Goal: Task Accomplishment & Management: Use online tool/utility

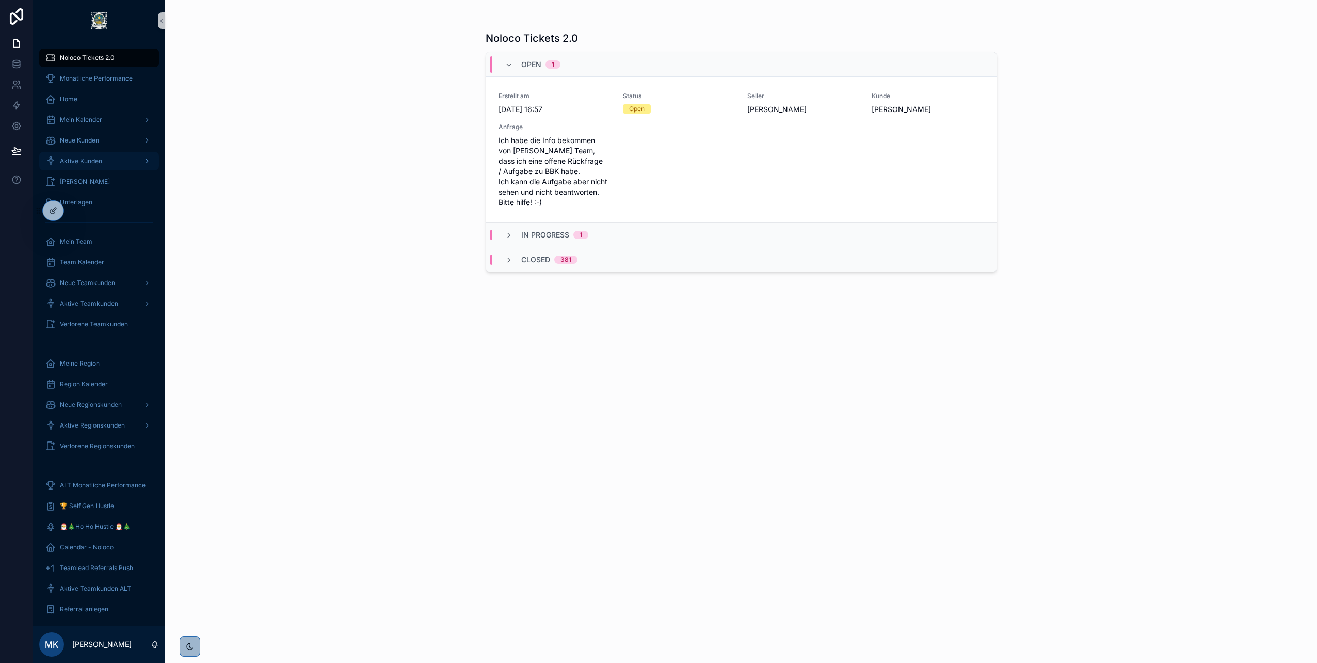
click at [98, 157] on span "Aktive Kunden" at bounding box center [81, 161] width 42 height 8
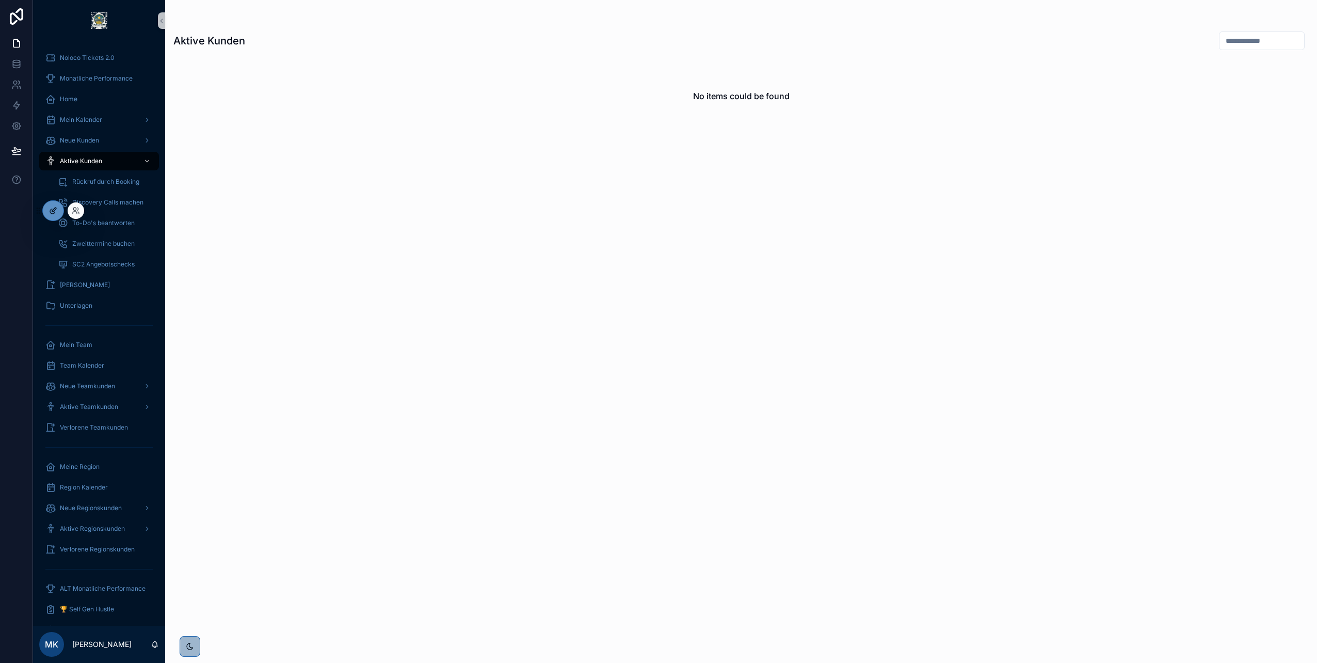
click at [55, 210] on icon at bounding box center [53, 211] width 8 height 8
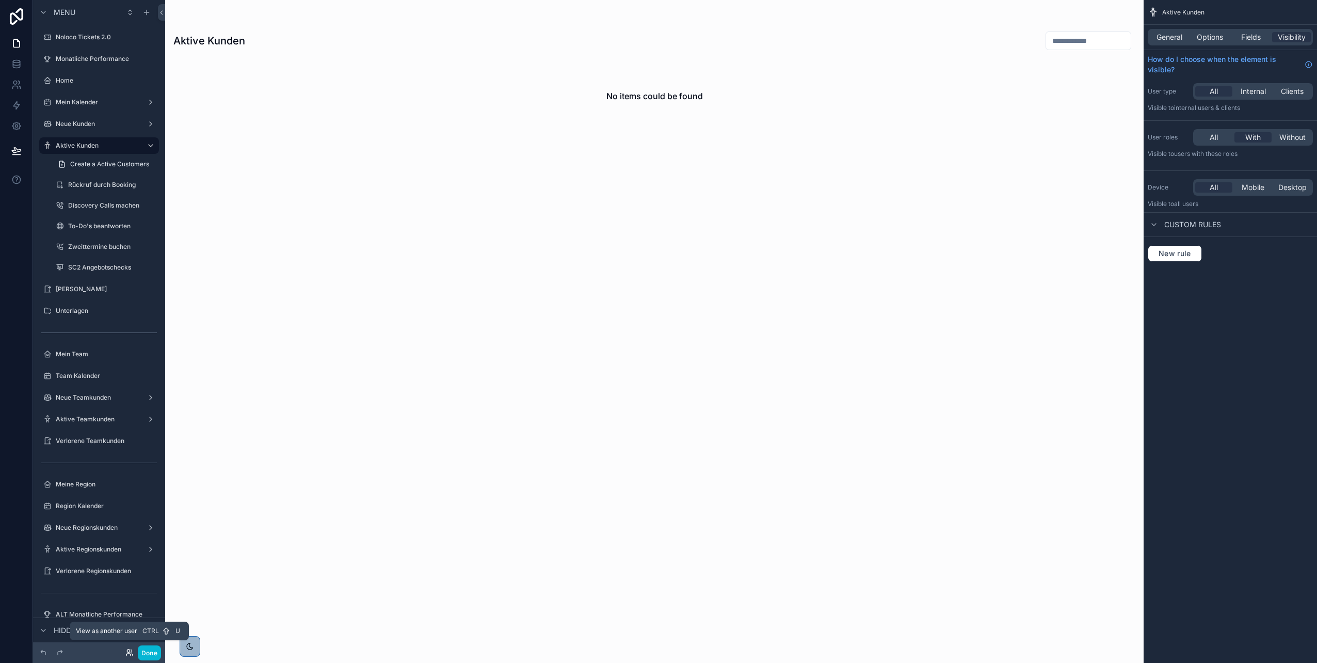
click at [128, 652] on icon at bounding box center [129, 652] width 8 height 8
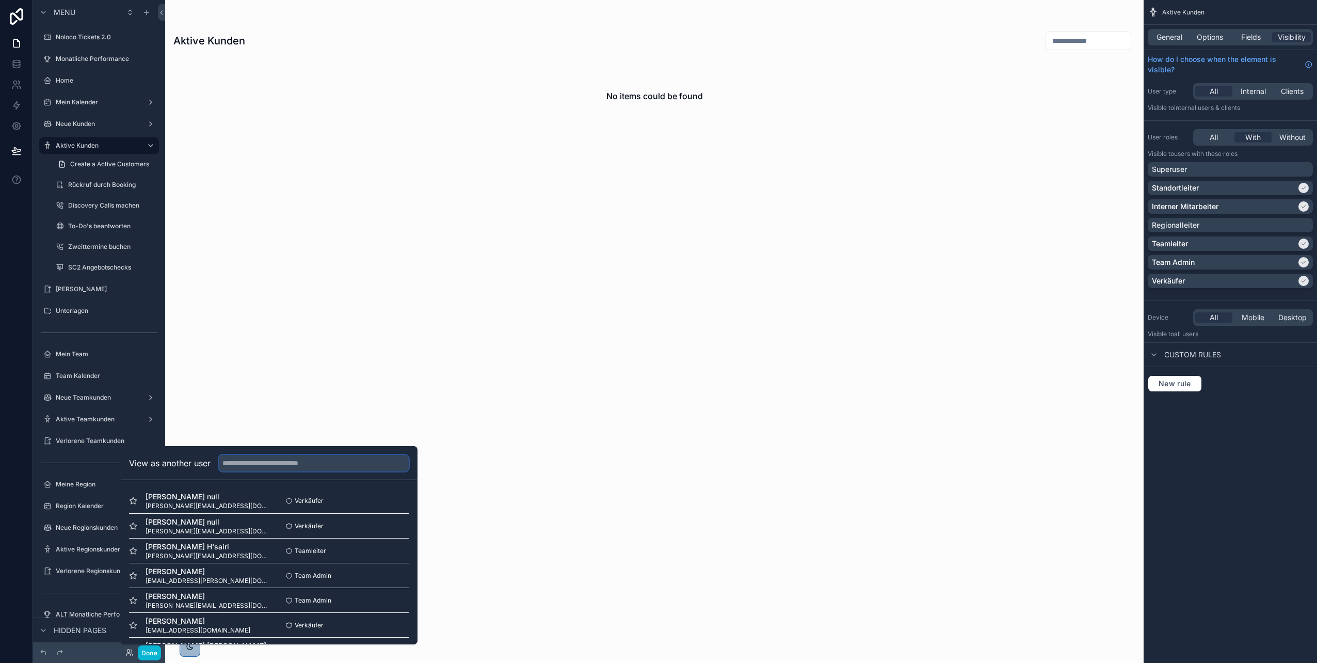
click at [252, 459] on input "text" at bounding box center [314, 463] width 190 height 17
type input "****"
click at [395, 527] on button "Select" at bounding box center [395, 525] width 27 height 15
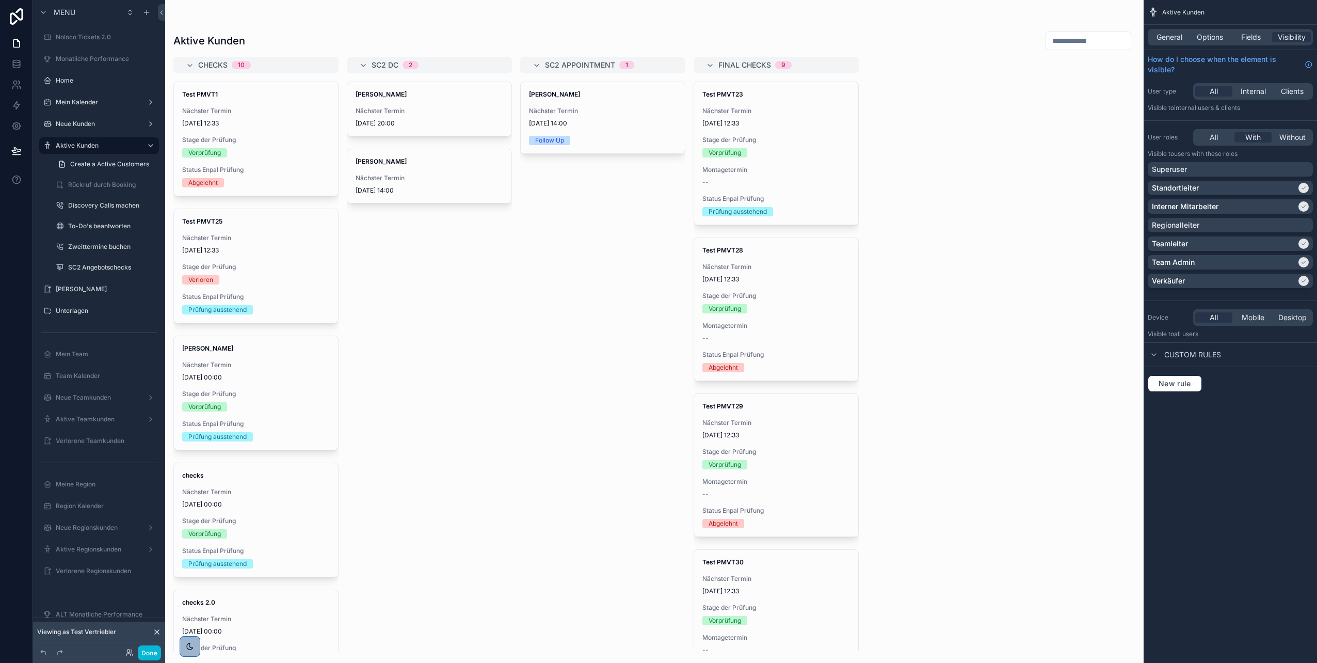
click at [389, 188] on div "scrollable content" at bounding box center [654, 331] width 979 height 663
click at [393, 179] on span "Nächster Termin" at bounding box center [430, 178] width 148 height 8
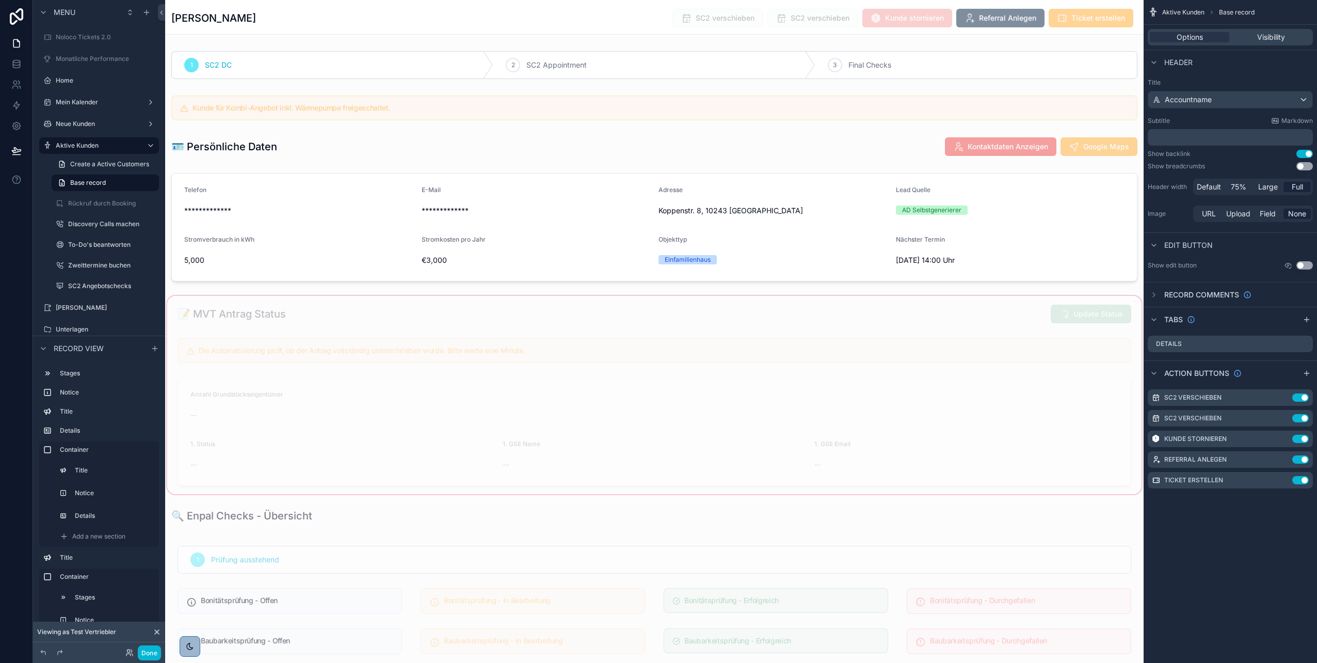
click at [407, 313] on div "scrollable content" at bounding box center [654, 395] width 979 height 202
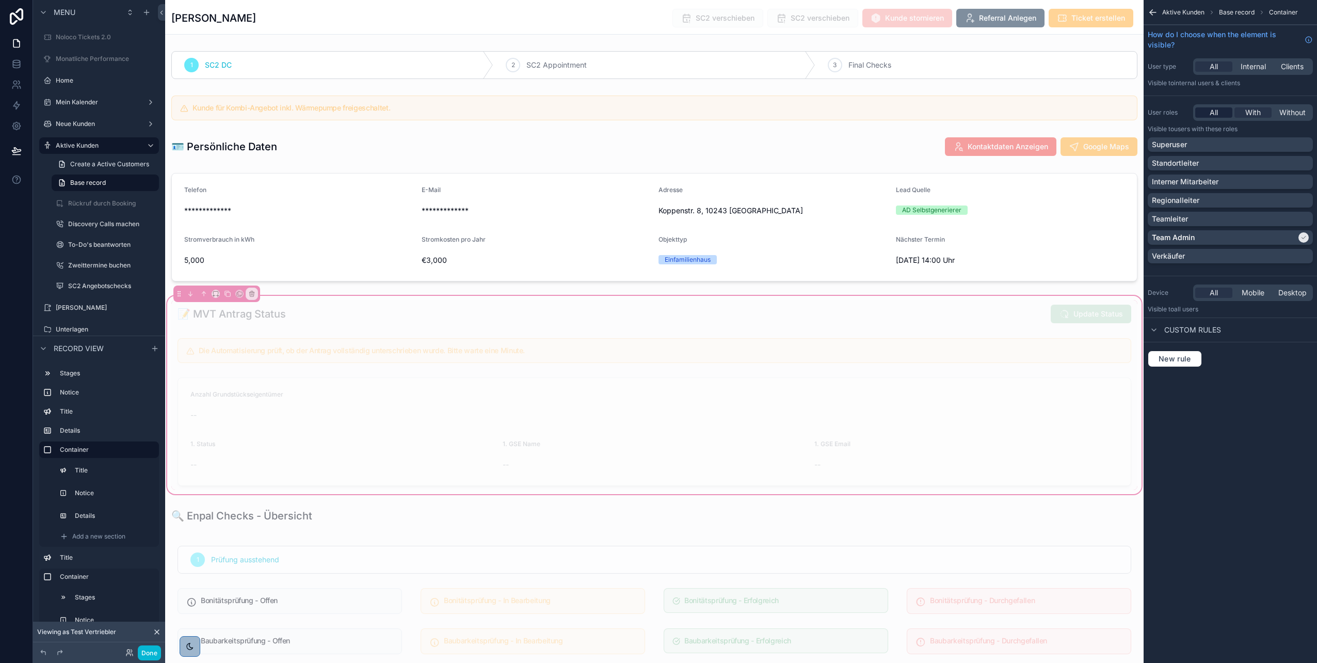
click at [1210, 109] on span "All" at bounding box center [1214, 112] width 8 height 10
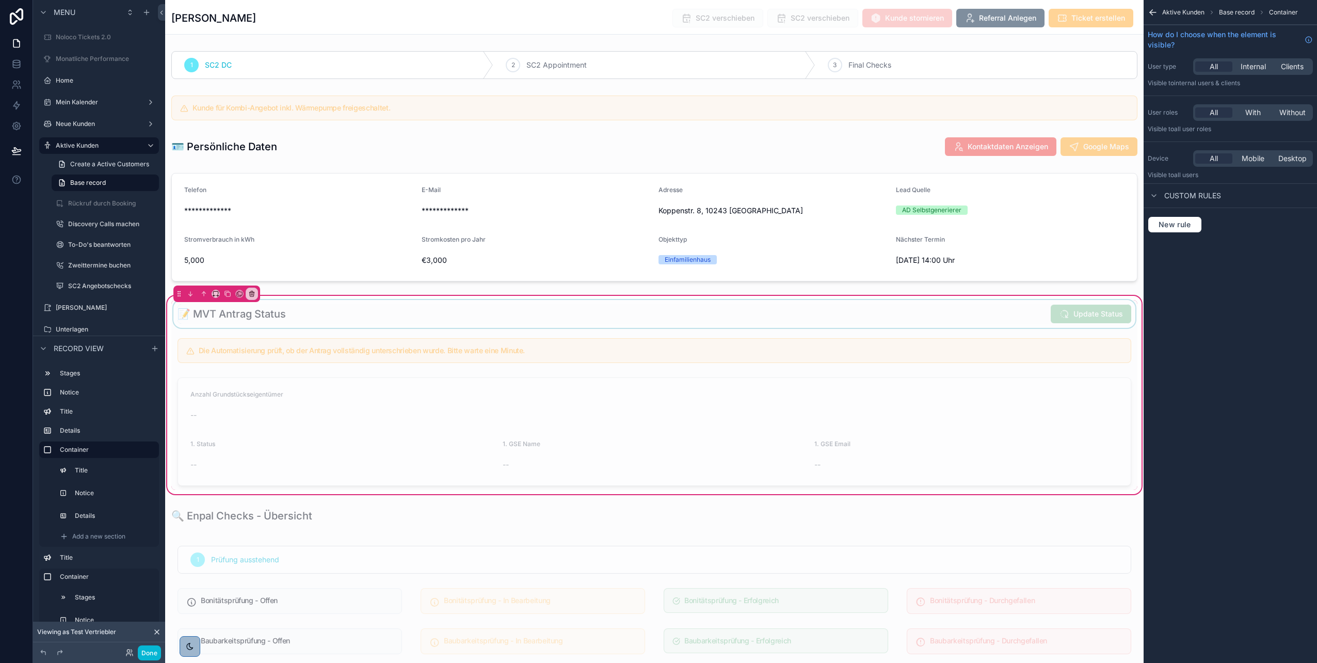
click at [727, 321] on div "scrollable content" at bounding box center [654, 314] width 966 height 28
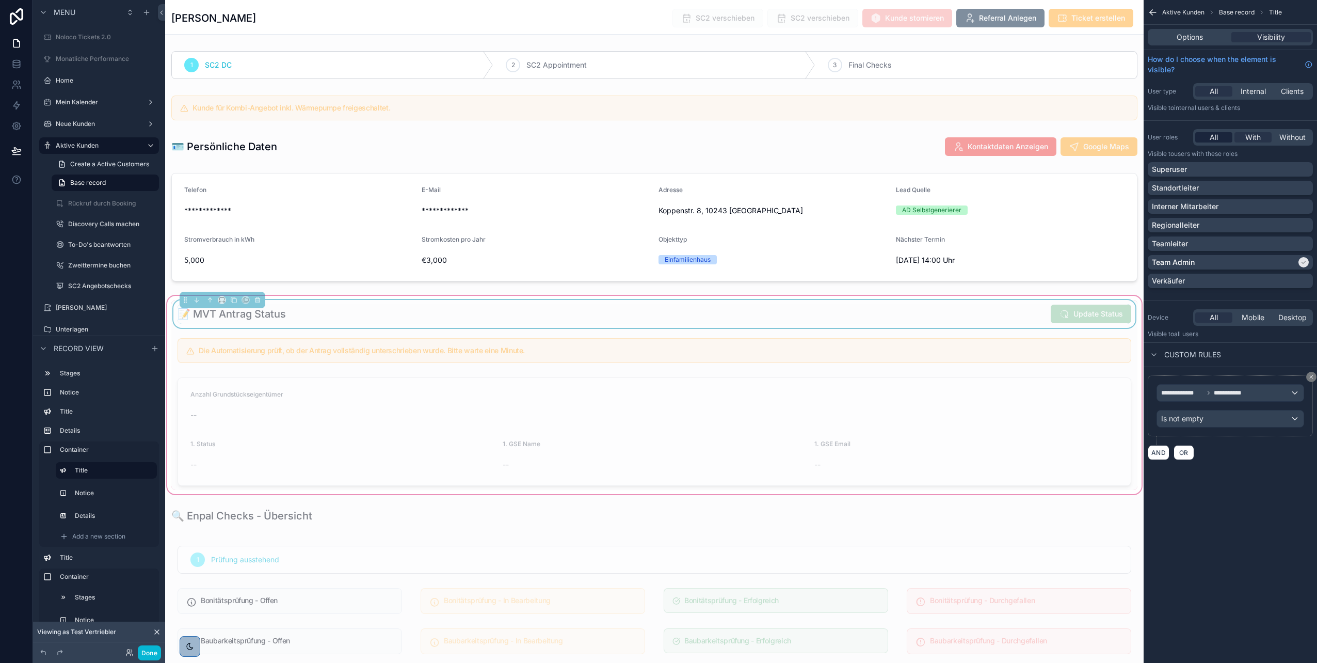
click at [1212, 134] on span "All" at bounding box center [1214, 137] width 8 height 10
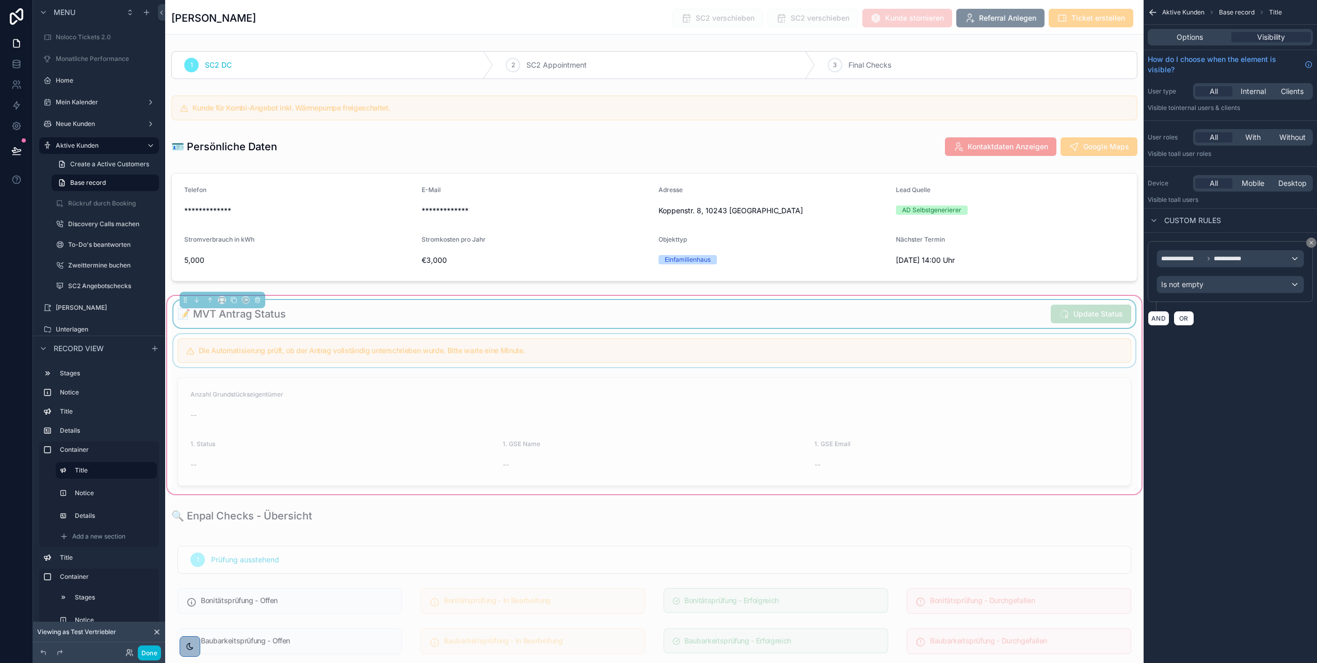
click at [927, 362] on div "scrollable content" at bounding box center [654, 350] width 966 height 33
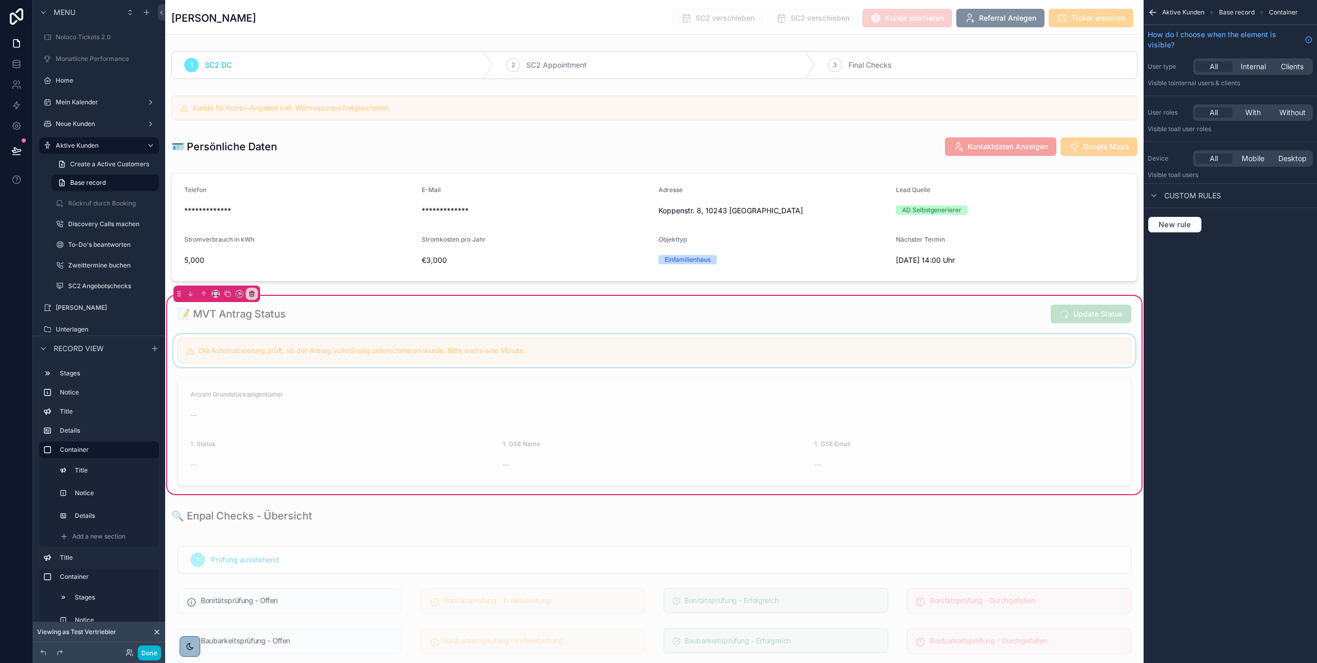
click at [948, 354] on div "scrollable content" at bounding box center [654, 350] width 966 height 33
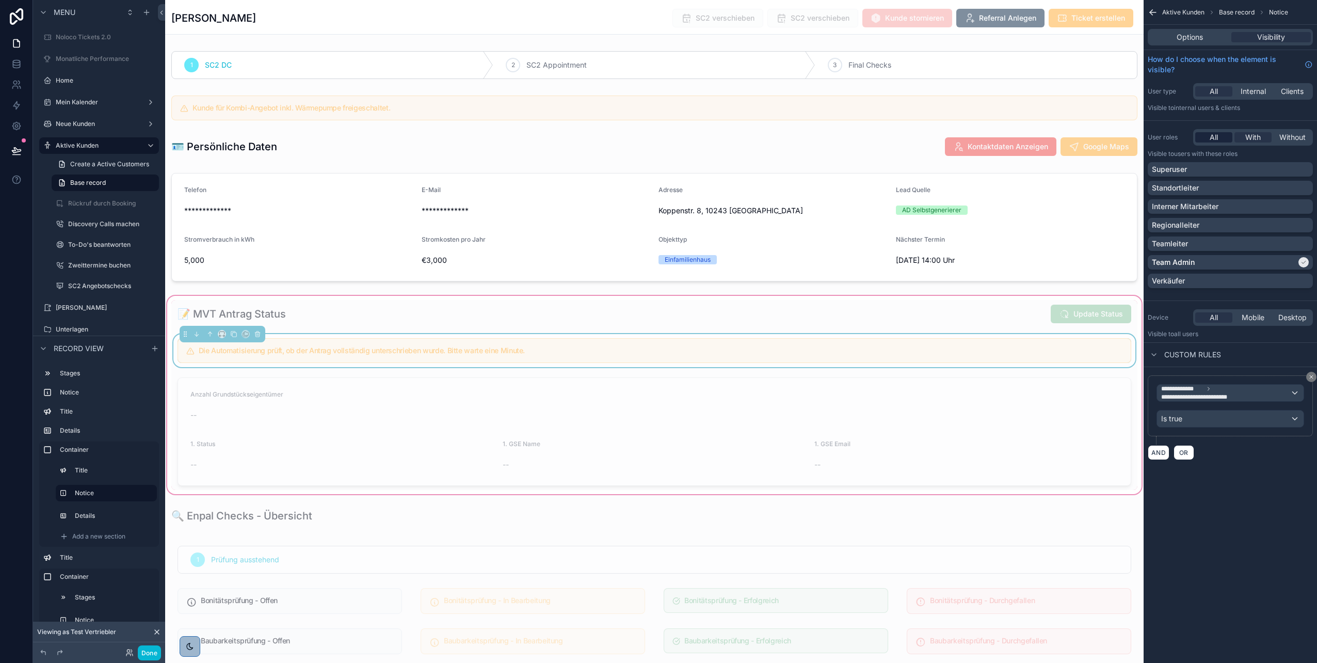
click at [1210, 139] on span "All" at bounding box center [1214, 137] width 8 height 10
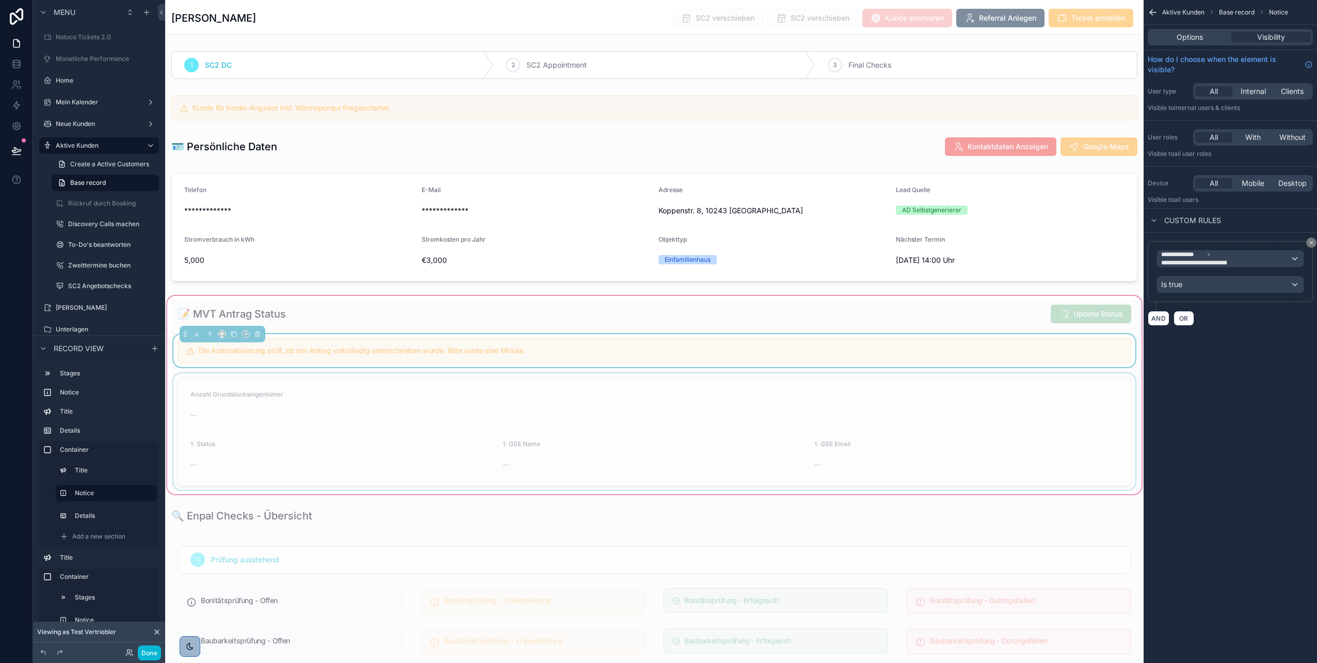
click at [1054, 388] on div "scrollable content" at bounding box center [654, 431] width 966 height 117
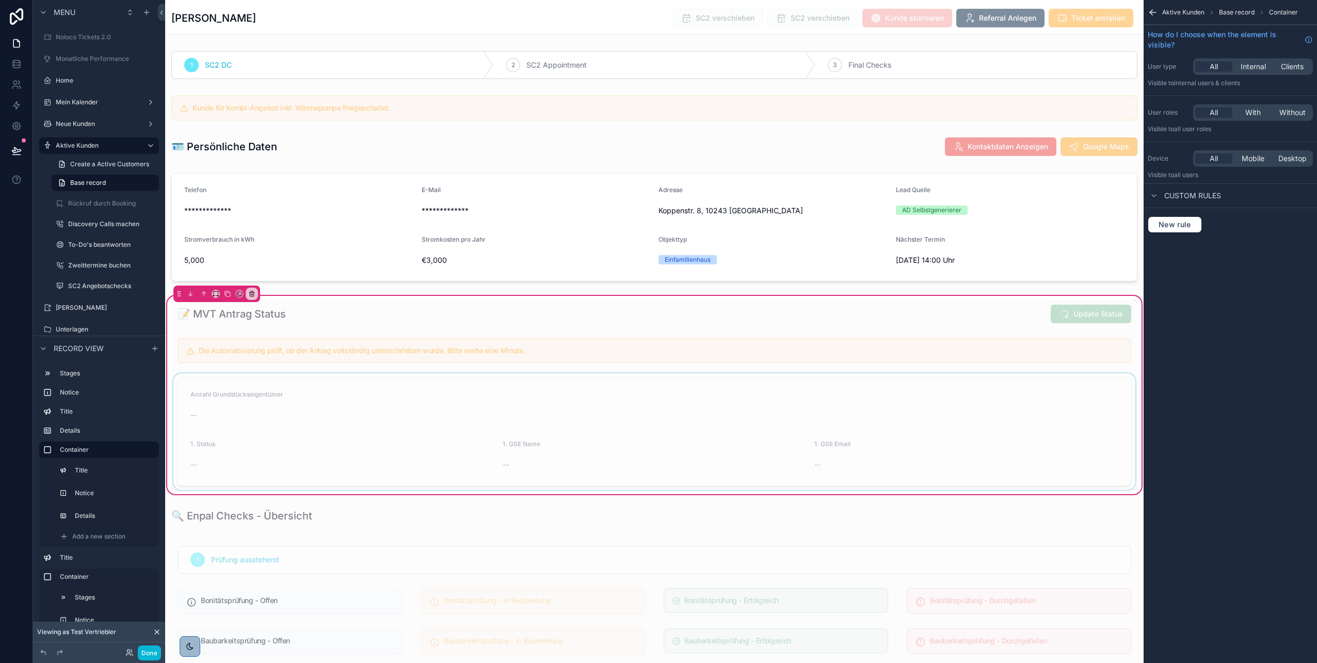
click at [959, 389] on div "scrollable content" at bounding box center [654, 431] width 966 height 117
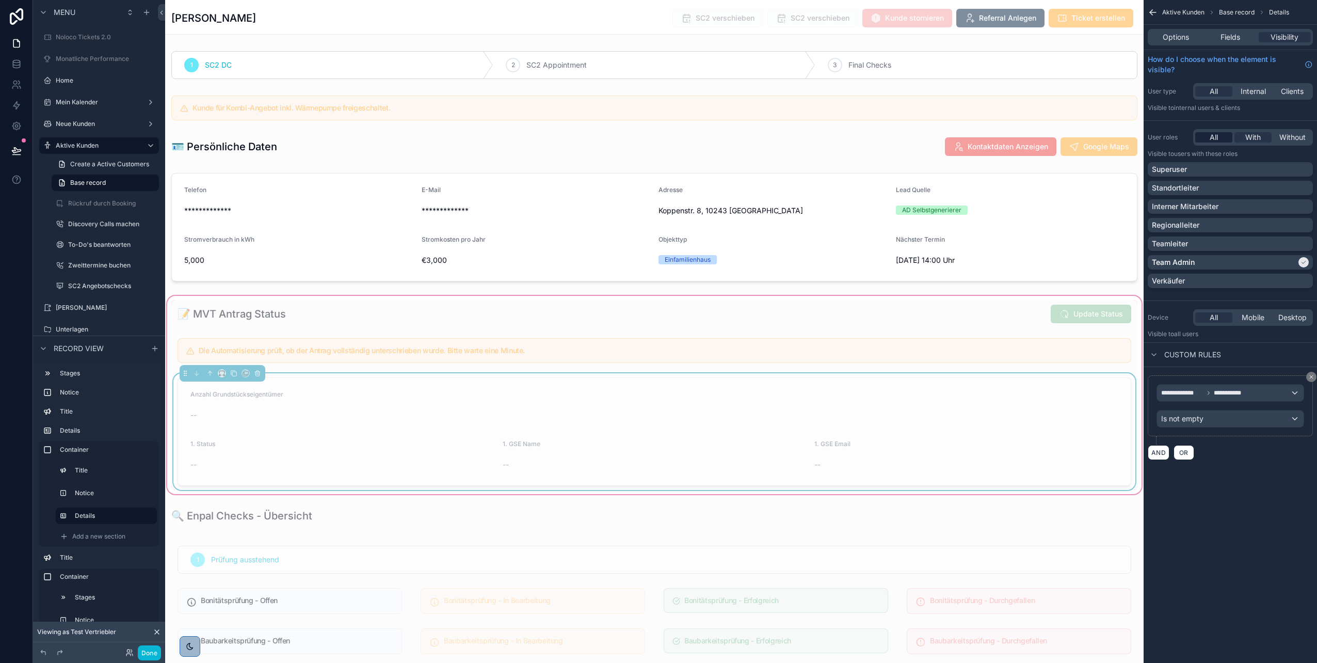
click at [1205, 138] on div "All" at bounding box center [1214, 137] width 37 height 10
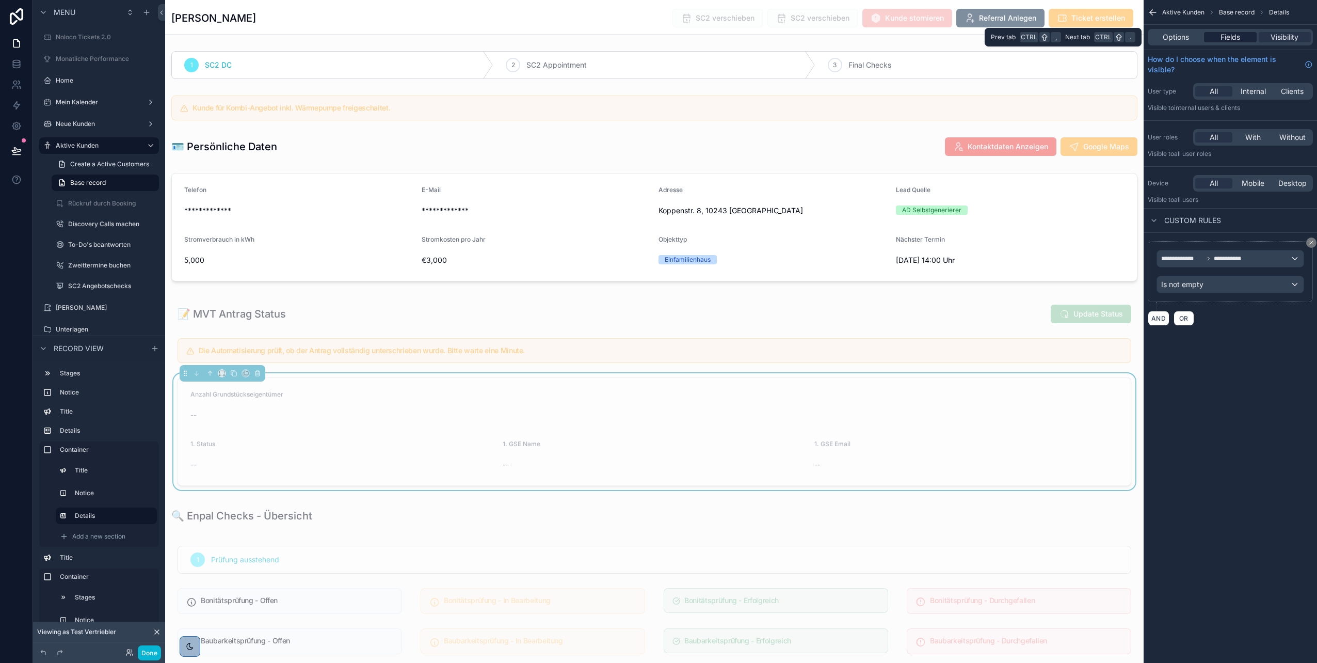
click at [1225, 36] on span "Fields" at bounding box center [1231, 37] width 20 height 10
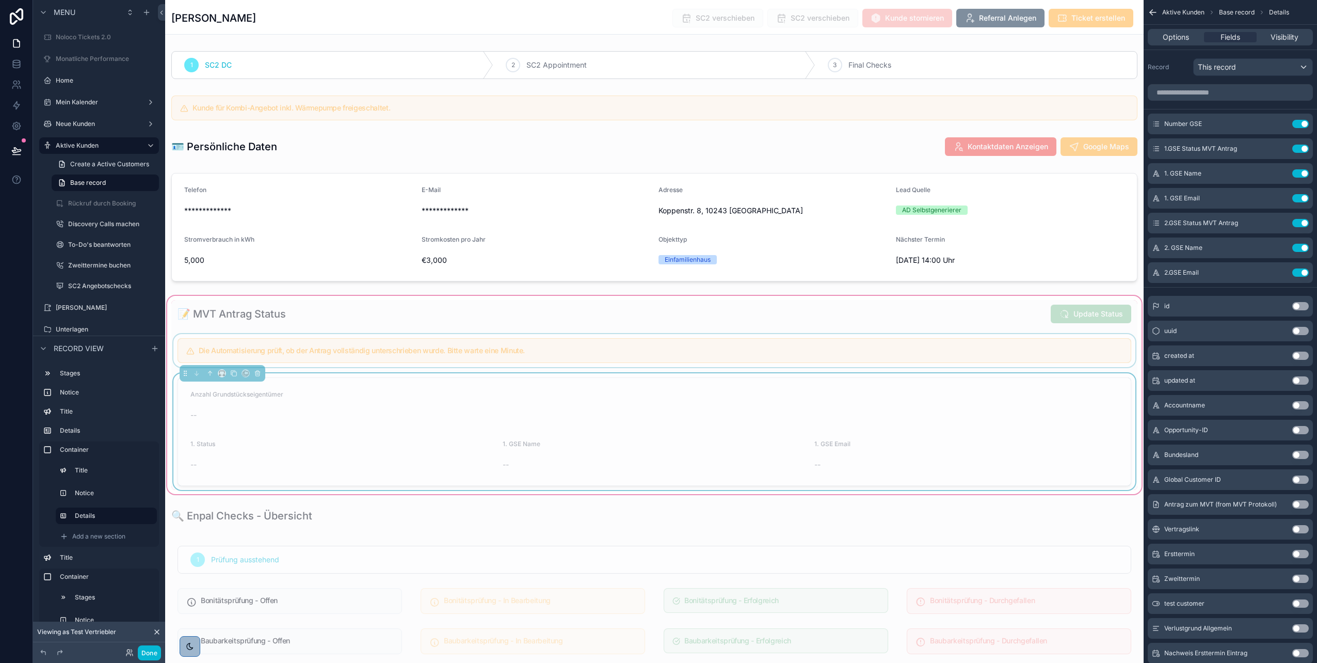
click at [1015, 348] on div "scrollable content" at bounding box center [654, 350] width 966 height 33
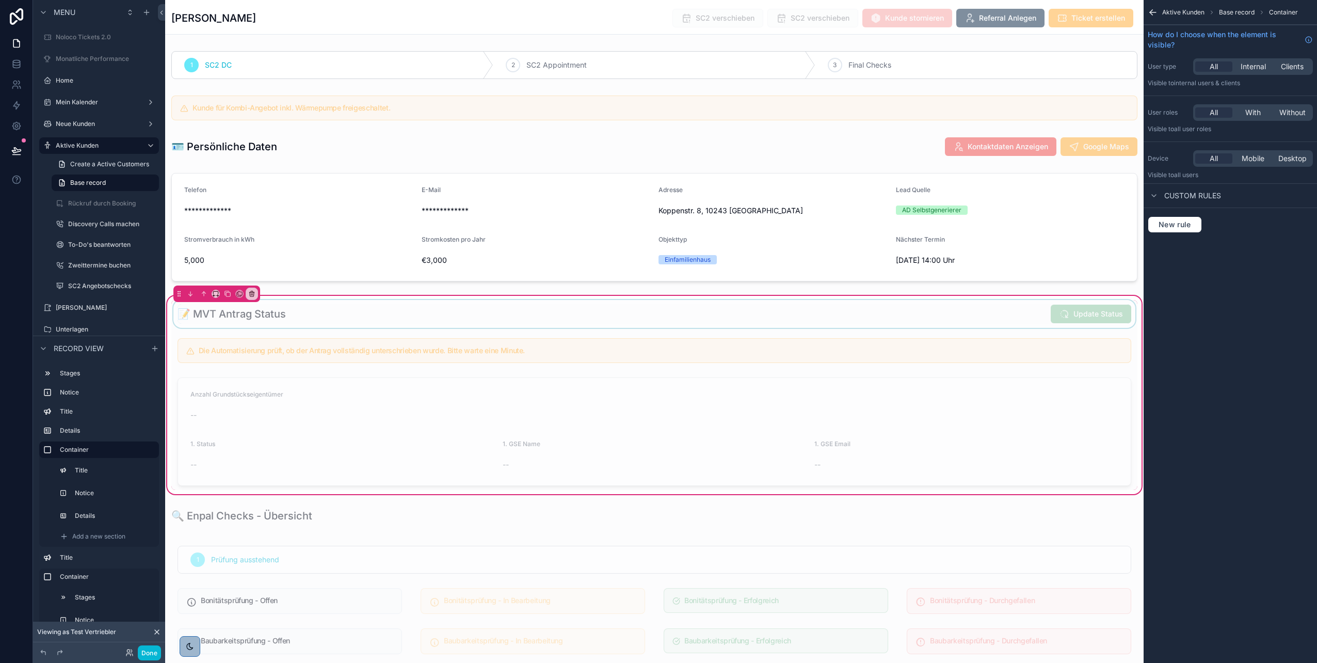
click at [1000, 319] on div "scrollable content" at bounding box center [654, 314] width 966 height 28
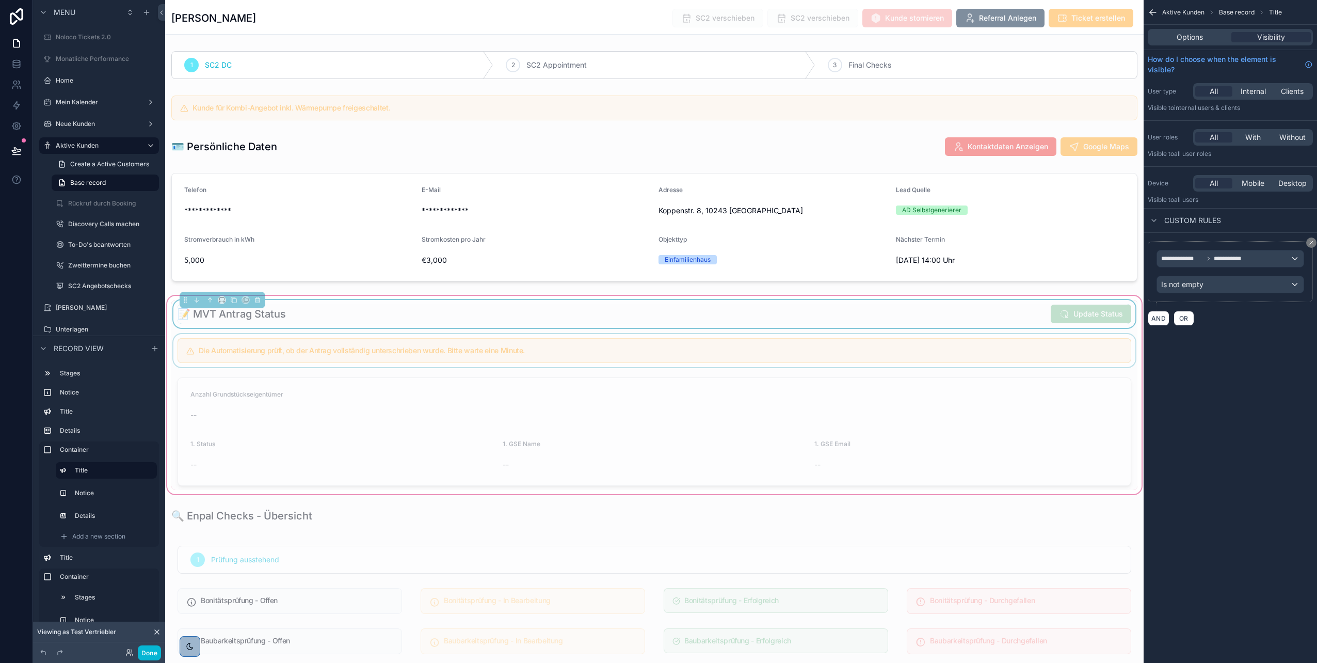
click at [991, 346] on div "scrollable content" at bounding box center [654, 350] width 966 height 33
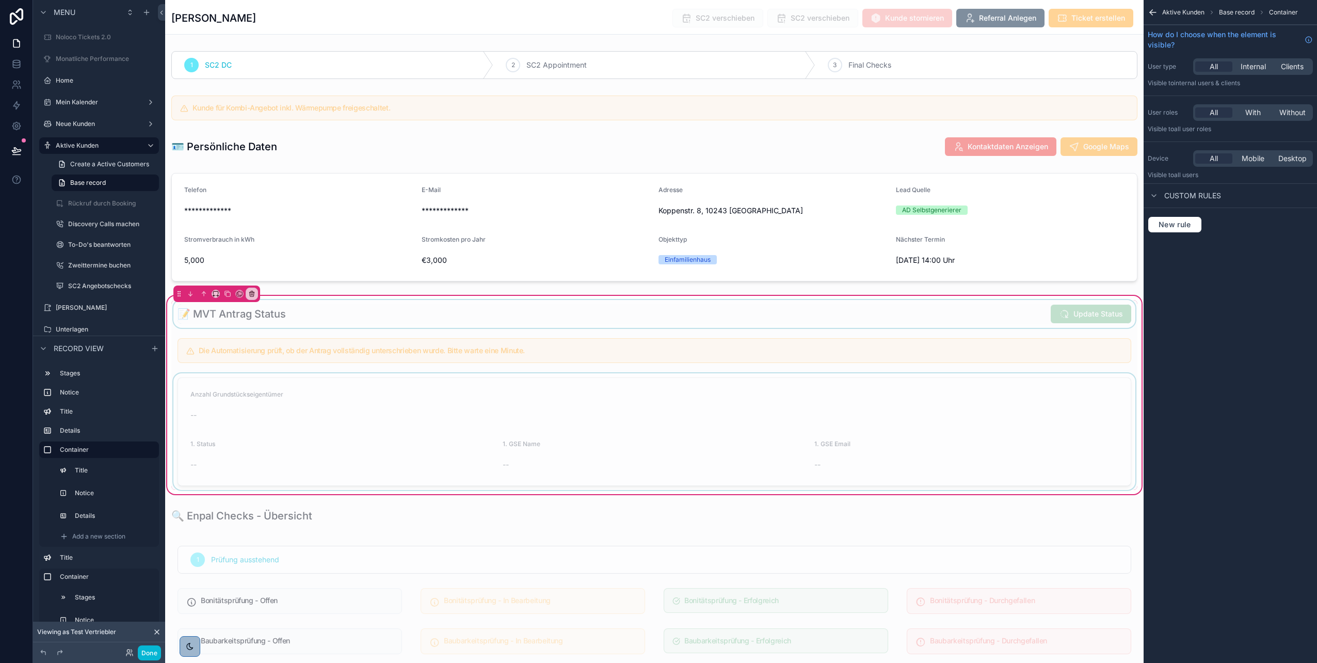
click at [962, 422] on div "scrollable content" at bounding box center [654, 431] width 966 height 117
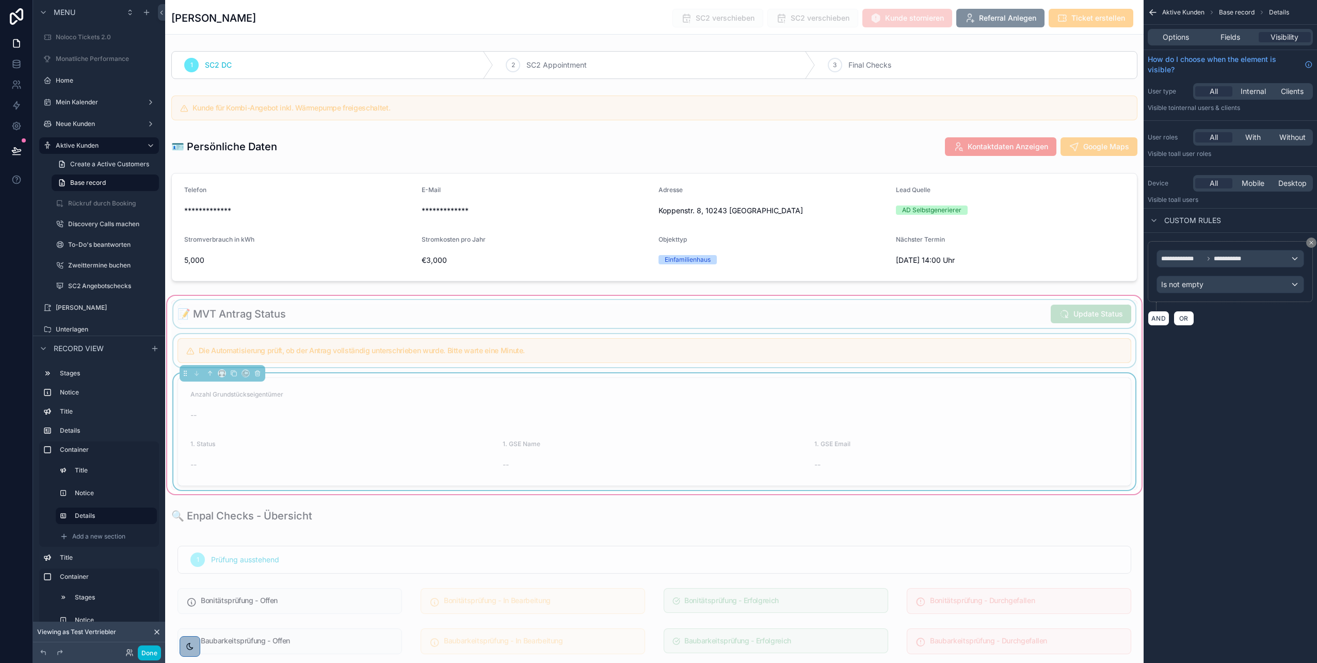
click at [957, 347] on div "scrollable content" at bounding box center [654, 350] width 966 height 33
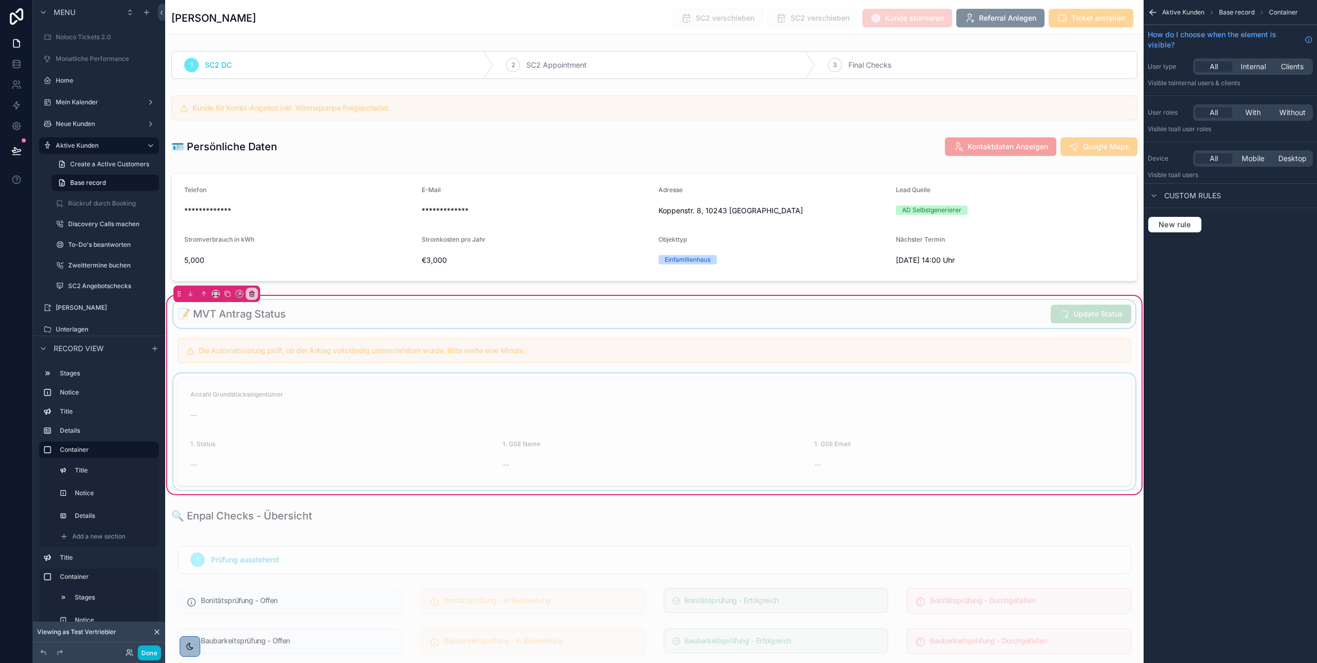
click at [949, 318] on div "scrollable content" at bounding box center [654, 314] width 966 height 28
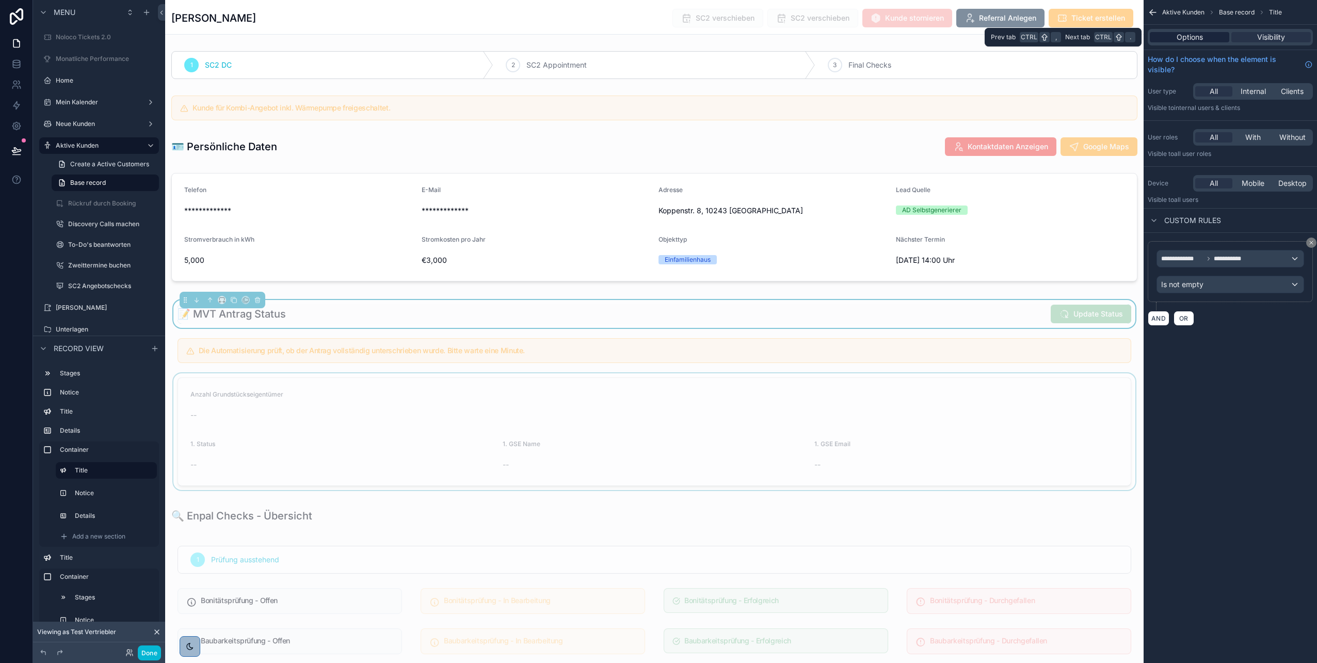
click at [1188, 39] on span "Options" at bounding box center [1190, 37] width 26 height 10
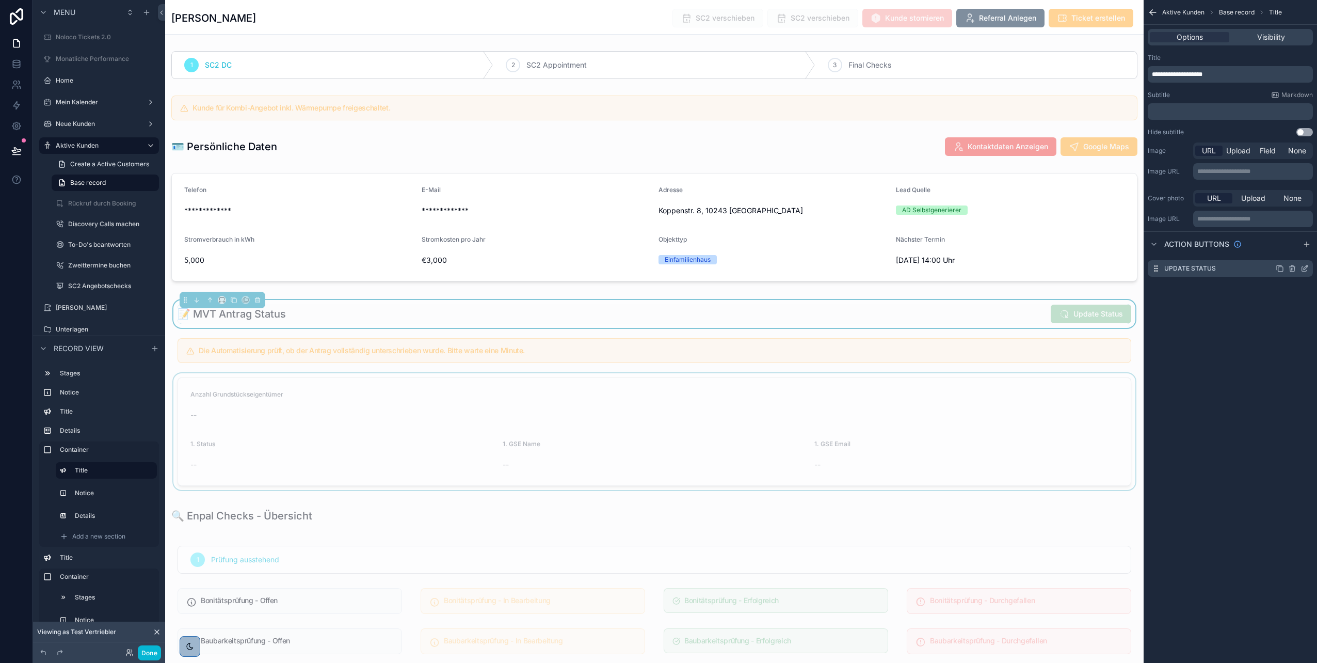
click at [1307, 269] on icon "scrollable content" at bounding box center [1305, 268] width 8 height 8
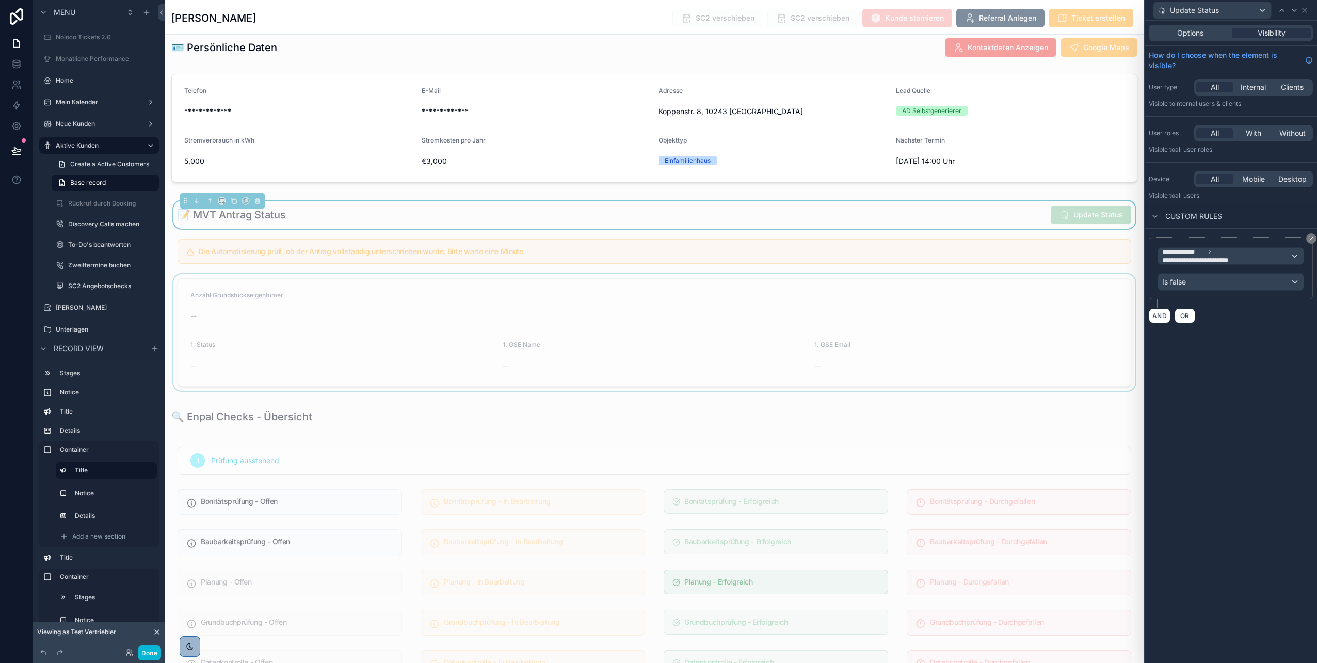
scroll to position [100, 0]
click at [986, 338] on div "scrollable content" at bounding box center [654, 332] width 966 height 117
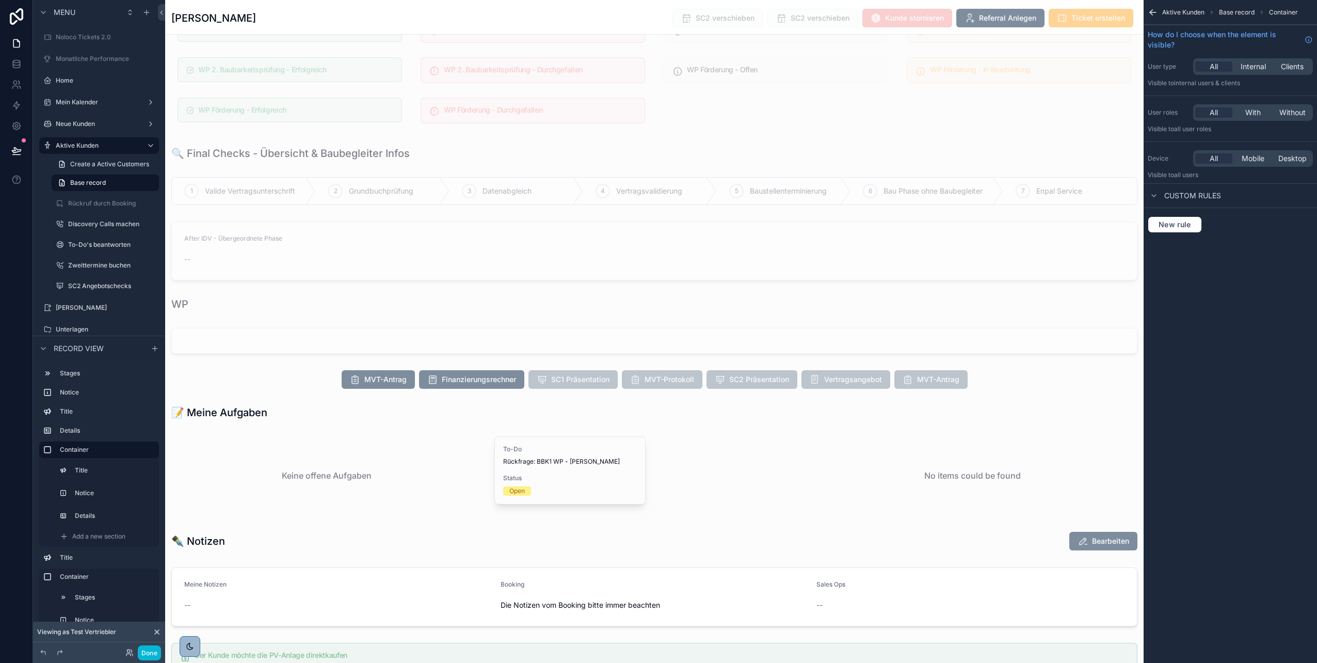
scroll to position [1112, 0]
click at [919, 379] on div "scrollable content" at bounding box center [654, 379] width 979 height 27
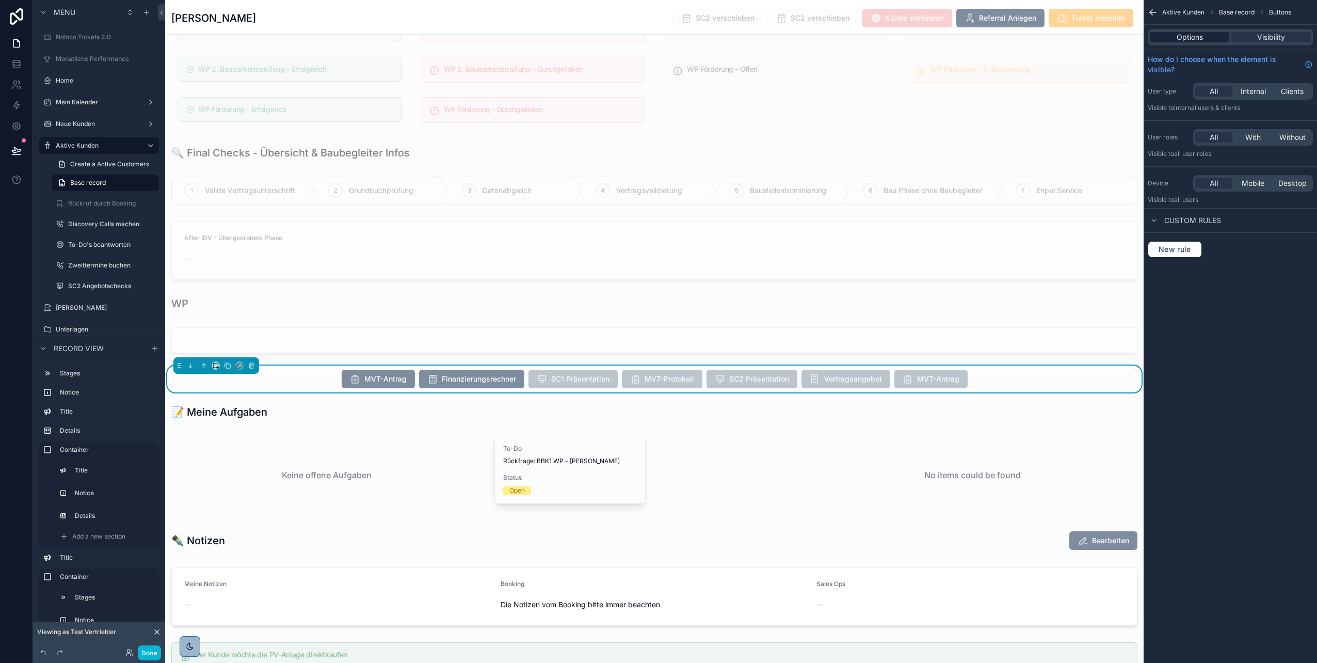
click at [1184, 35] on span "Options" at bounding box center [1190, 37] width 26 height 10
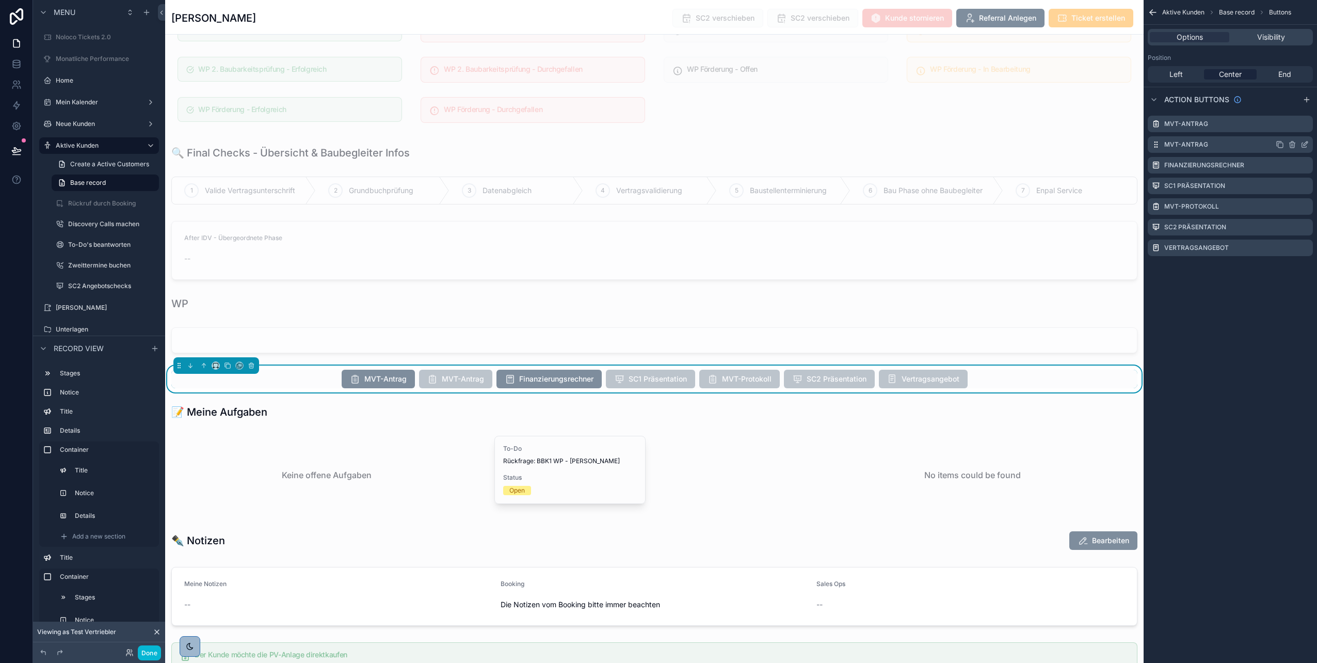
click at [1301, 145] on icon "scrollable content" at bounding box center [1305, 144] width 8 height 8
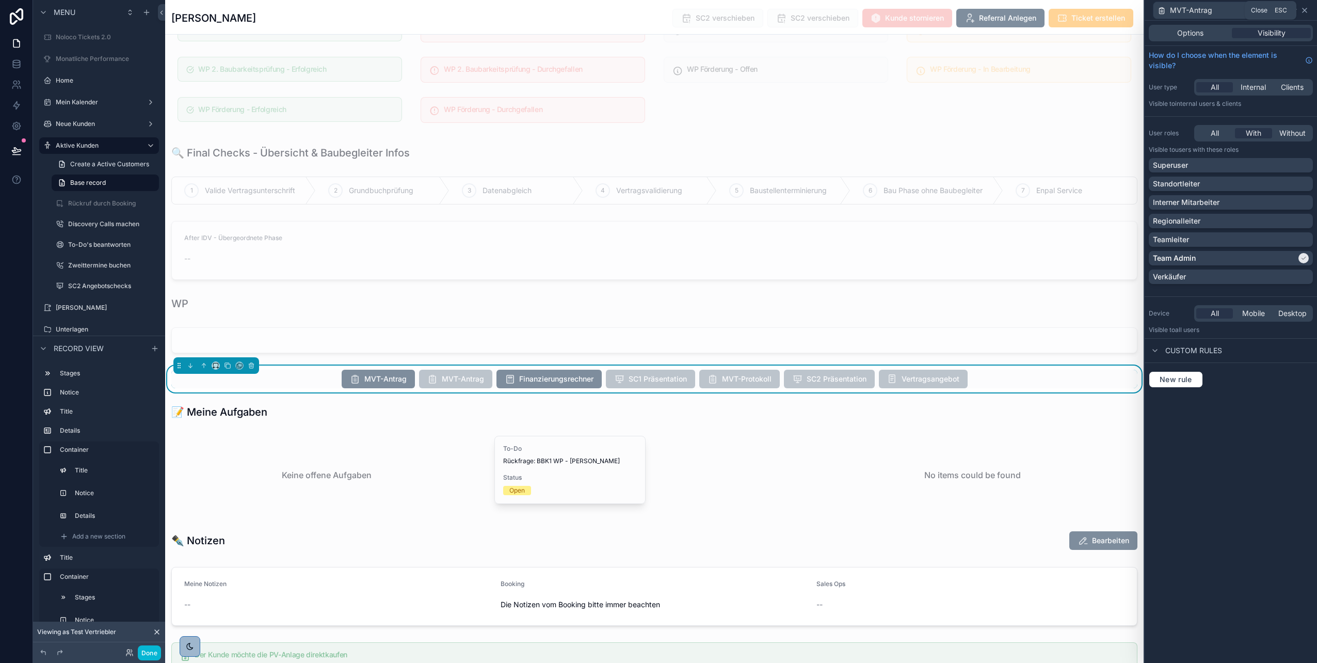
click at [1309, 8] on icon at bounding box center [1305, 10] width 8 height 8
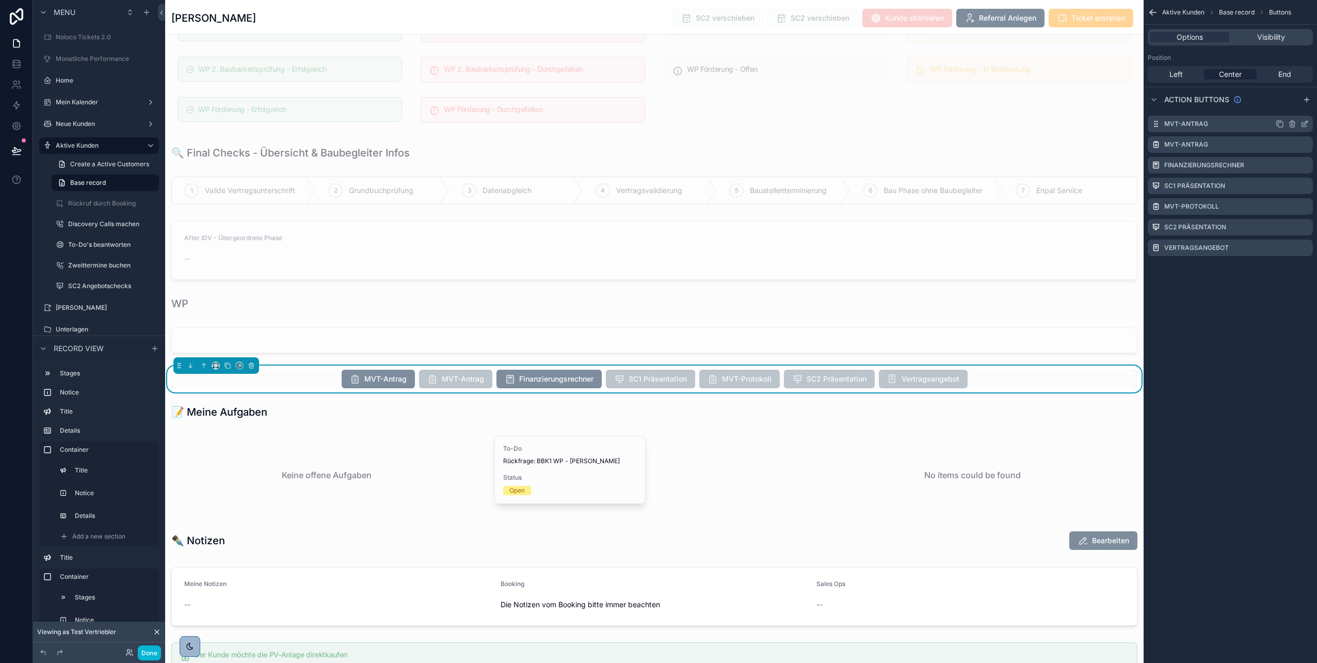
click at [1304, 123] on icon "scrollable content" at bounding box center [1305, 124] width 8 height 8
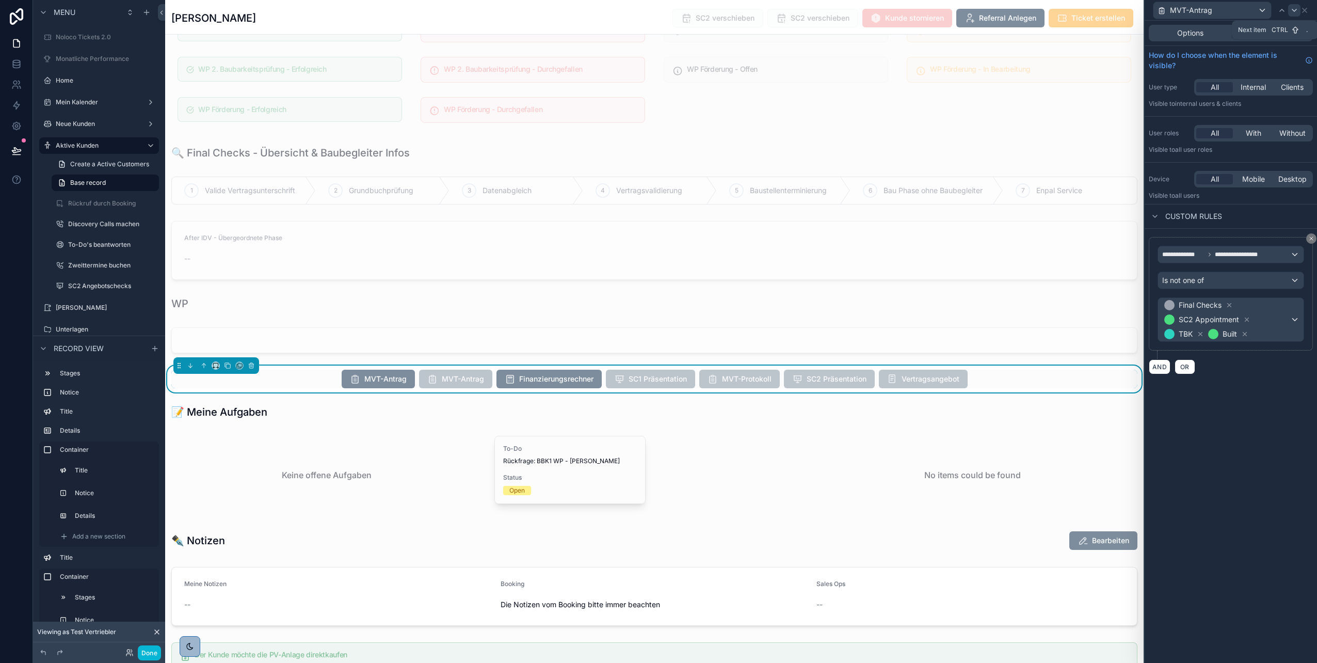
click at [1294, 12] on icon at bounding box center [1295, 10] width 8 height 8
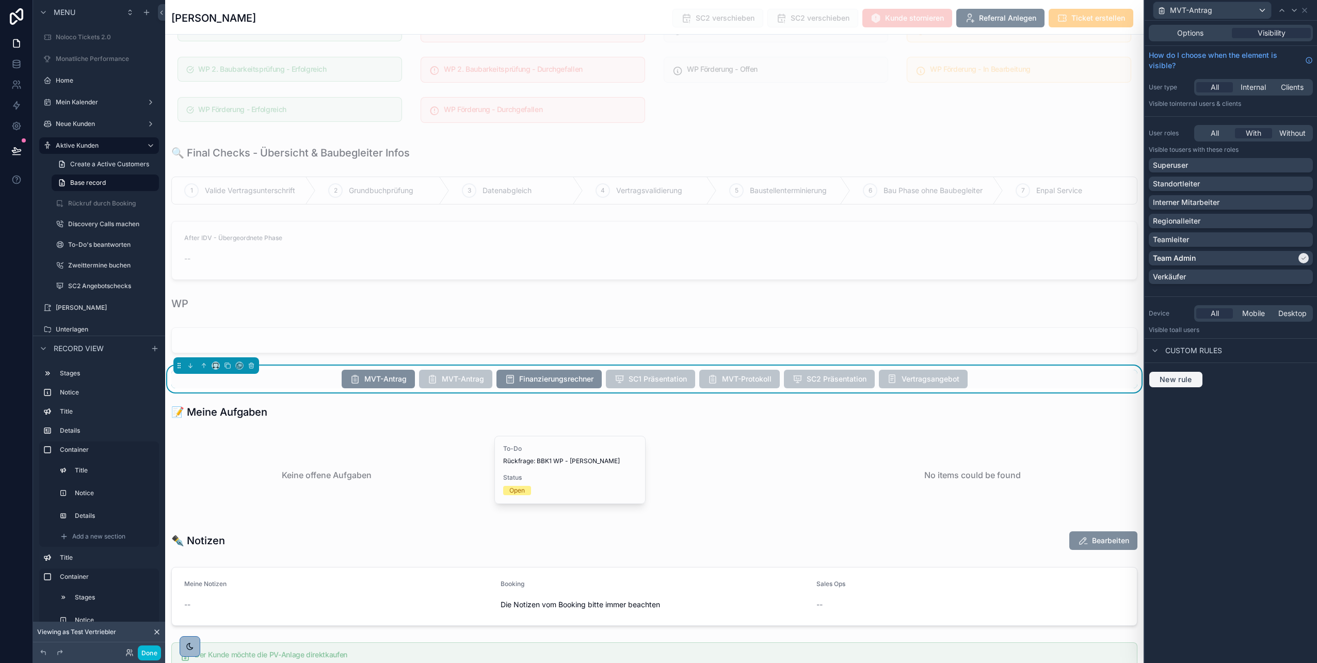
click at [1172, 378] on span "New rule" at bounding box center [1176, 379] width 41 height 9
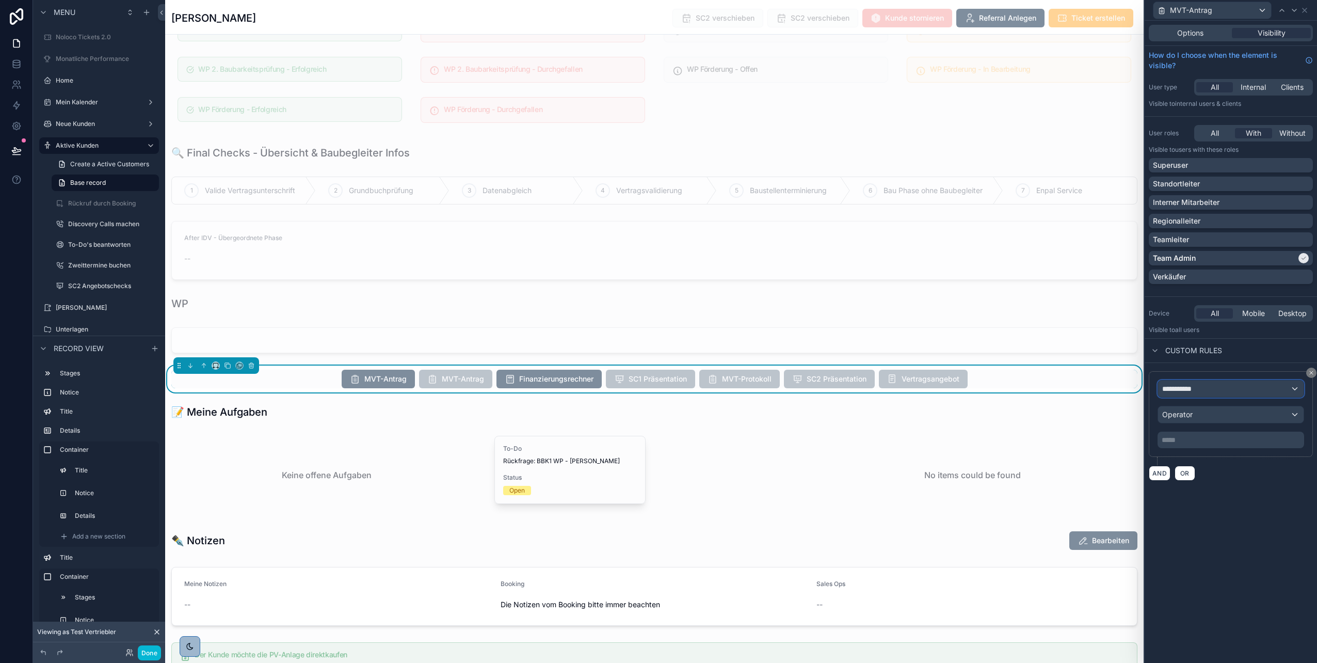
click at [1188, 394] on div "**********" at bounding box center [1231, 388] width 146 height 17
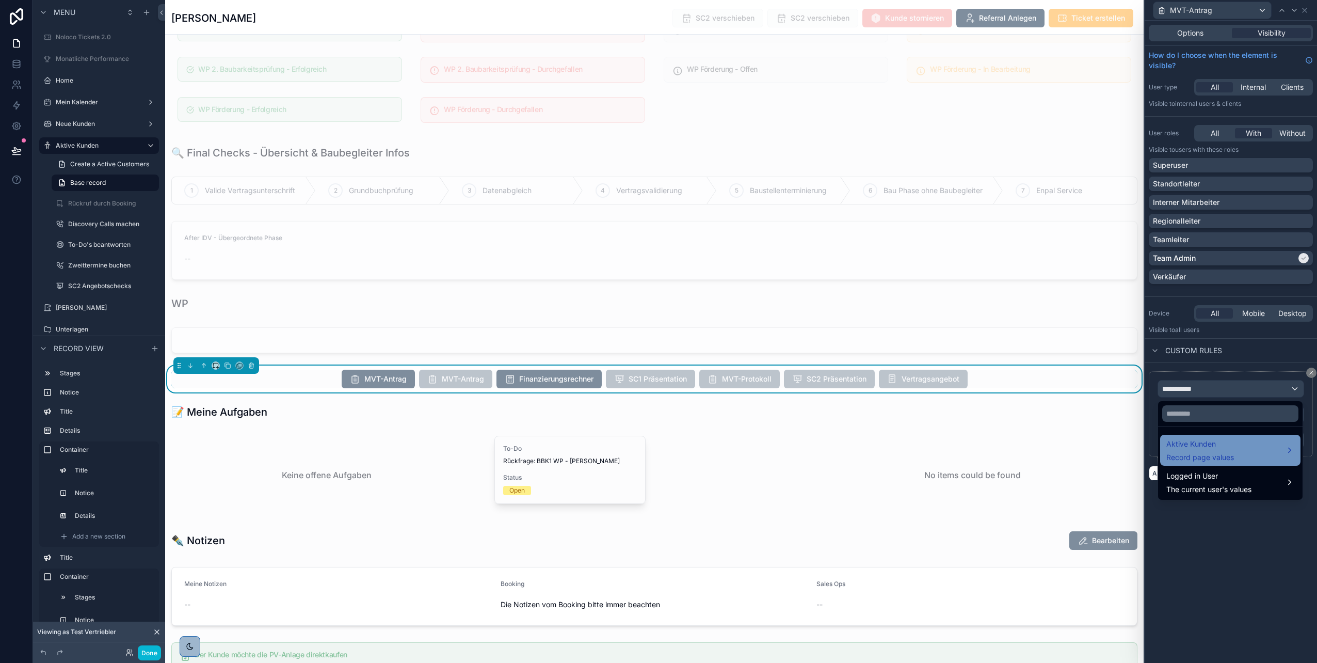
click at [1189, 442] on span "Aktive Kunden" at bounding box center [1201, 444] width 68 height 12
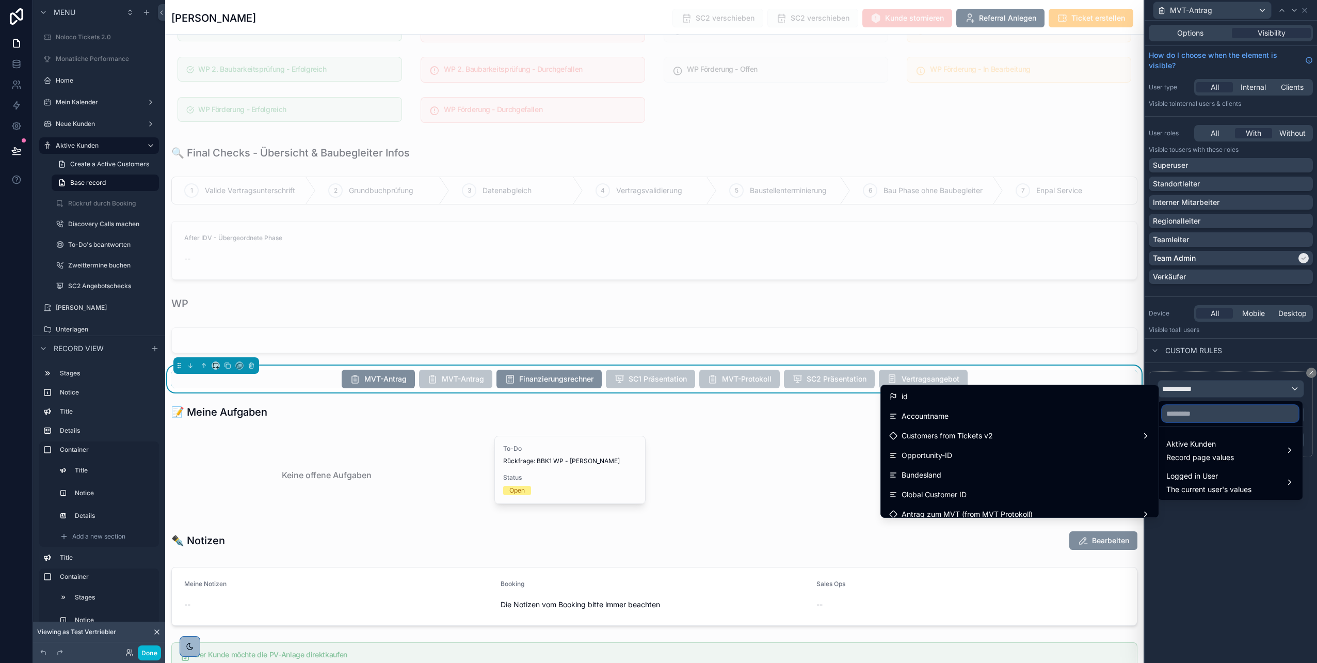
click at [1184, 418] on input "text" at bounding box center [1231, 413] width 136 height 17
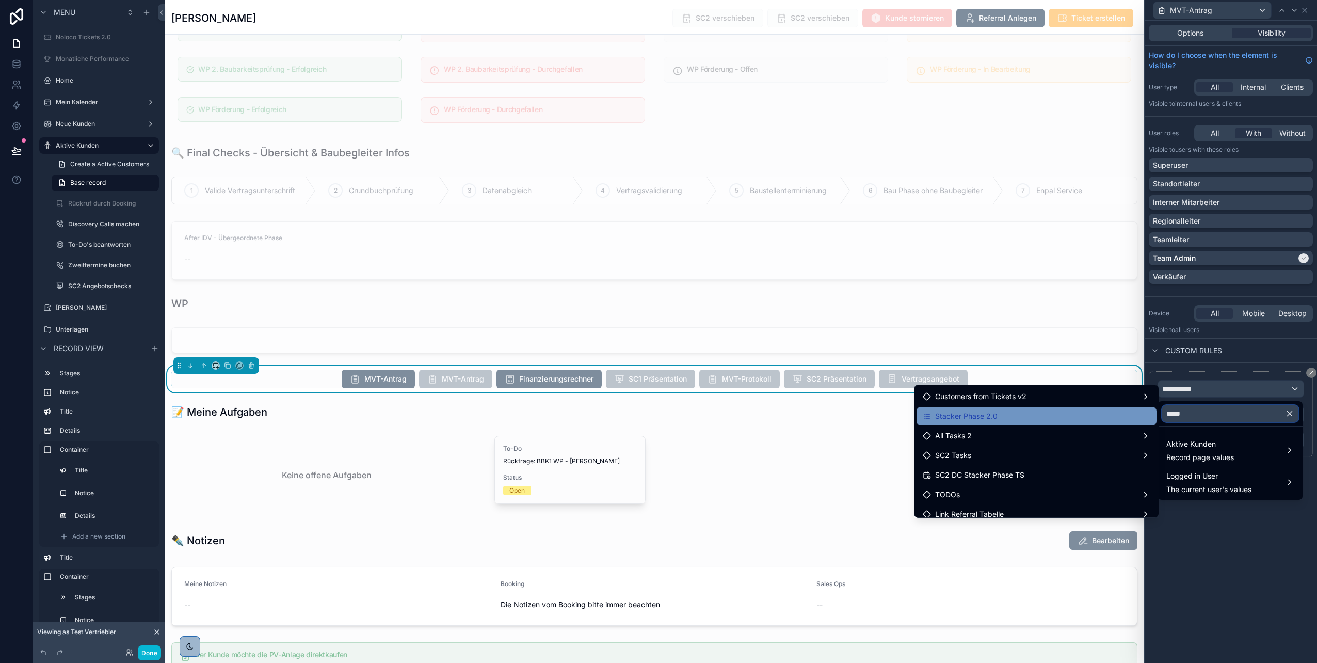
type input "*****"
click at [1038, 415] on div "Stacker Phase 2.0" at bounding box center [1037, 416] width 228 height 12
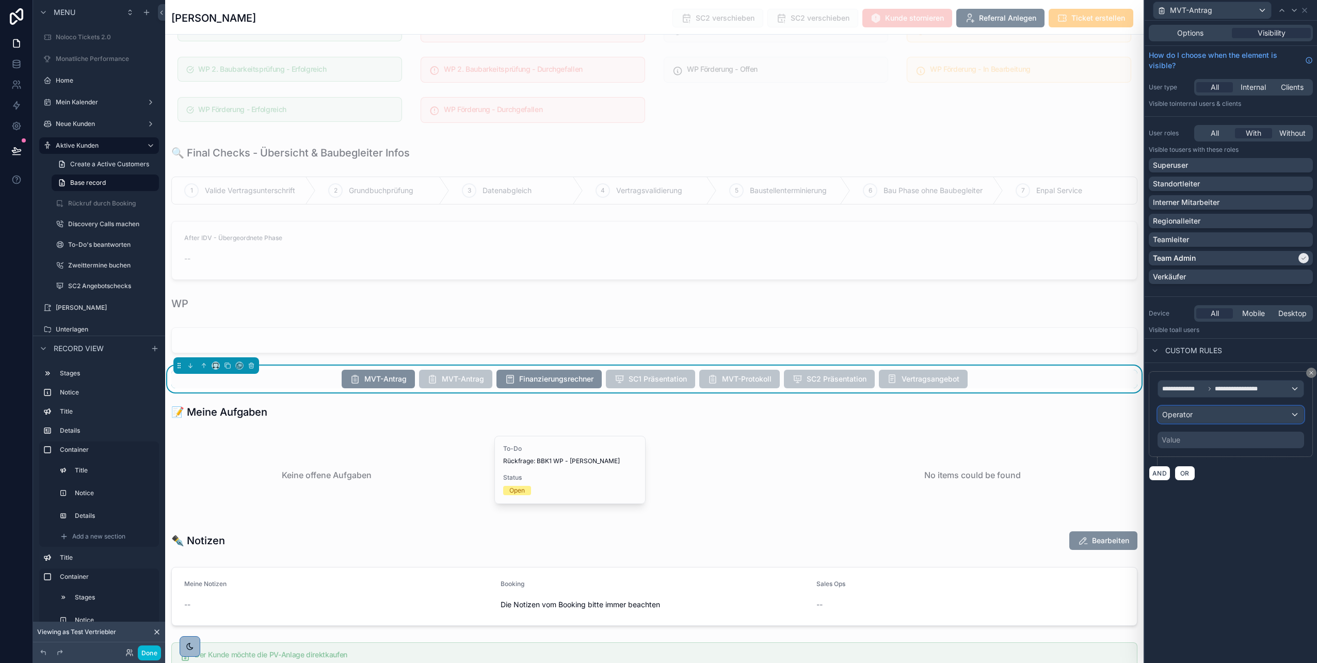
click at [1172, 418] on span "Operator" at bounding box center [1178, 414] width 30 height 9
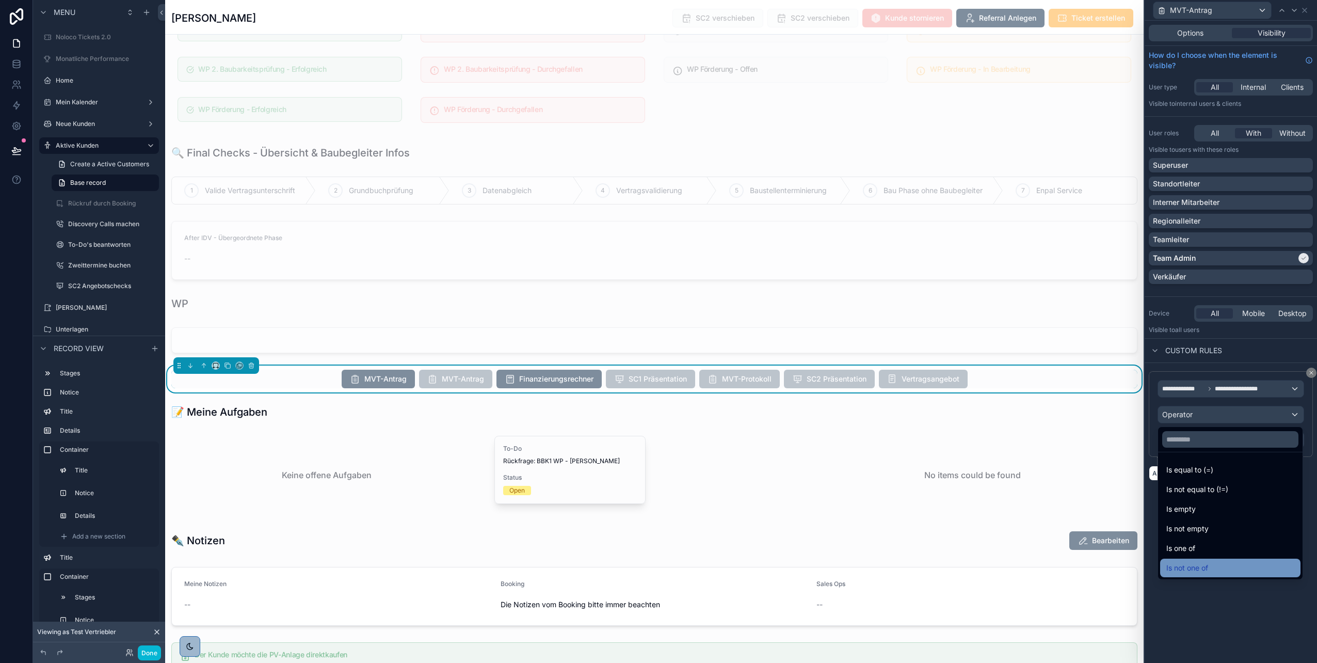
click at [1203, 565] on span "Is not one of" at bounding box center [1188, 568] width 42 height 12
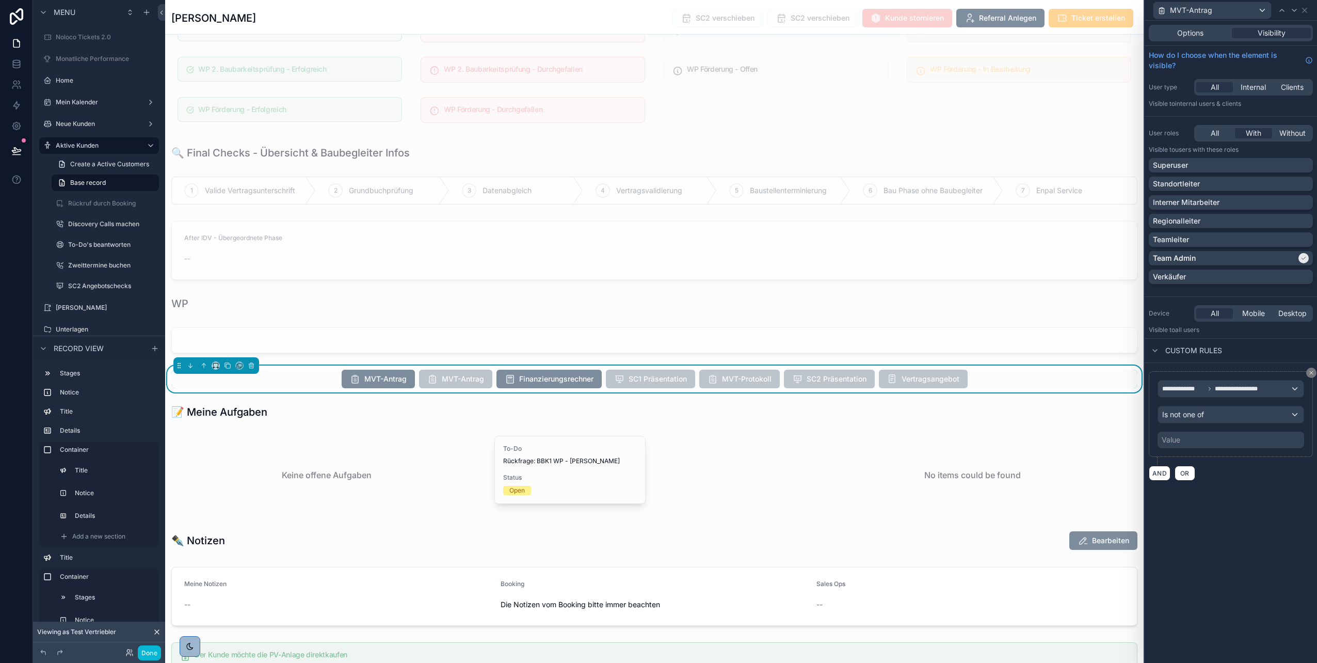
click at [1220, 437] on div "Value" at bounding box center [1231, 440] width 147 height 17
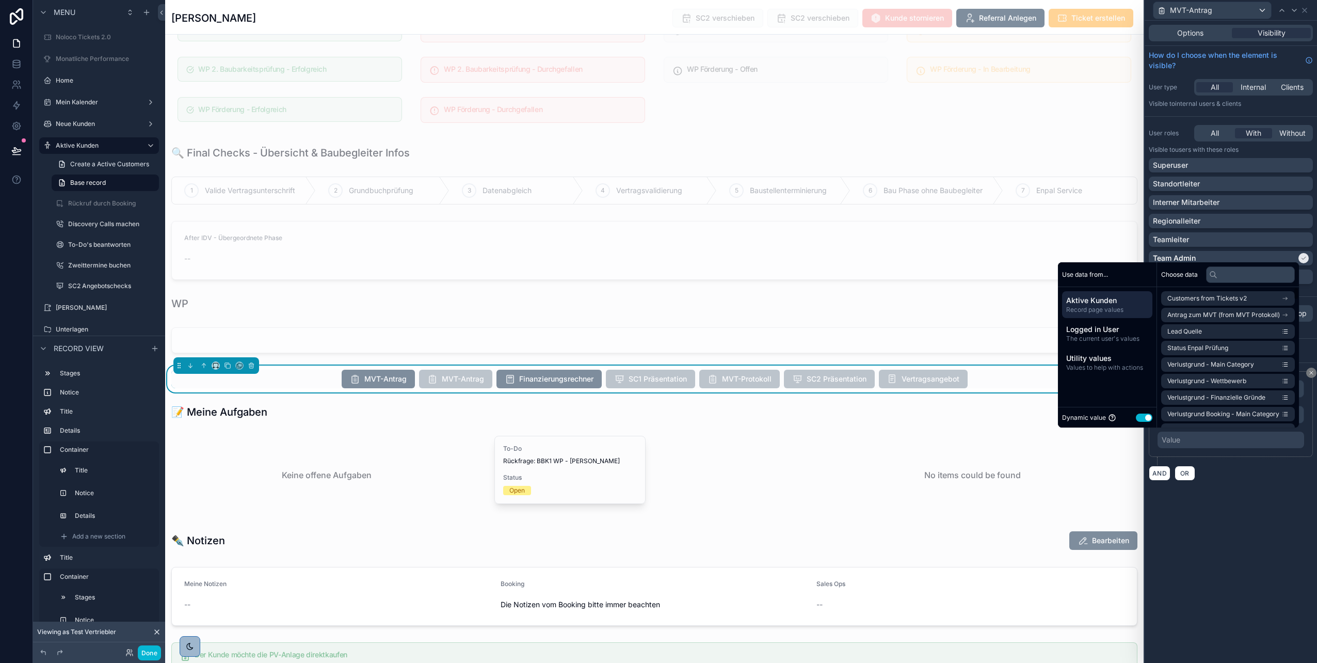
click at [1141, 419] on button "Use setting" at bounding box center [1144, 418] width 17 height 8
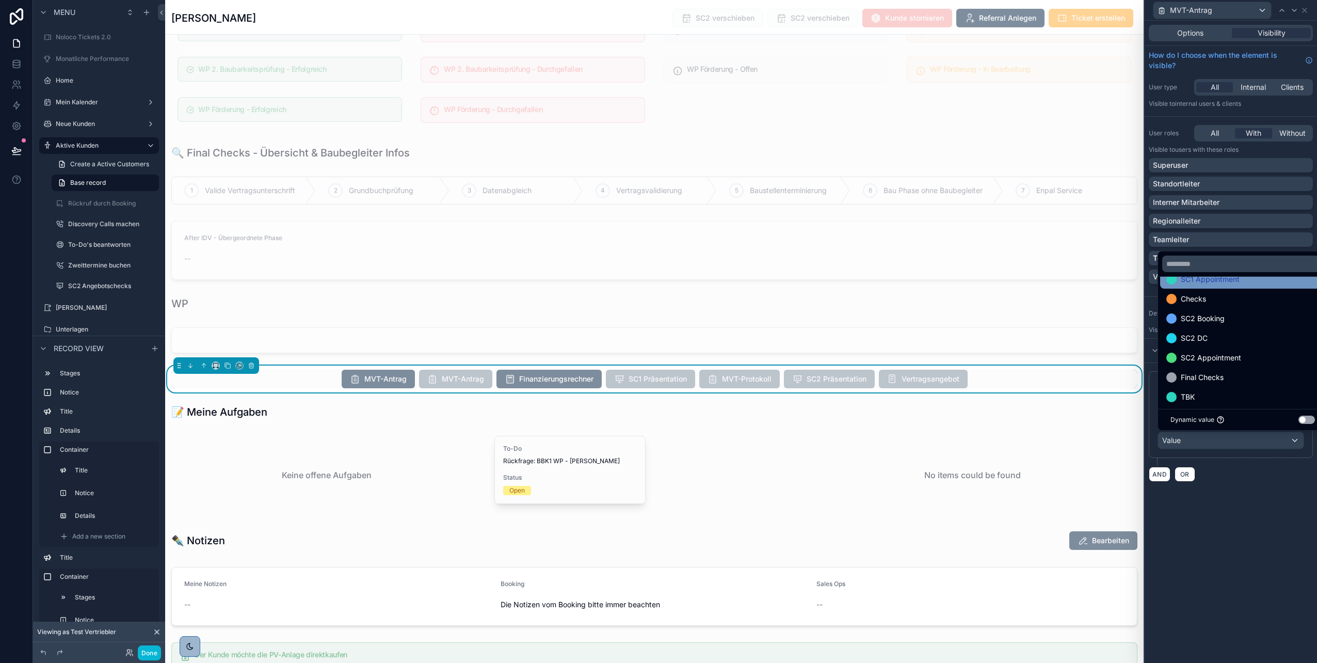
scroll to position [55, 0]
click at [1220, 351] on span "SC2 Appointment" at bounding box center [1211, 357] width 60 height 12
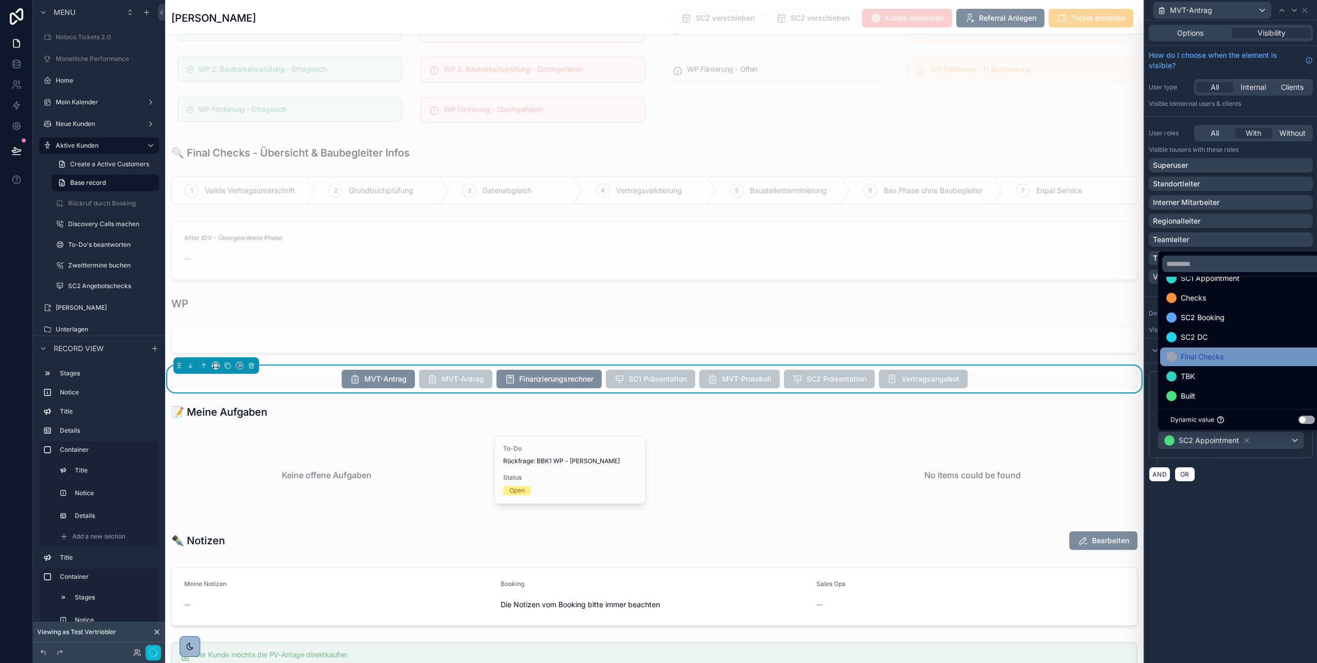
click at [1212, 354] on span "Final Checks" at bounding box center [1202, 357] width 43 height 12
click at [1211, 357] on div "TBK" at bounding box center [1243, 357] width 153 height 12
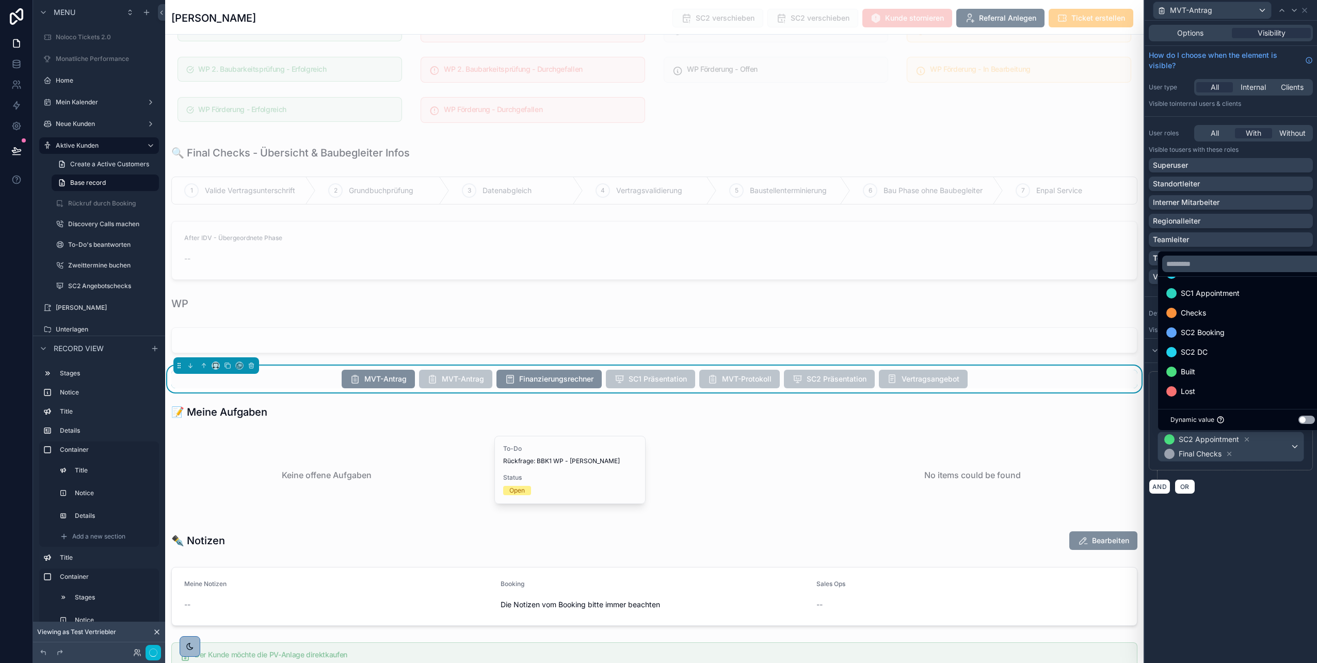
scroll to position [40, 0]
click at [1210, 373] on div "Built" at bounding box center [1243, 372] width 153 height 12
click at [1219, 514] on div "**********" at bounding box center [1231, 440] width 172 height 154
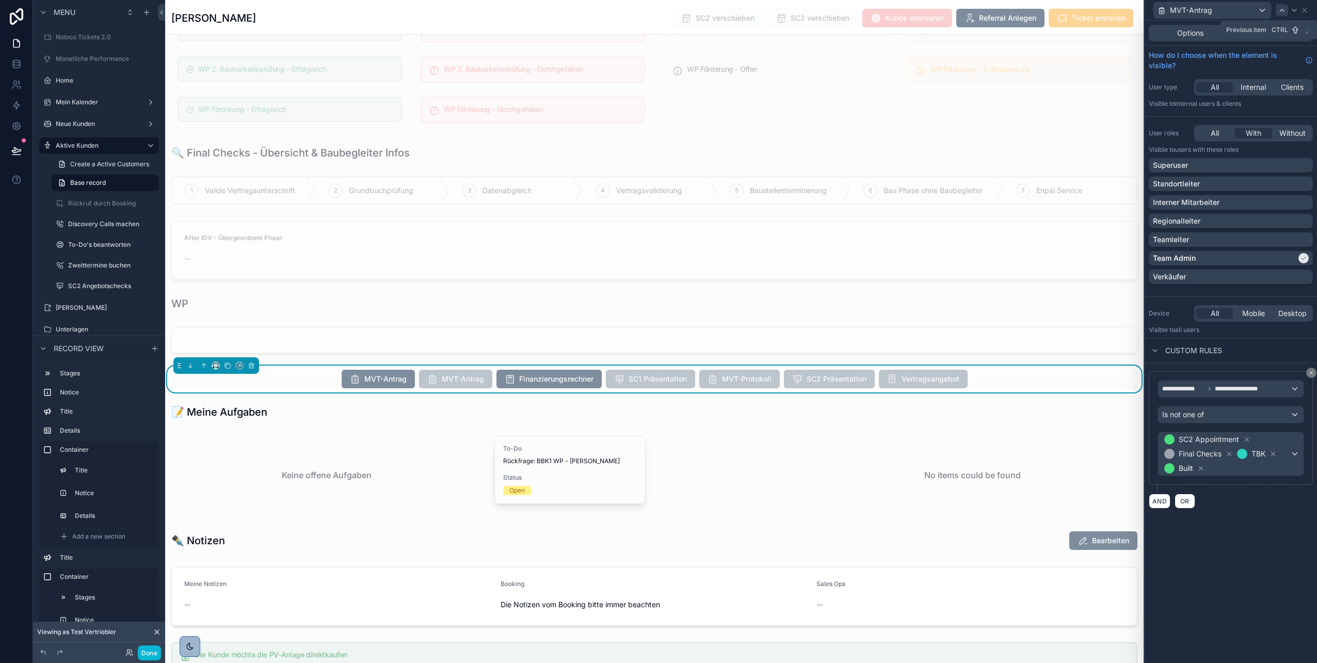
click at [1283, 11] on icon at bounding box center [1282, 10] width 8 height 8
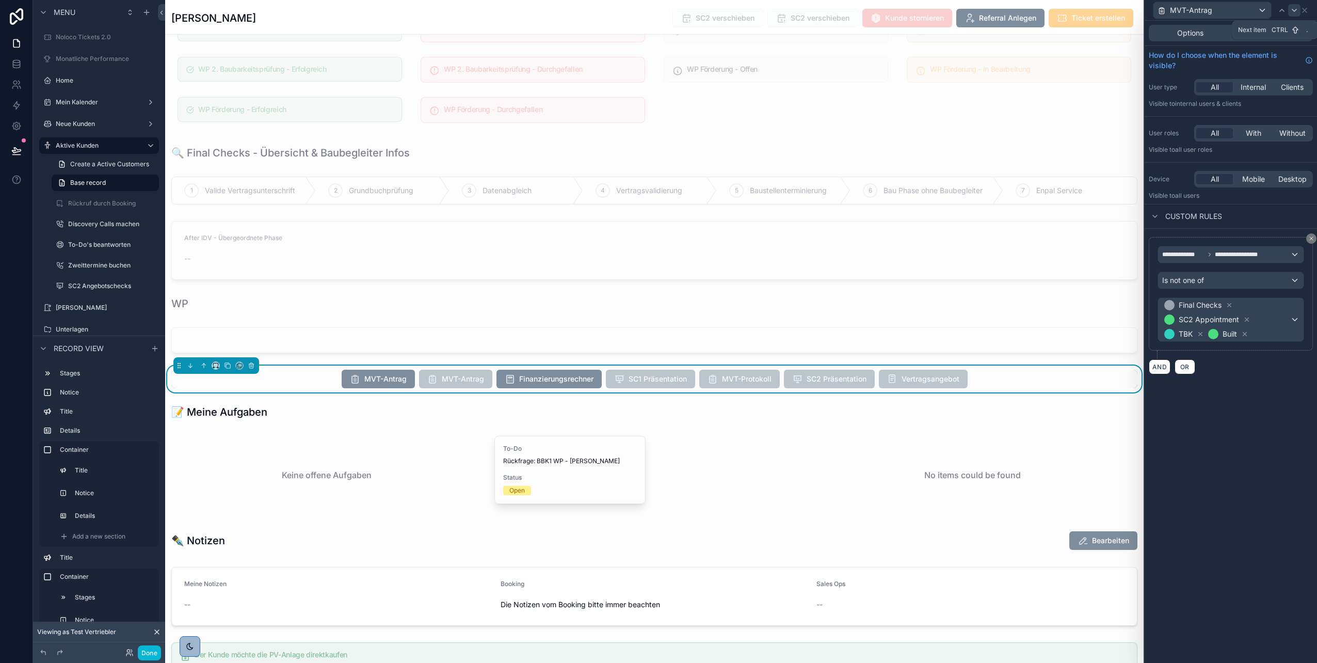
click at [1294, 10] on icon at bounding box center [1295, 10] width 4 height 2
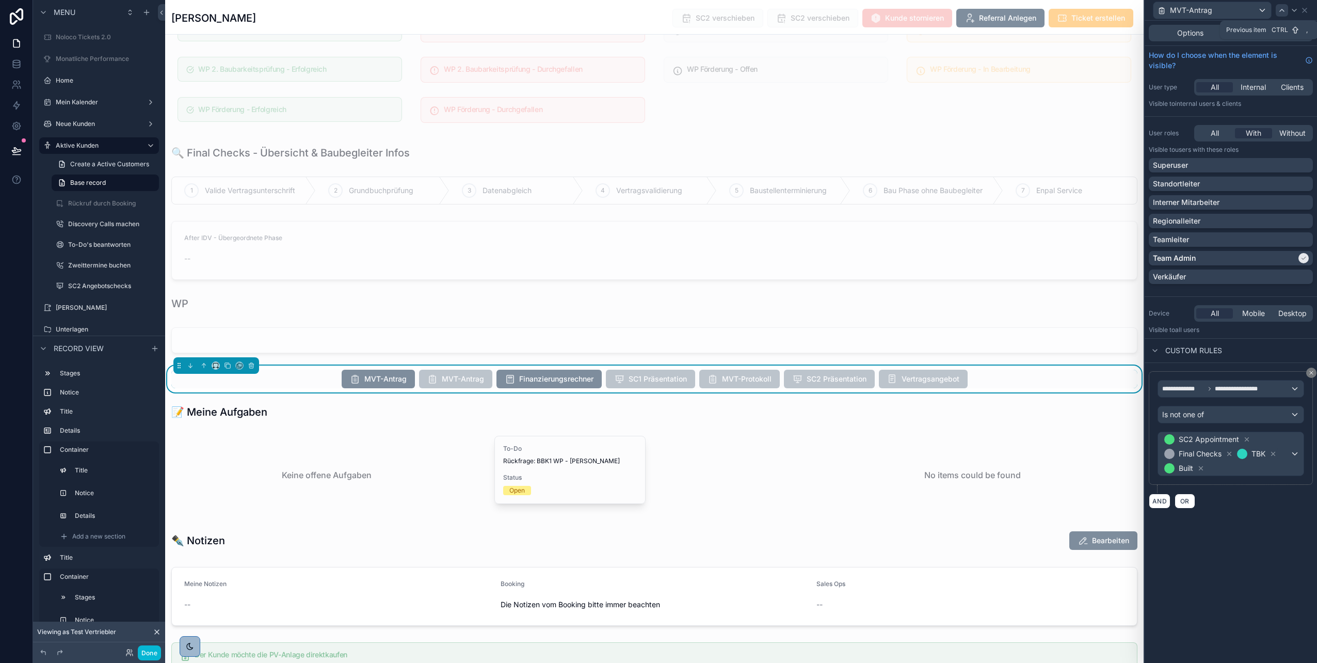
click at [1279, 10] on icon at bounding box center [1282, 10] width 8 height 8
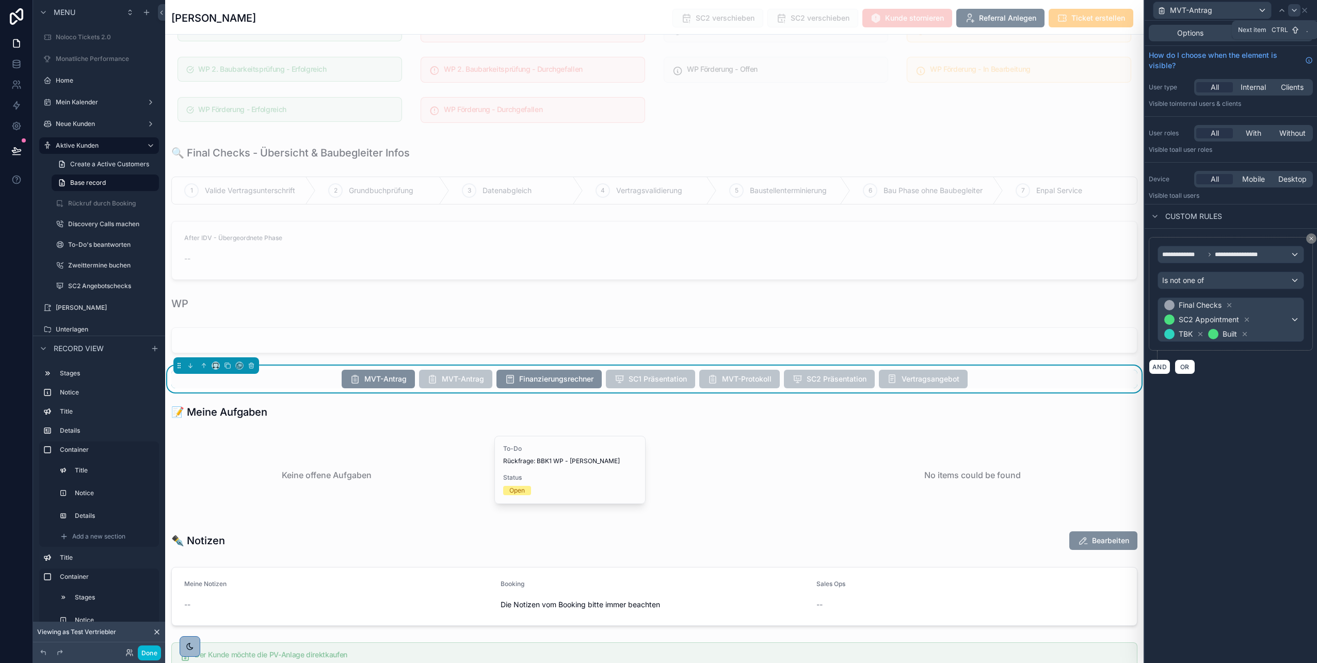
click at [1294, 8] on icon at bounding box center [1295, 10] width 8 height 8
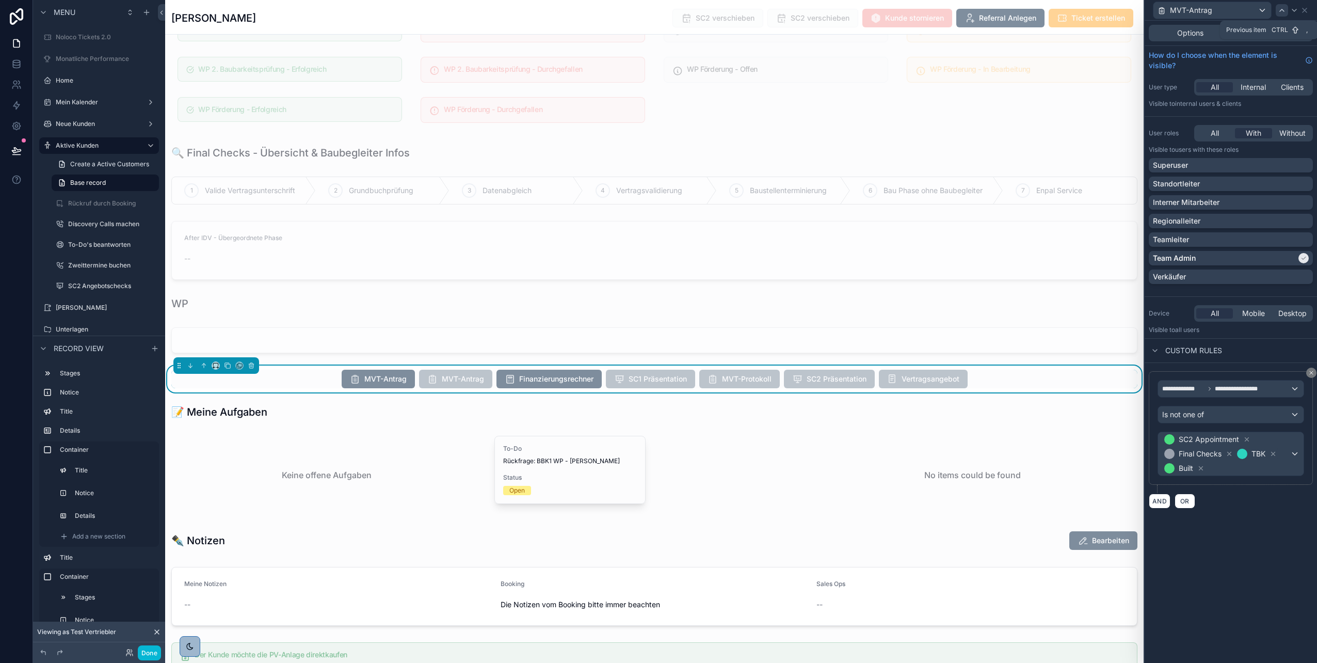
click at [1283, 9] on icon at bounding box center [1282, 10] width 4 height 2
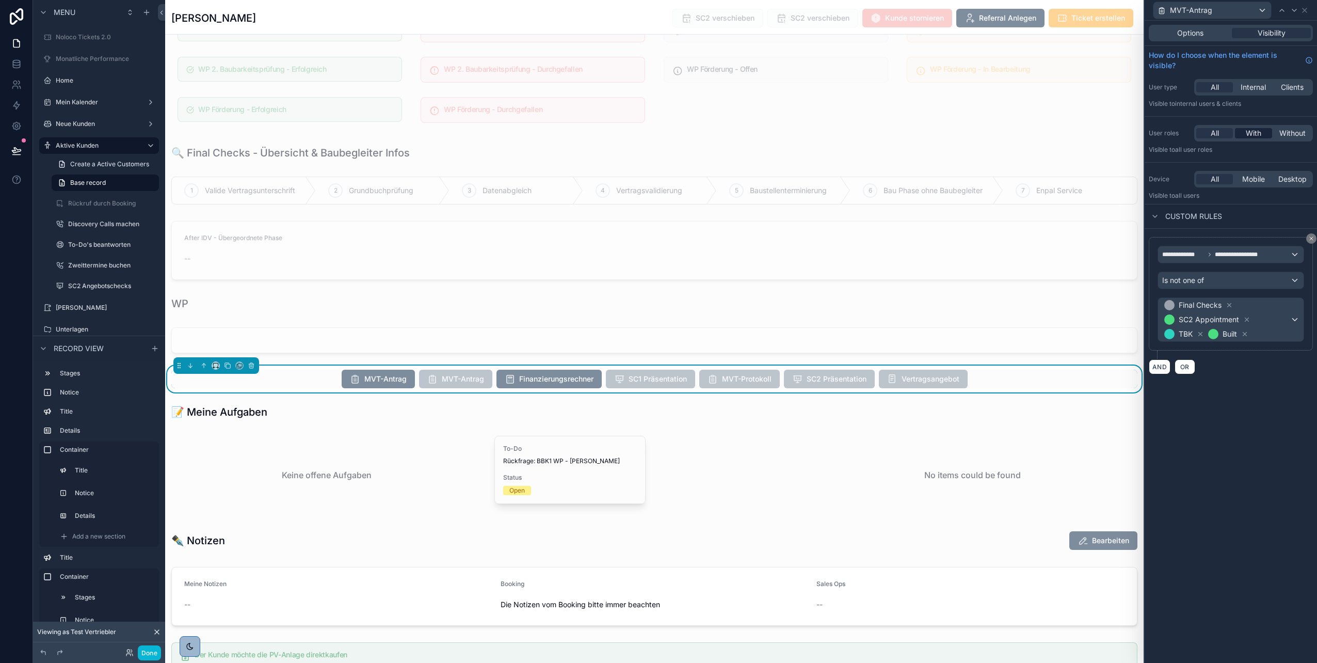
click at [1251, 136] on span "With" at bounding box center [1253, 133] width 15 height 10
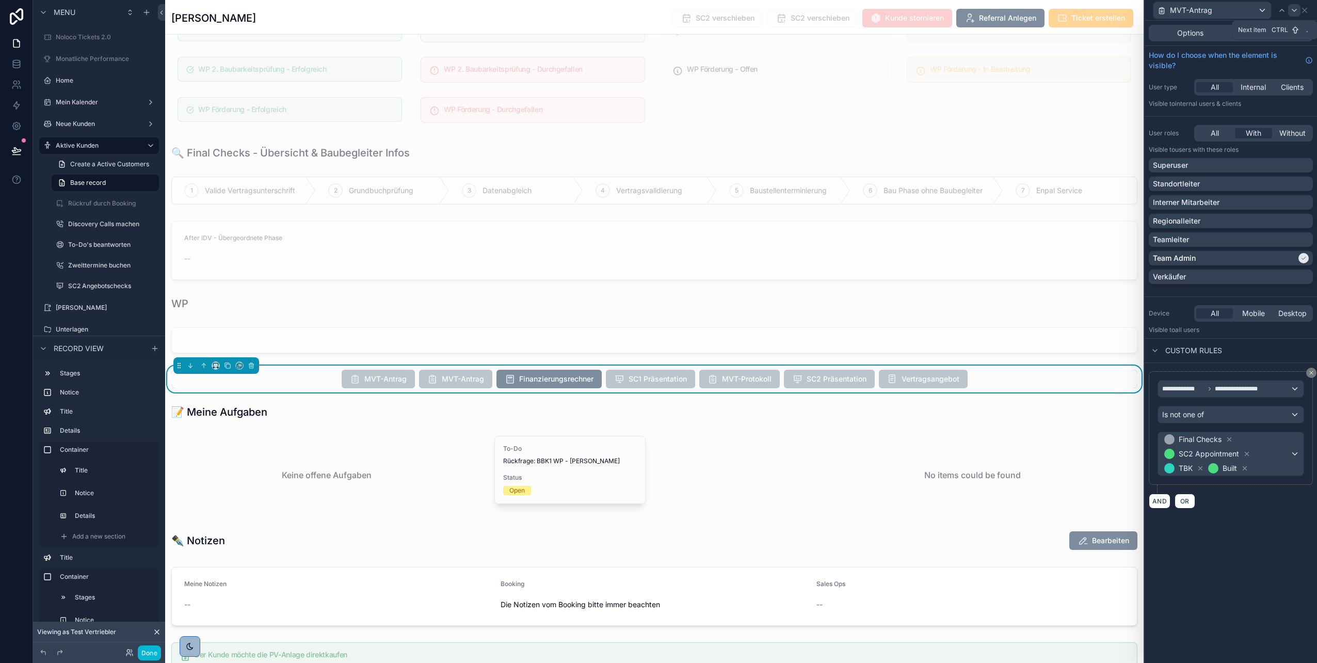
click at [1293, 12] on icon at bounding box center [1295, 10] width 8 height 8
click at [1219, 132] on div "All" at bounding box center [1215, 133] width 37 height 10
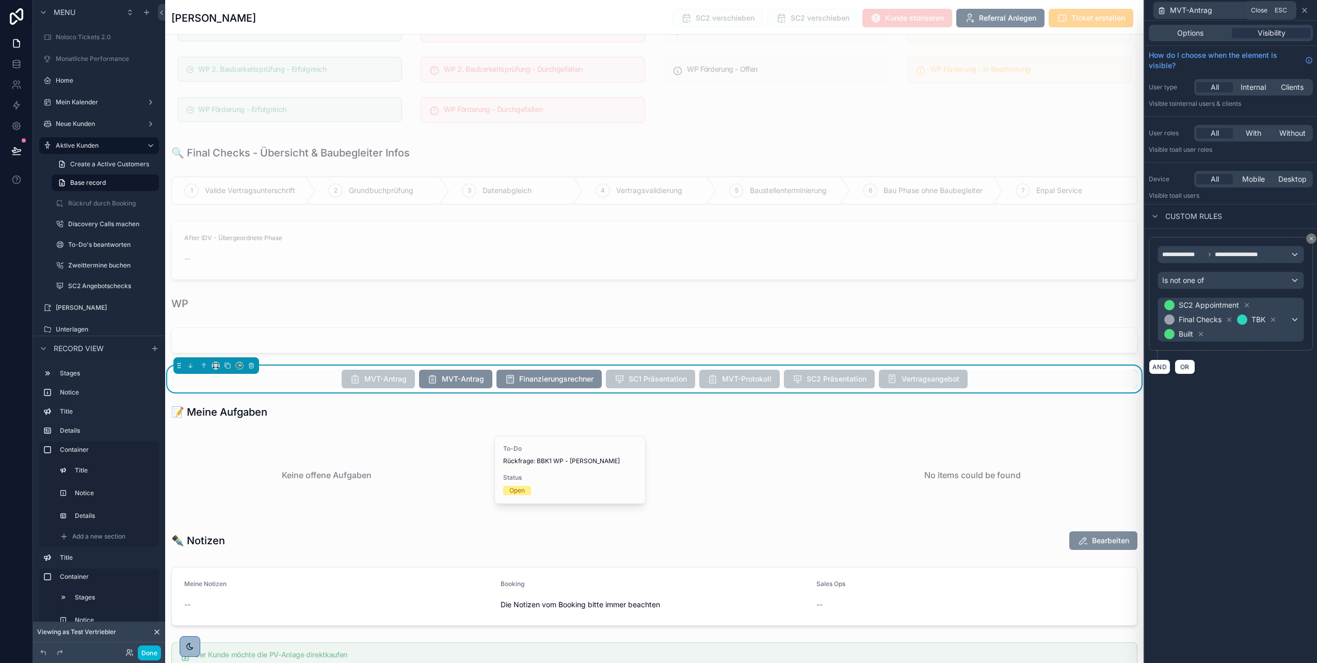
click at [1307, 9] on icon at bounding box center [1305, 10] width 8 height 8
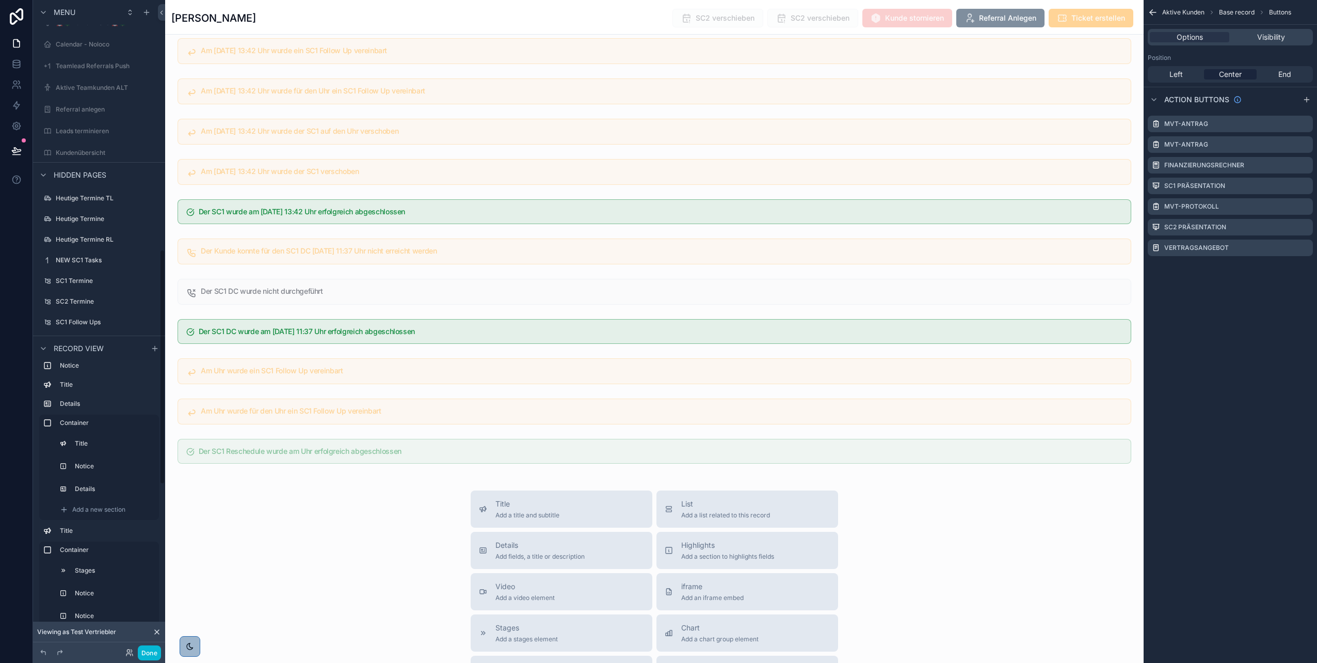
scroll to position [694, 0]
click at [92, 215] on div "NEW SC1 Tasks" at bounding box center [99, 220] width 87 height 12
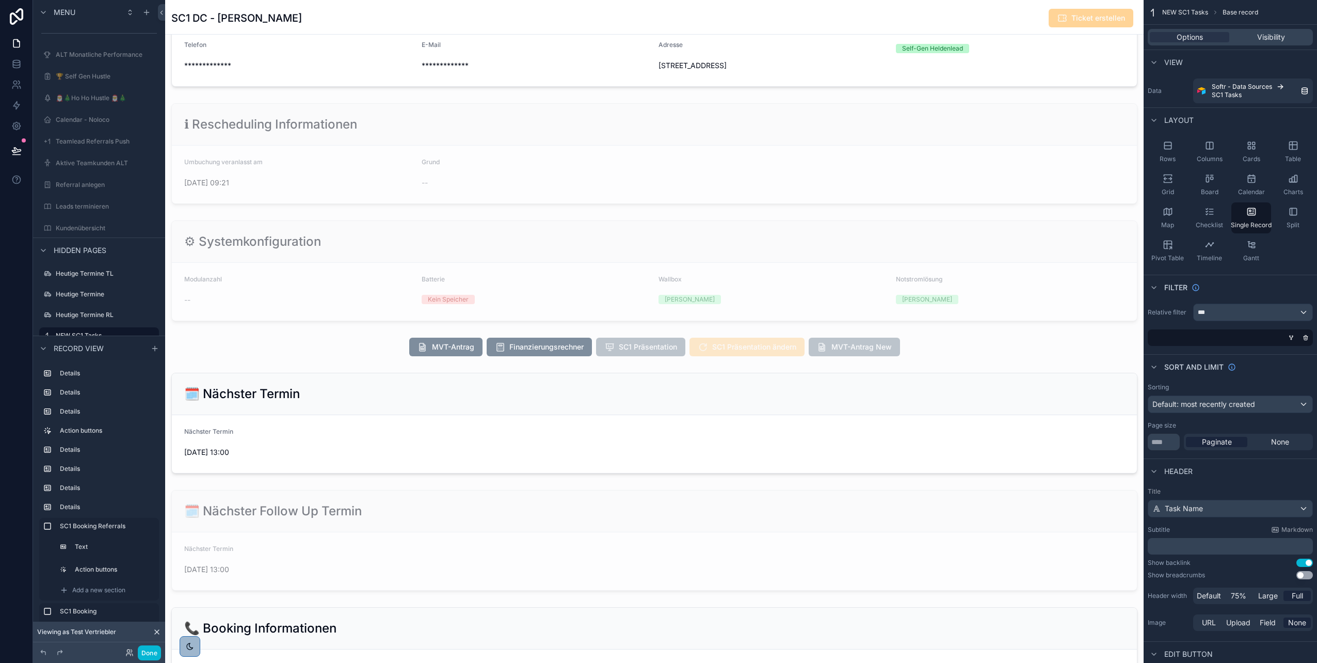
scroll to position [68, 0]
click at [407, 347] on div "scrollable content" at bounding box center [654, 345] width 979 height 27
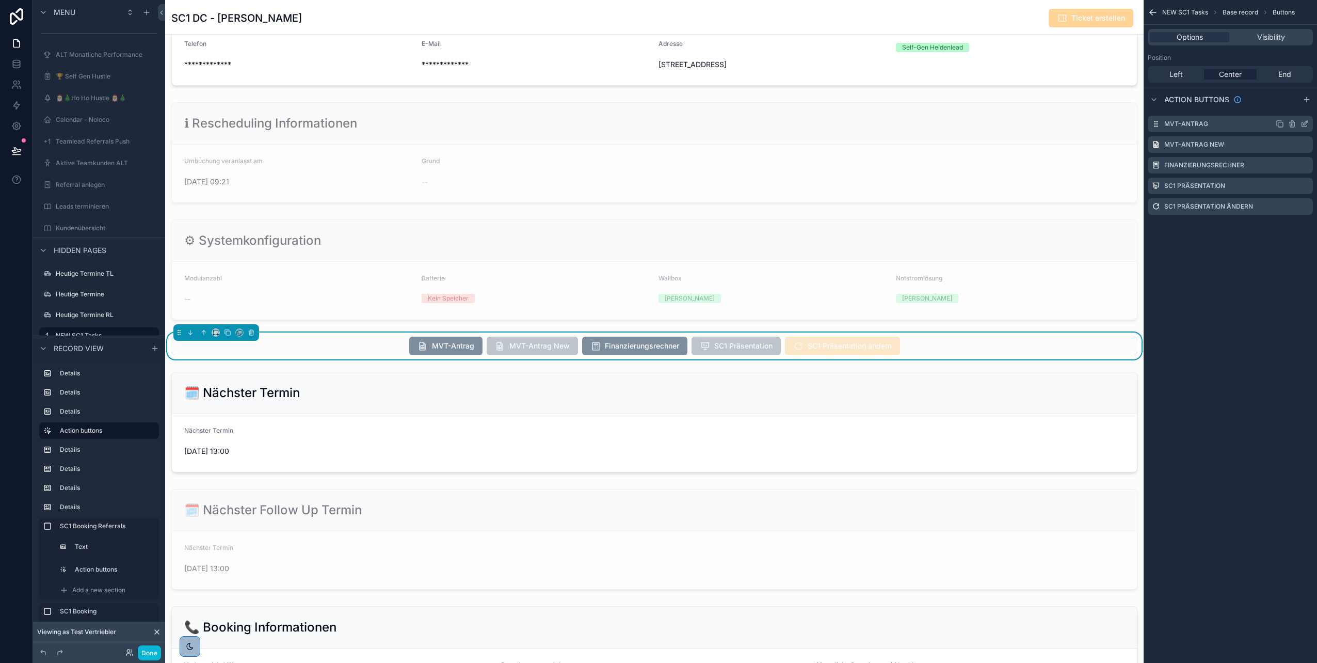
click at [1304, 122] on icon "scrollable content" at bounding box center [1305, 124] width 5 height 5
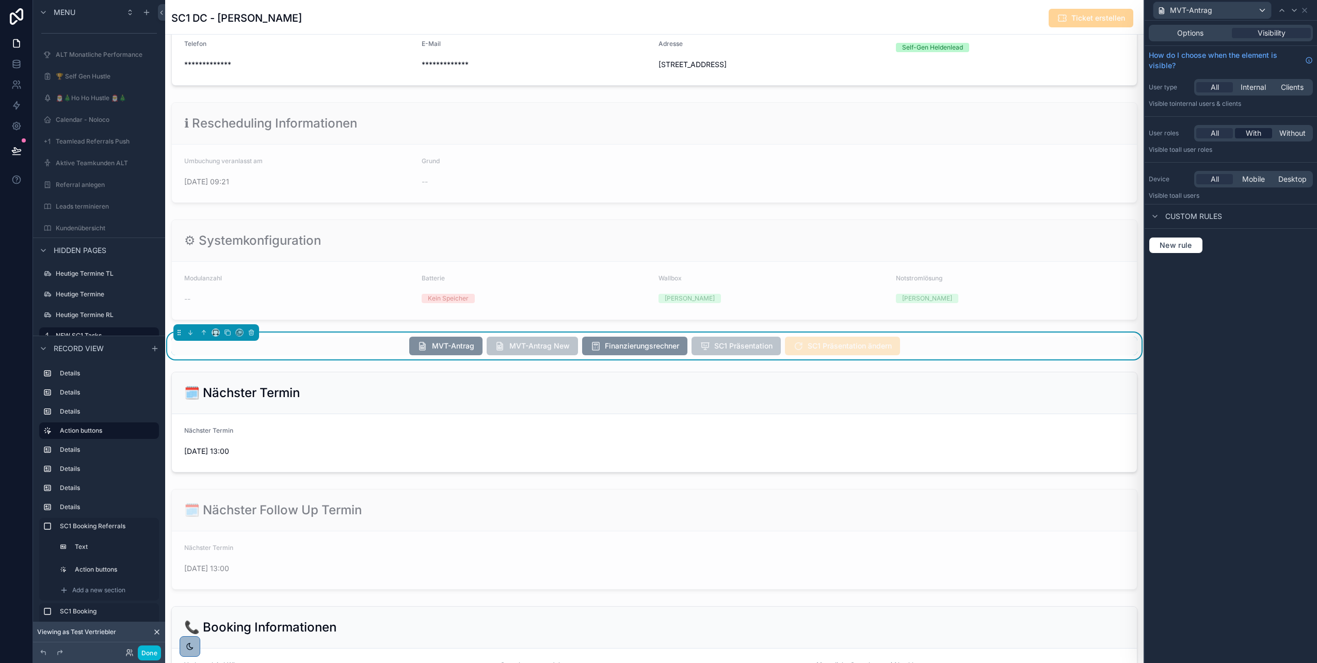
click at [1255, 133] on span "With" at bounding box center [1253, 133] width 15 height 10
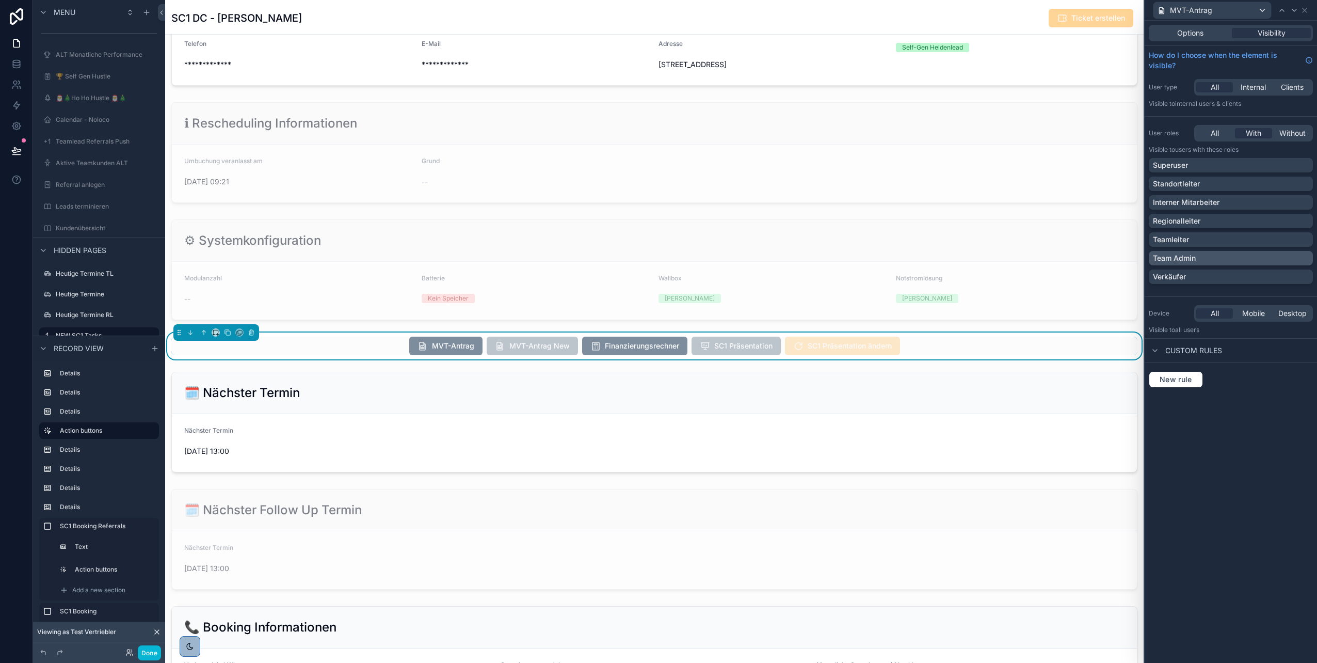
click at [1193, 256] on p "Team Admin" at bounding box center [1174, 258] width 43 height 10
click at [1295, 11] on icon at bounding box center [1295, 10] width 4 height 2
click at [1220, 133] on div "All" at bounding box center [1215, 133] width 37 height 10
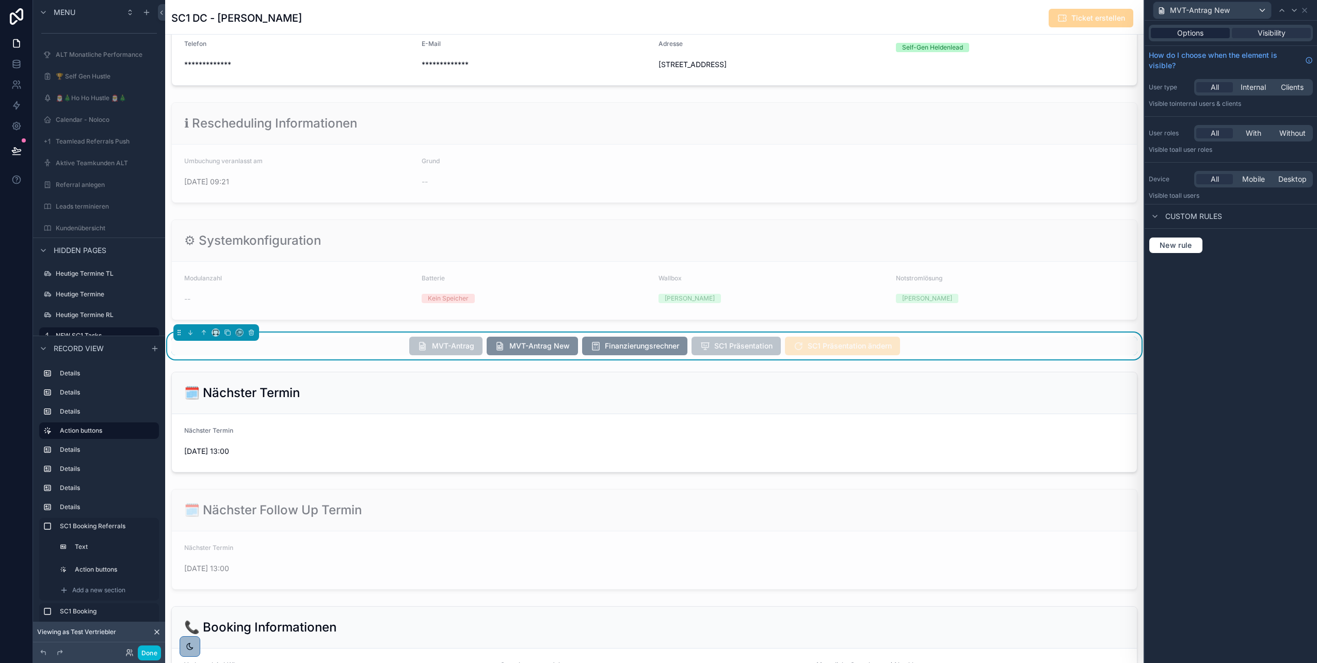
click at [1192, 35] on span "Options" at bounding box center [1191, 33] width 26 height 10
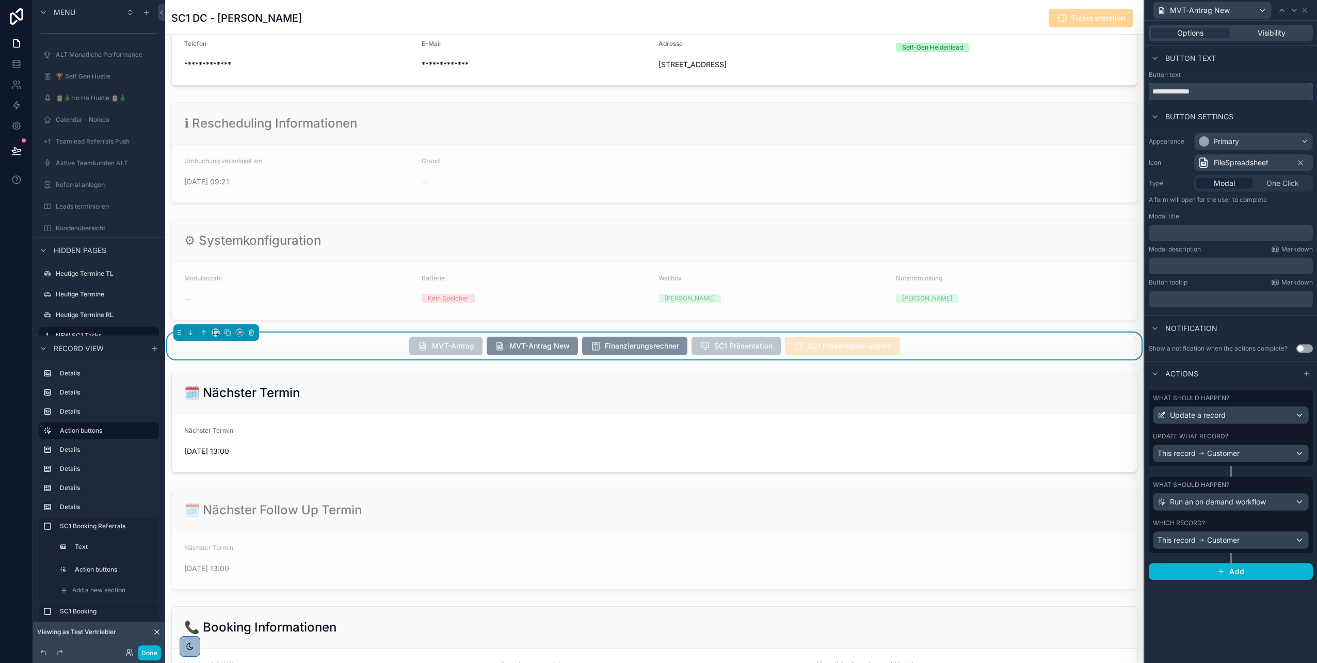
click at [1225, 88] on input "**********" at bounding box center [1231, 91] width 164 height 17
type input "**********"
click at [1307, 10] on icon at bounding box center [1305, 10] width 8 height 8
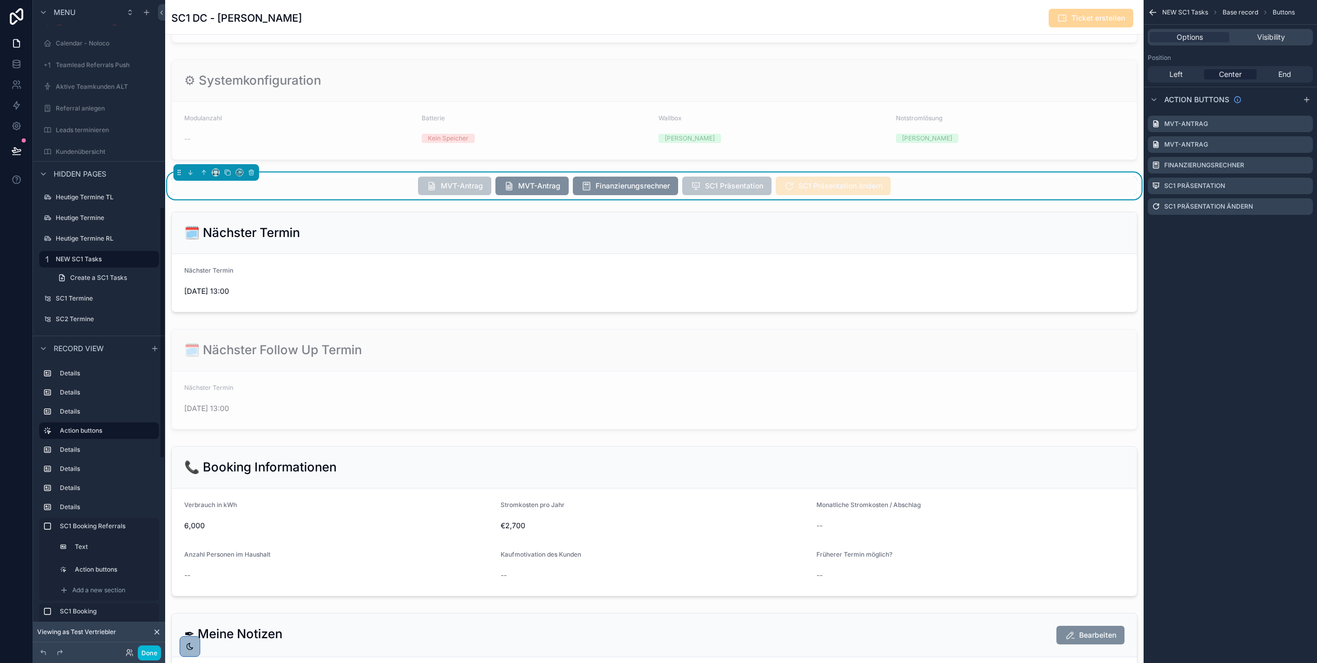
scroll to position [534, 0]
click at [93, 279] on label "SC1 Termine" at bounding box center [97, 278] width 83 height 8
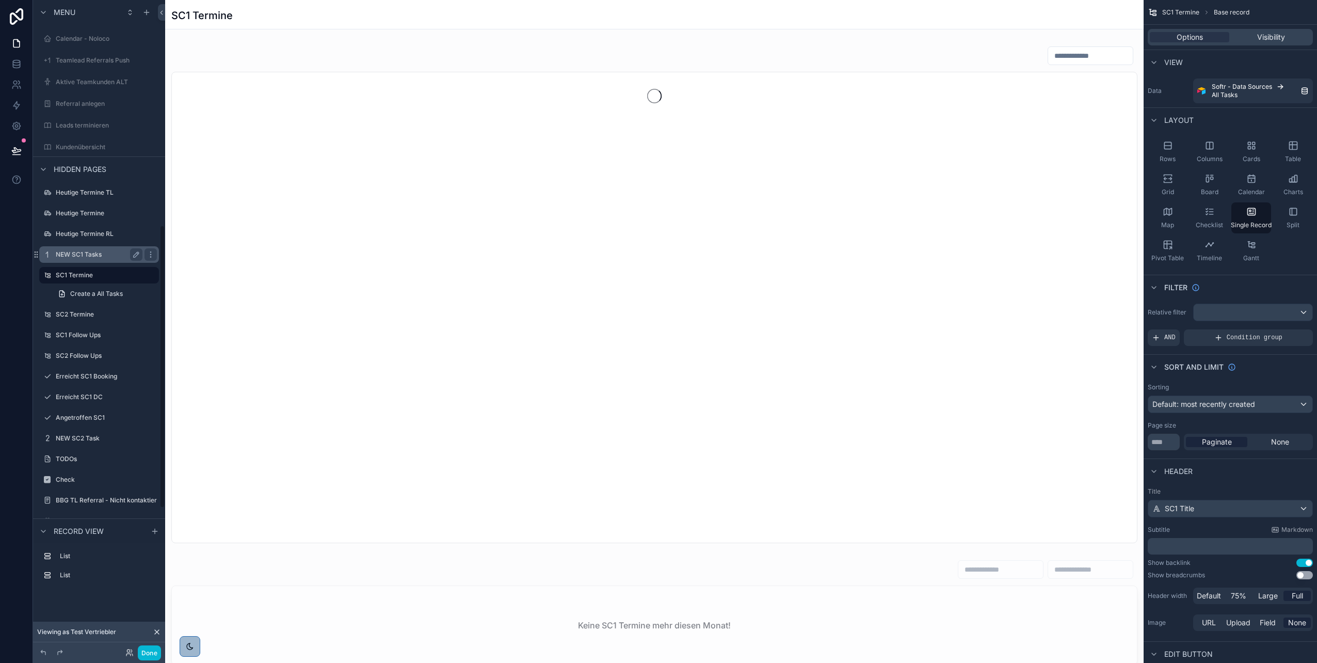
scroll to position [519, 0]
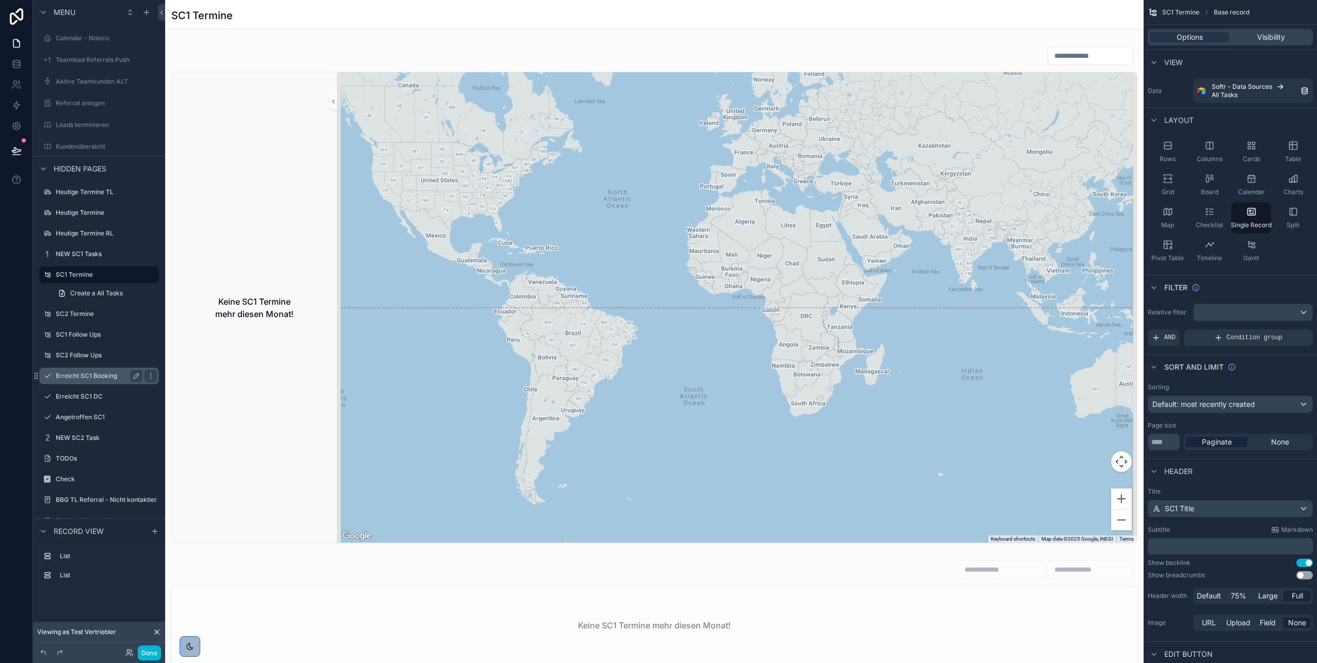
click at [93, 376] on label "Erreicht SC1 Booking" at bounding box center [97, 376] width 83 height 8
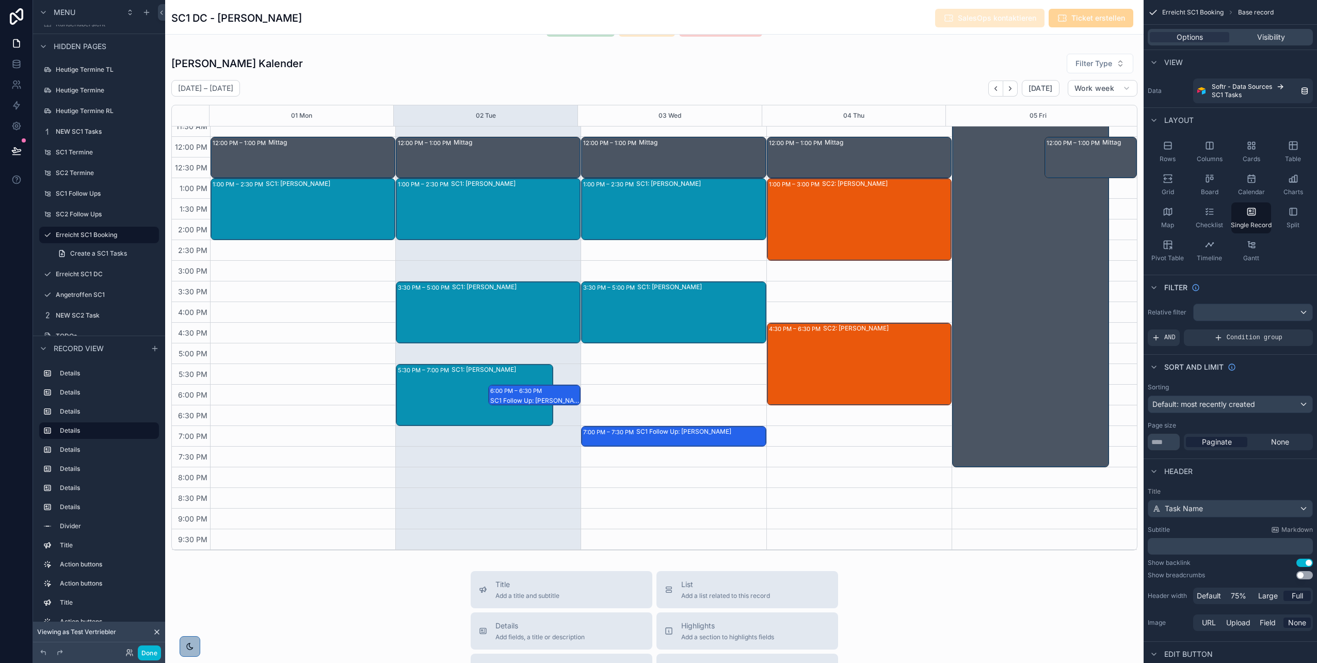
scroll to position [1341, 0]
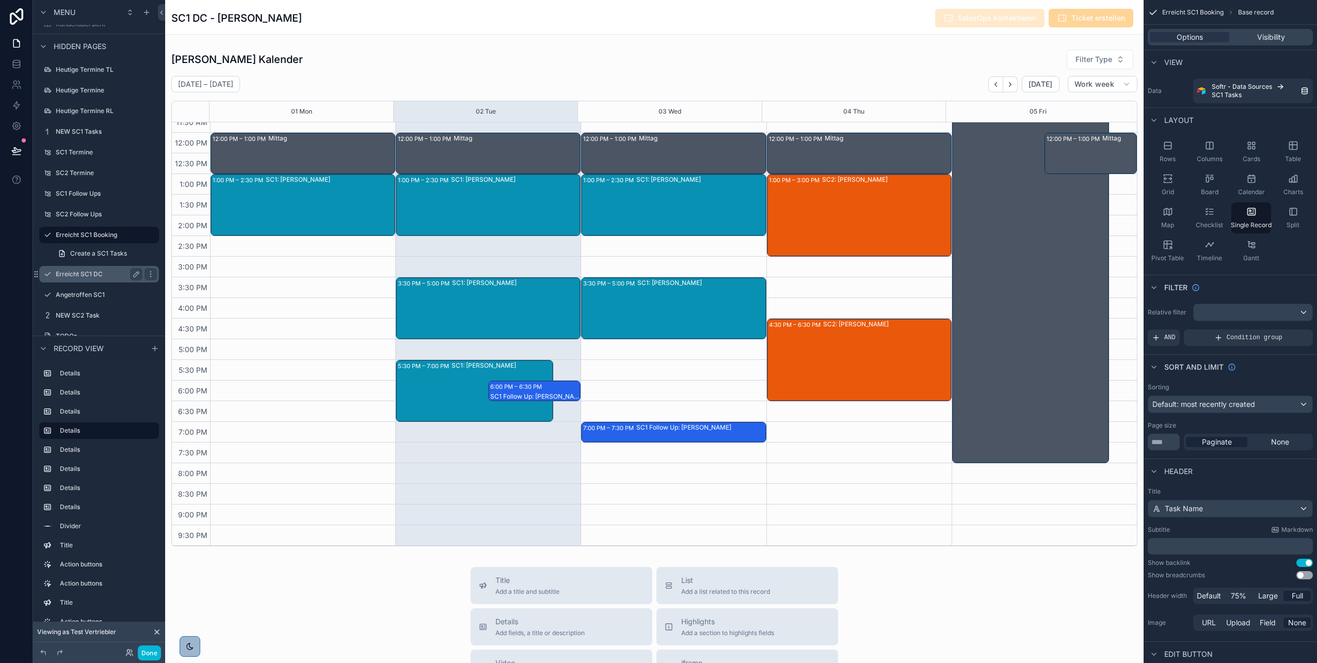
click at [98, 271] on label "Erreicht SC1 DC" at bounding box center [97, 274] width 83 height 8
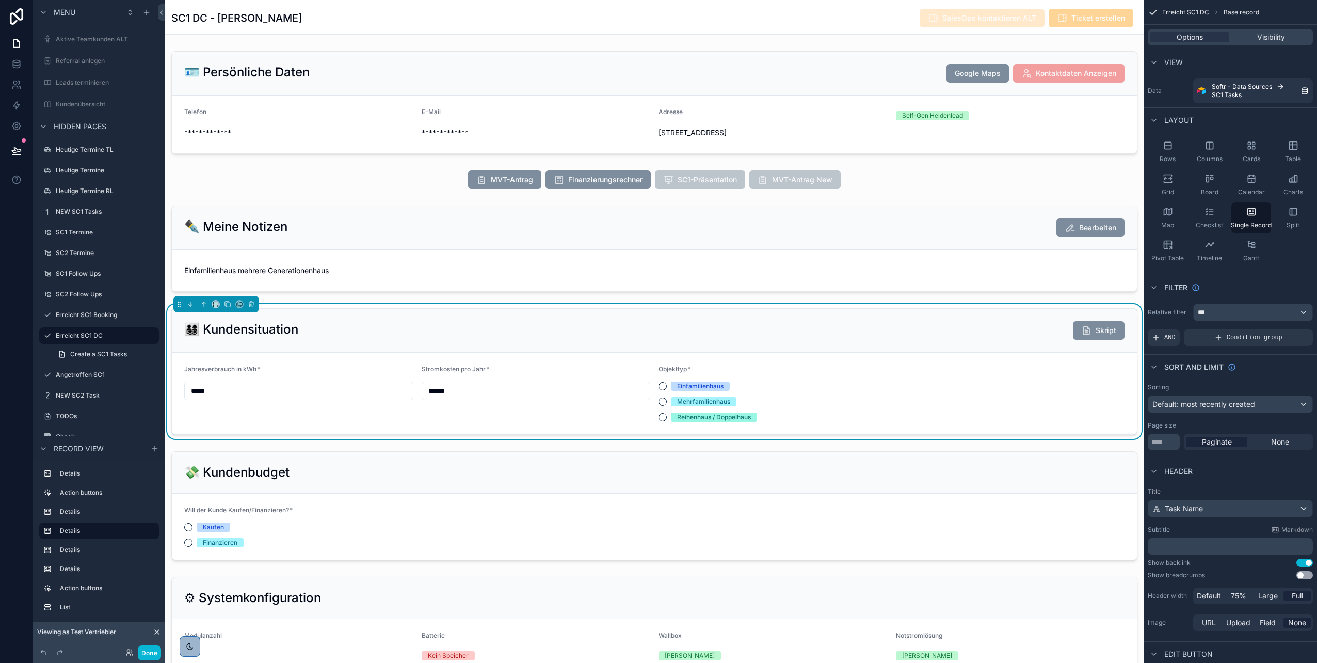
click at [429, 178] on div "scrollable content" at bounding box center [654, 179] width 979 height 27
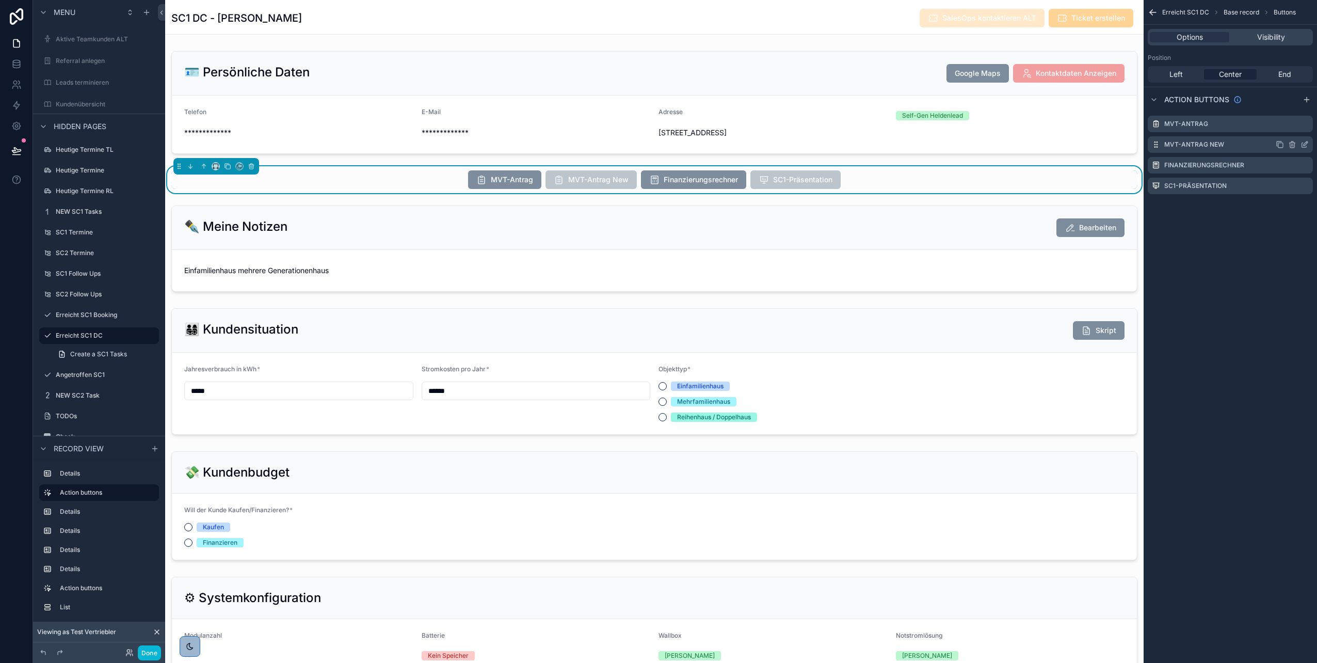
click at [1303, 144] on icon "scrollable content" at bounding box center [1305, 145] width 5 height 5
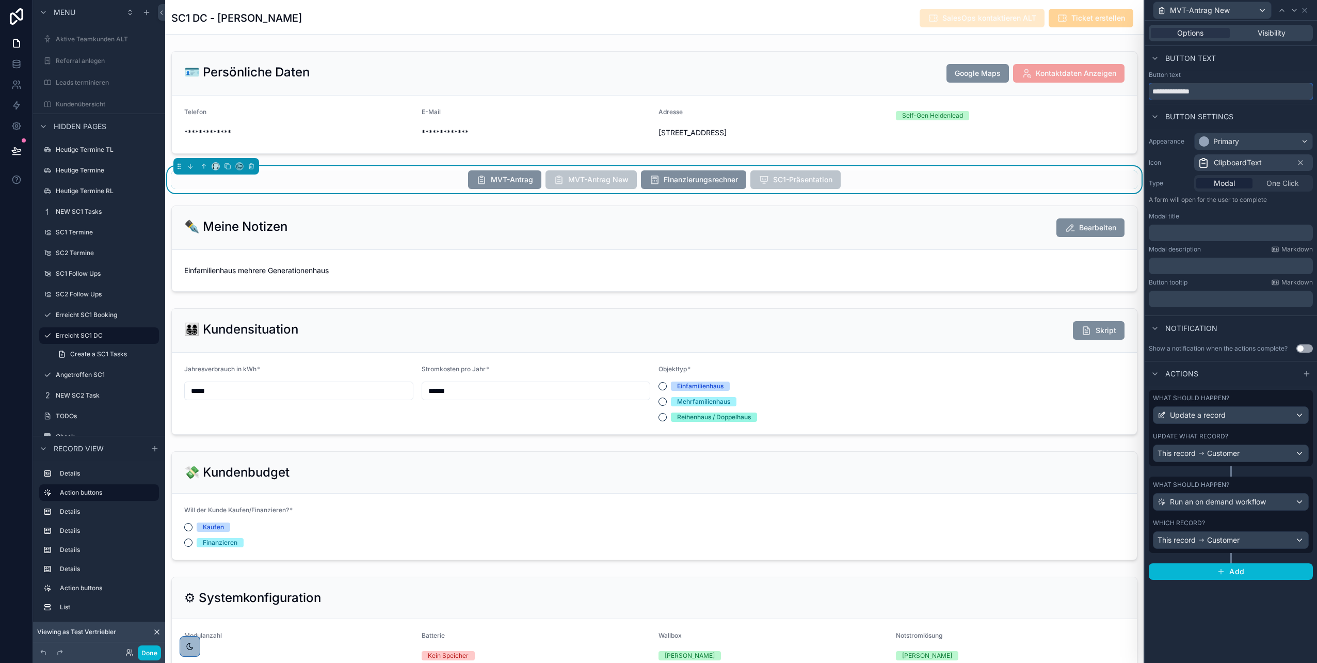
click at [1236, 92] on input "**********" at bounding box center [1231, 91] width 164 height 17
type input "**********"
click at [1219, 520] on div "Which record?" at bounding box center [1231, 523] width 156 height 8
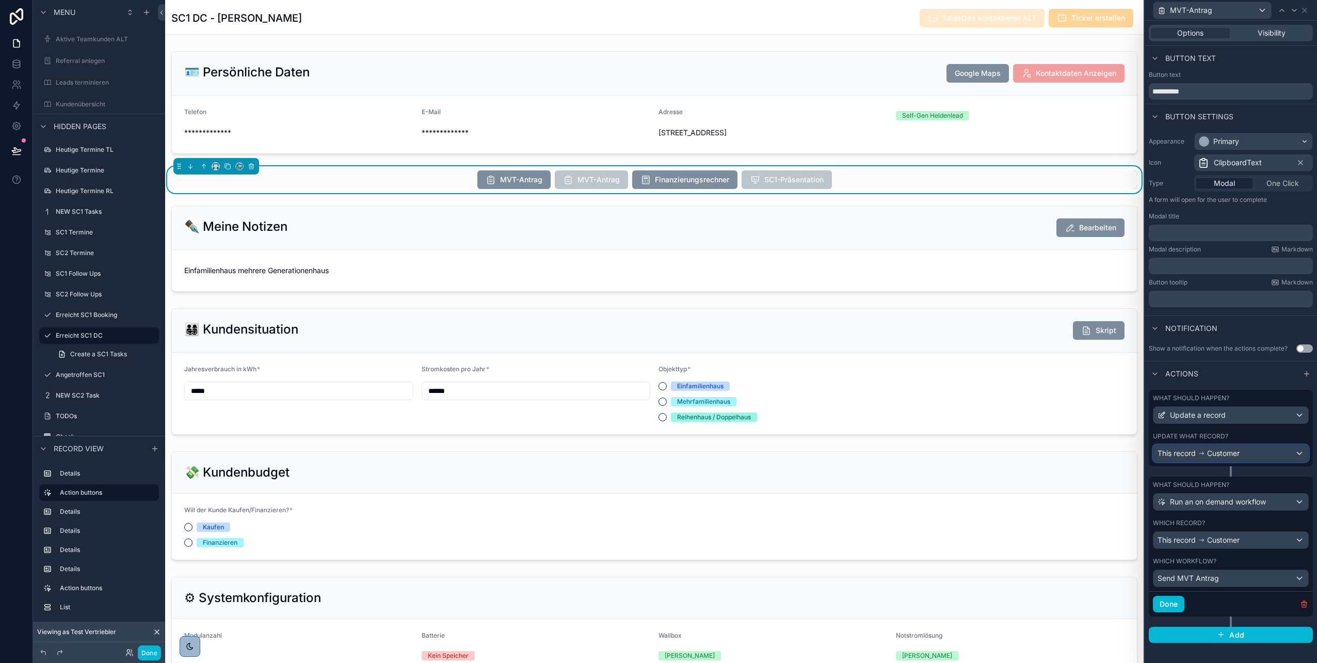
click at [1240, 449] on span "Customer" at bounding box center [1224, 453] width 33 height 10
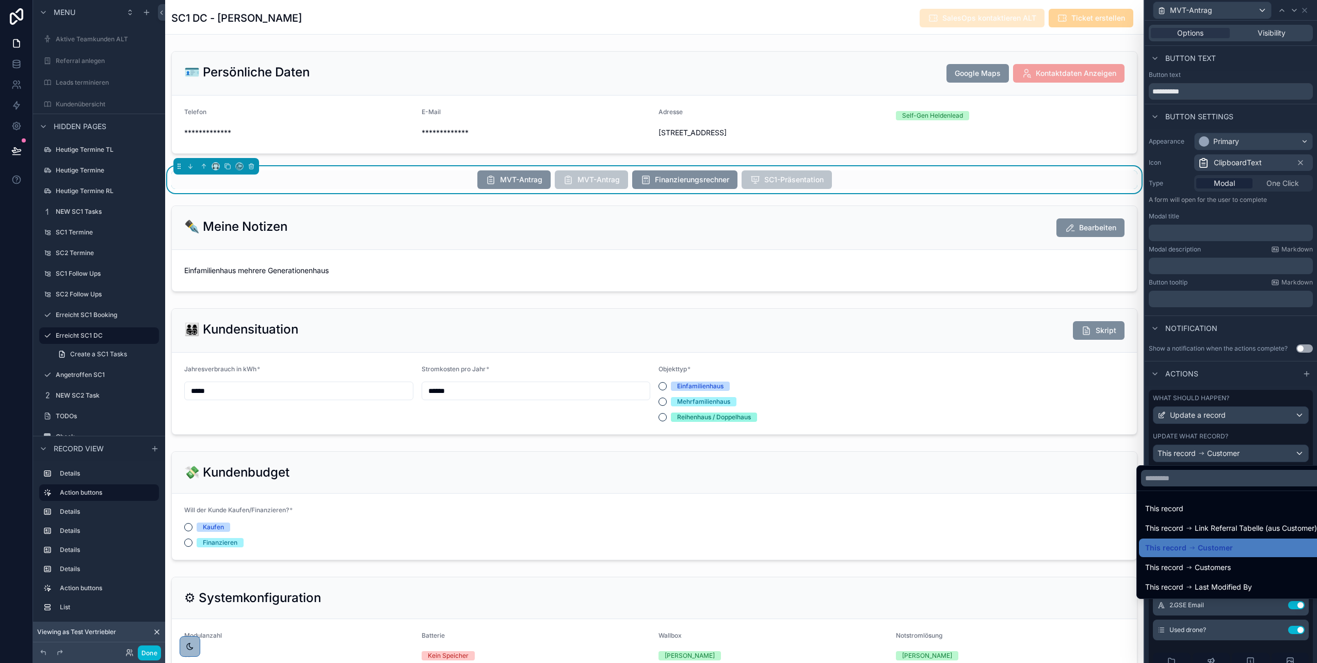
click at [1243, 430] on div at bounding box center [1231, 331] width 172 height 663
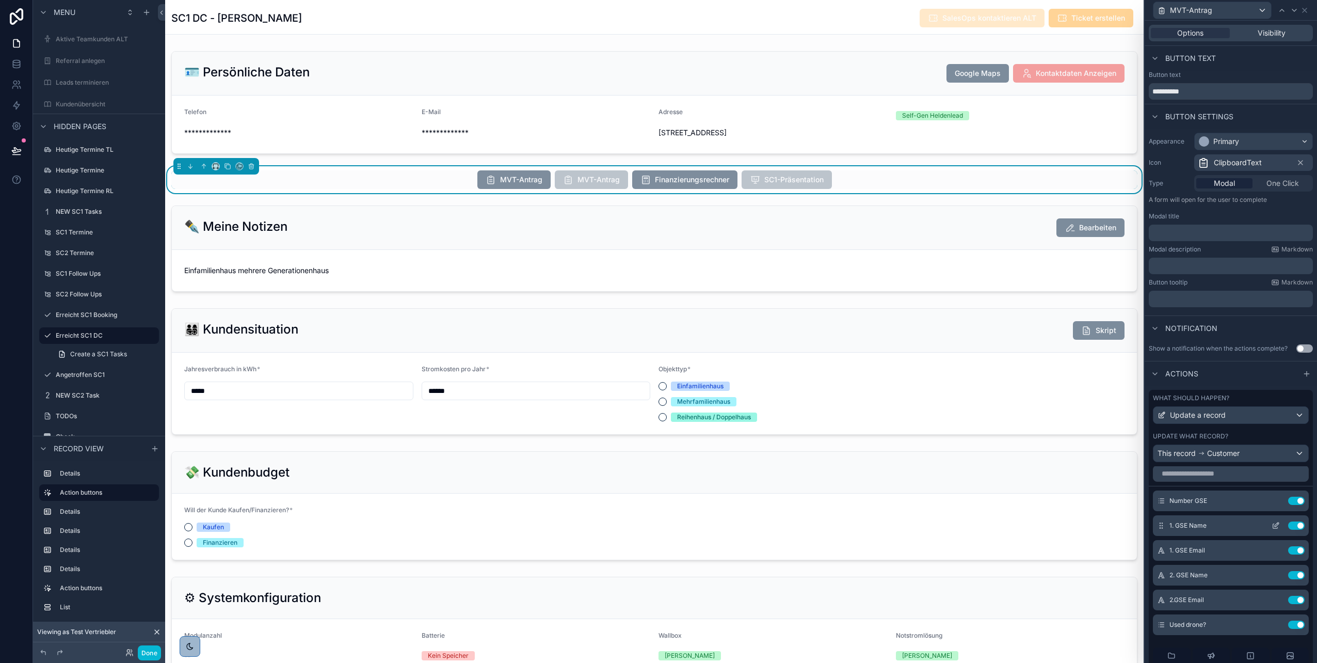
scroll to position [0, 0]
click at [1235, 383] on div "Actions" at bounding box center [1231, 373] width 172 height 25
click at [1274, 397] on div "What should happen?" at bounding box center [1231, 398] width 156 height 8
click at [1258, 35] on span "Visibility" at bounding box center [1272, 33] width 28 height 10
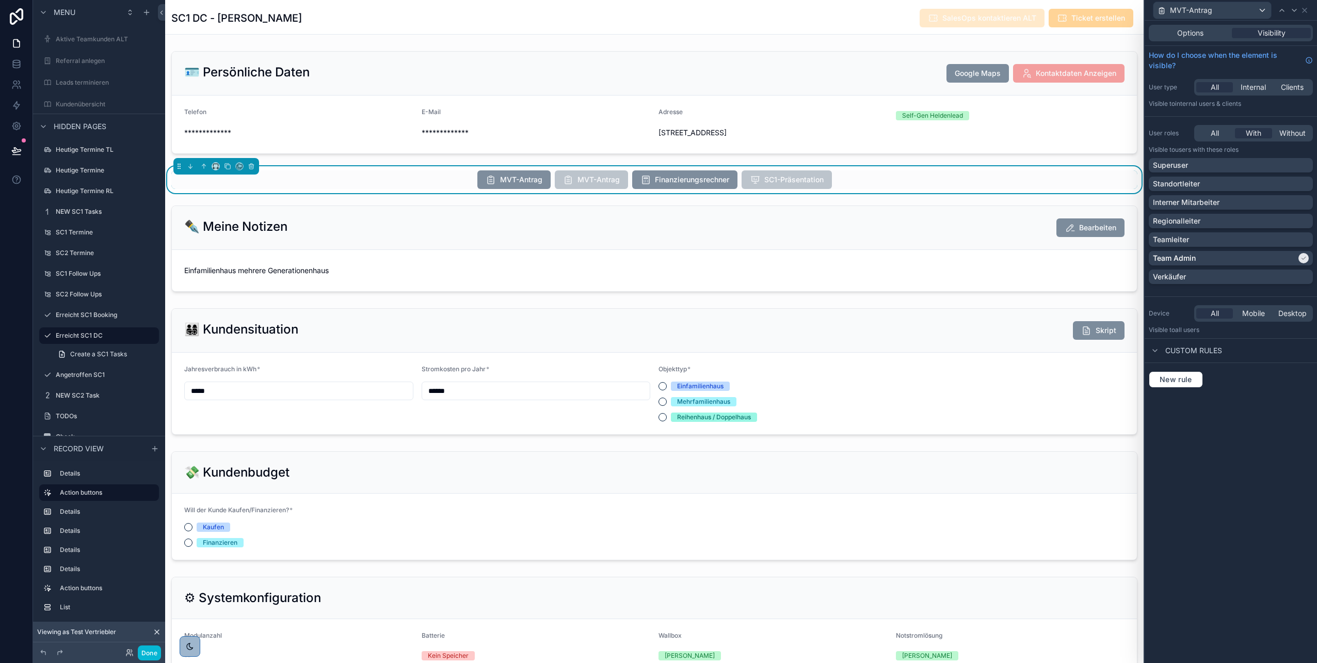
drag, startPoint x: 1219, startPoint y: 132, endPoint x: 1219, endPoint y: 121, distance: 10.9
click at [1219, 132] on div "All" at bounding box center [1215, 133] width 37 height 10
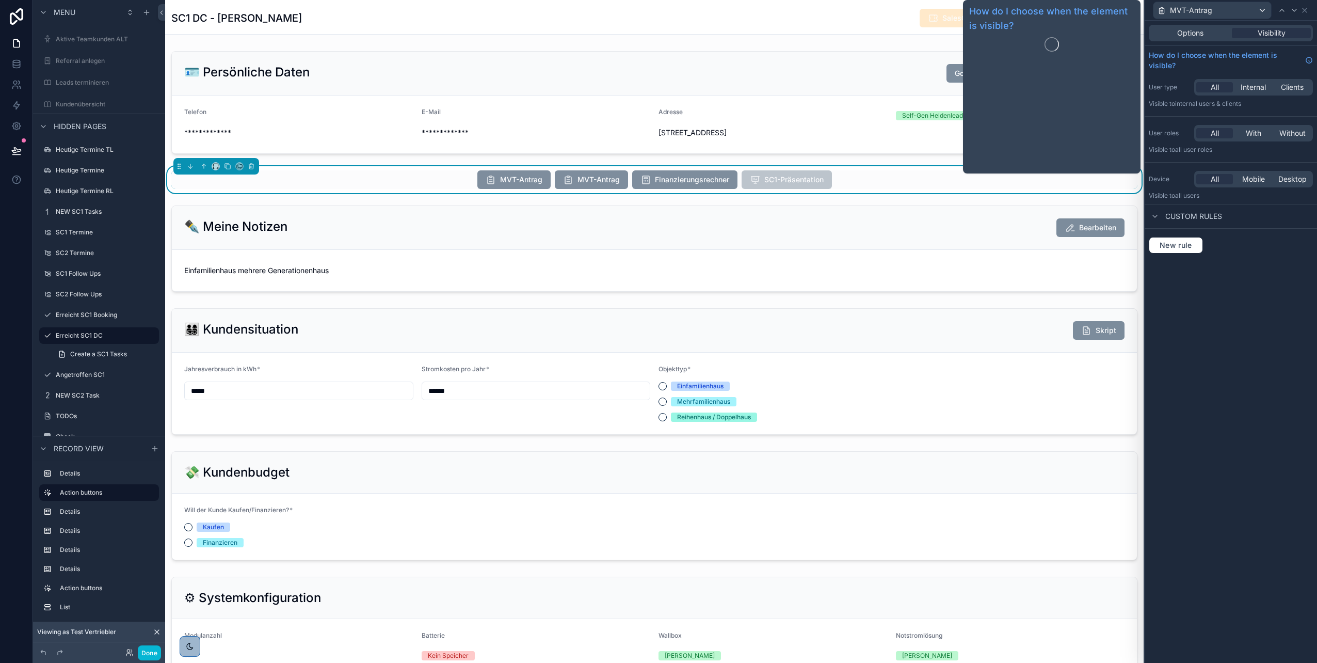
scroll to position [237, 0]
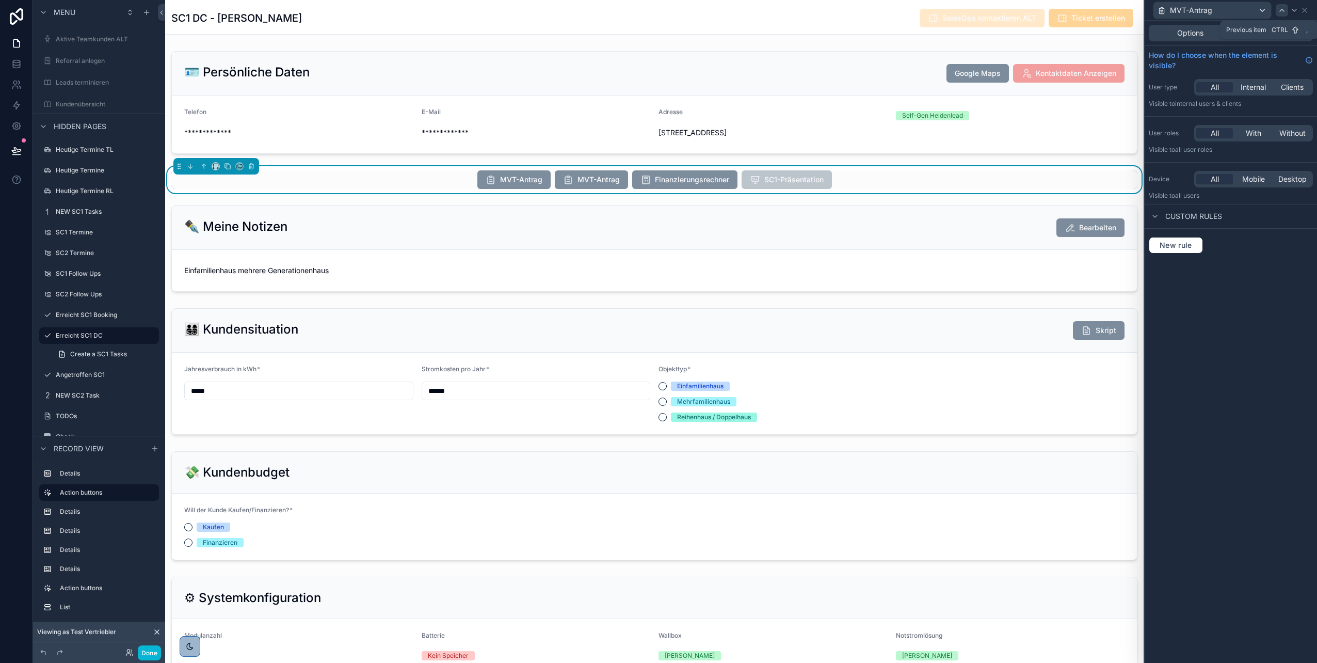
click at [1284, 12] on icon at bounding box center [1282, 10] width 8 height 8
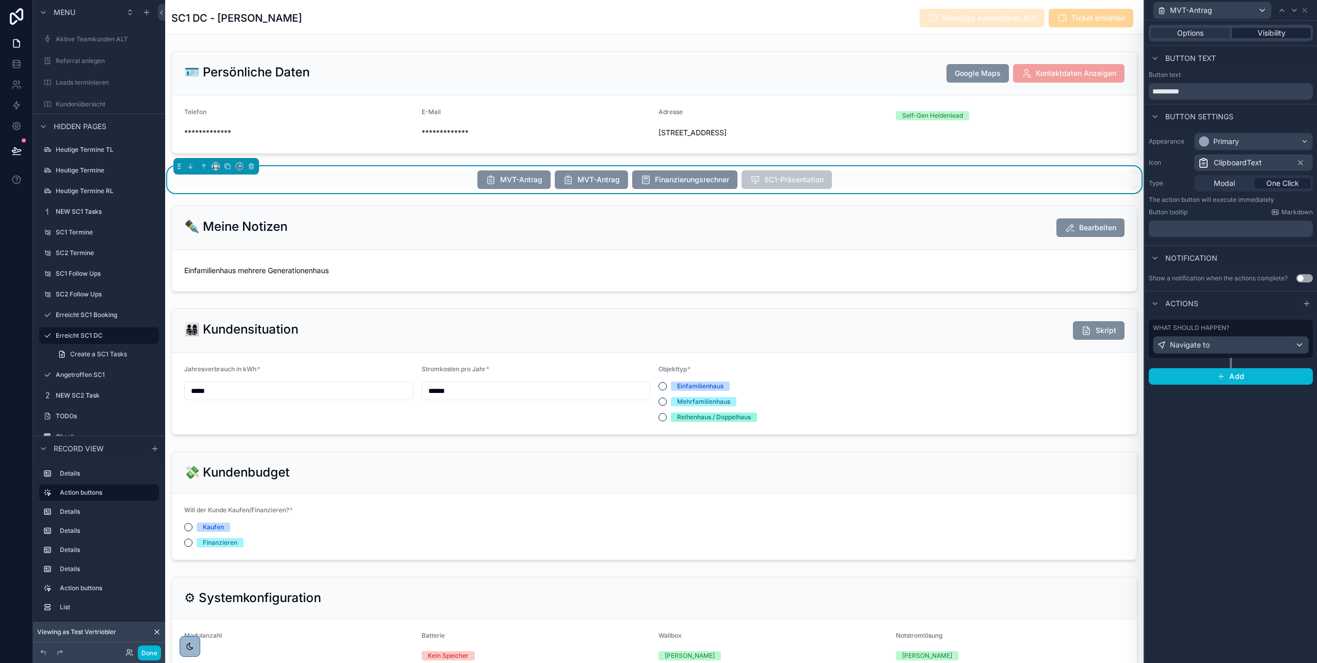
click at [1259, 35] on span "Visibility" at bounding box center [1272, 33] width 28 height 10
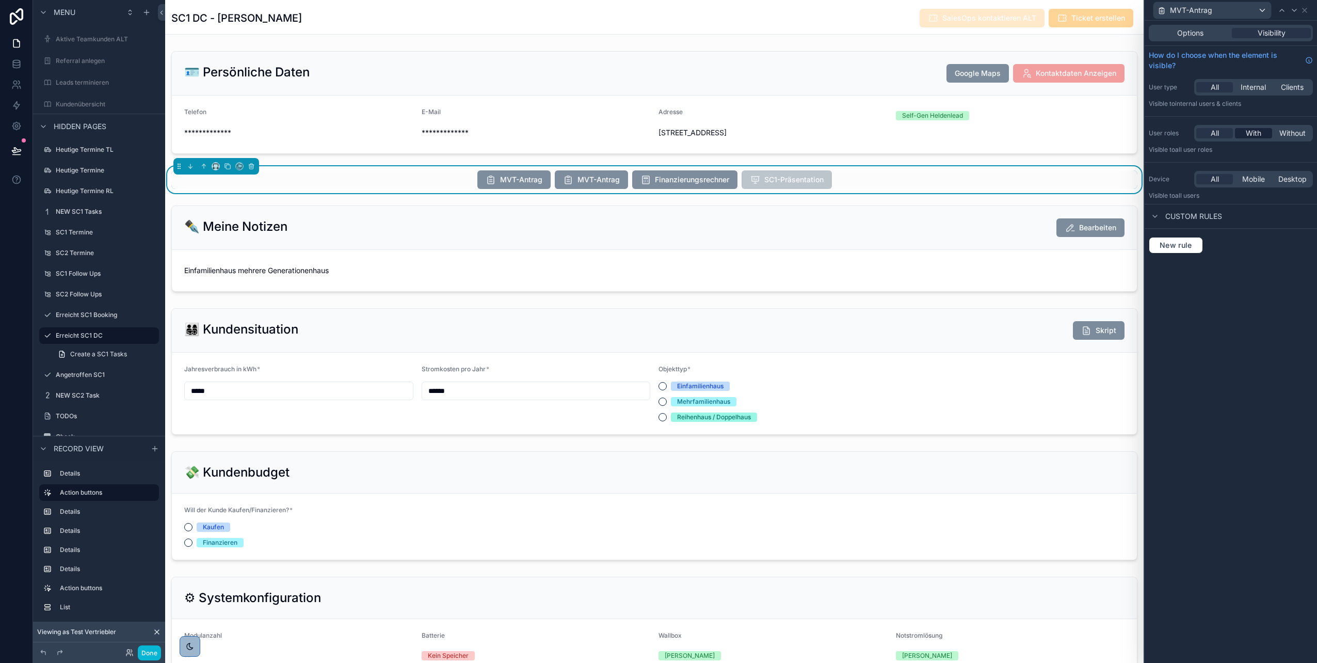
click at [1251, 131] on span "With" at bounding box center [1253, 133] width 15 height 10
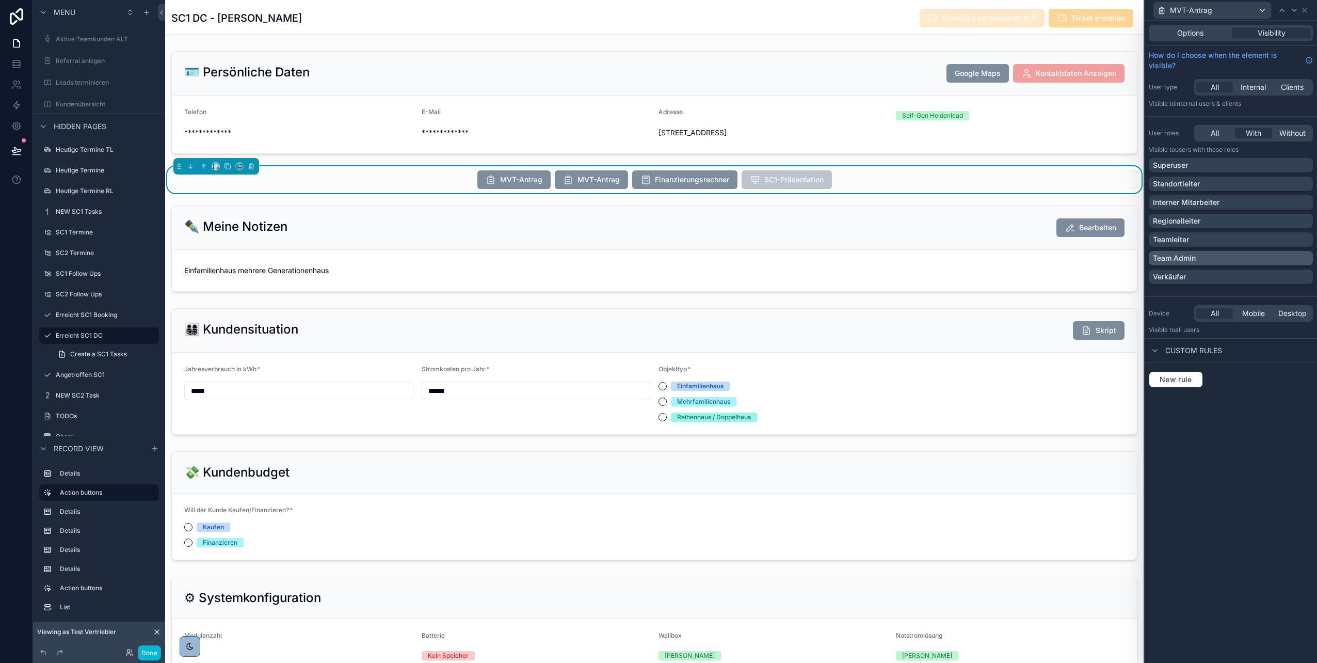
click at [1196, 253] on p "Team Admin" at bounding box center [1174, 258] width 43 height 10
click at [1208, 32] on div "Options" at bounding box center [1190, 33] width 79 height 10
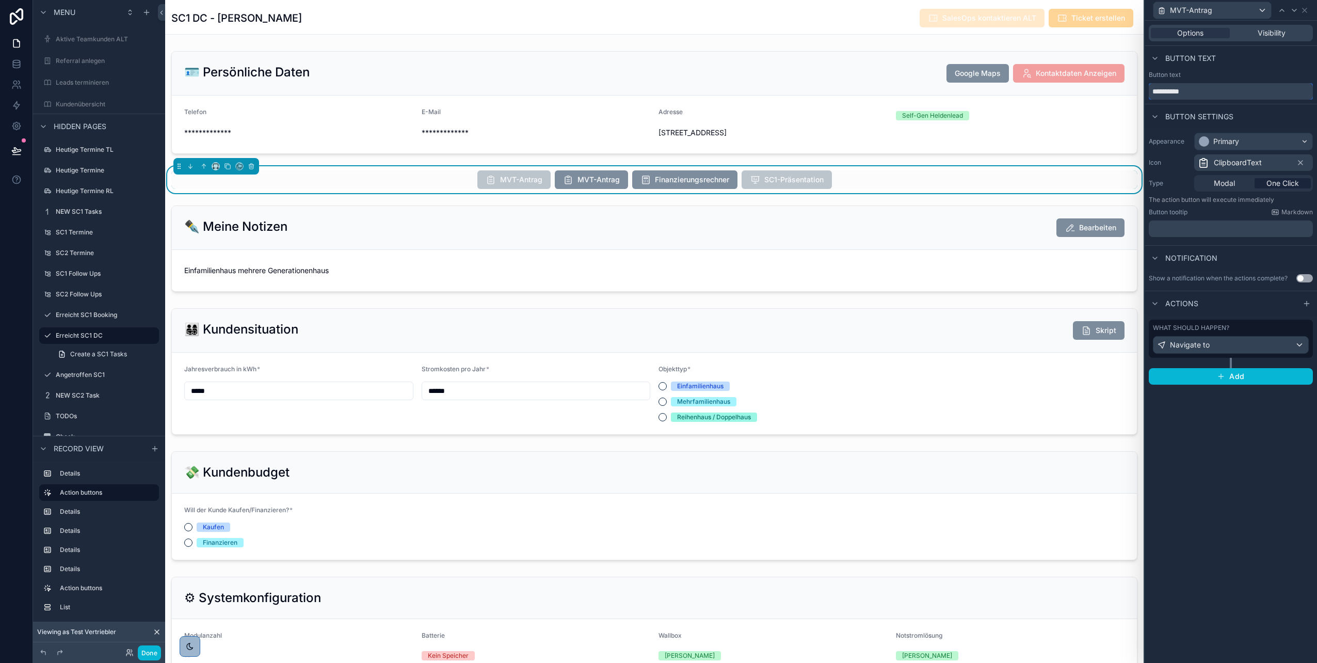
click at [1214, 91] on input "**********" at bounding box center [1231, 91] width 164 height 17
type input "**********"
type input "*****"
type input "******"
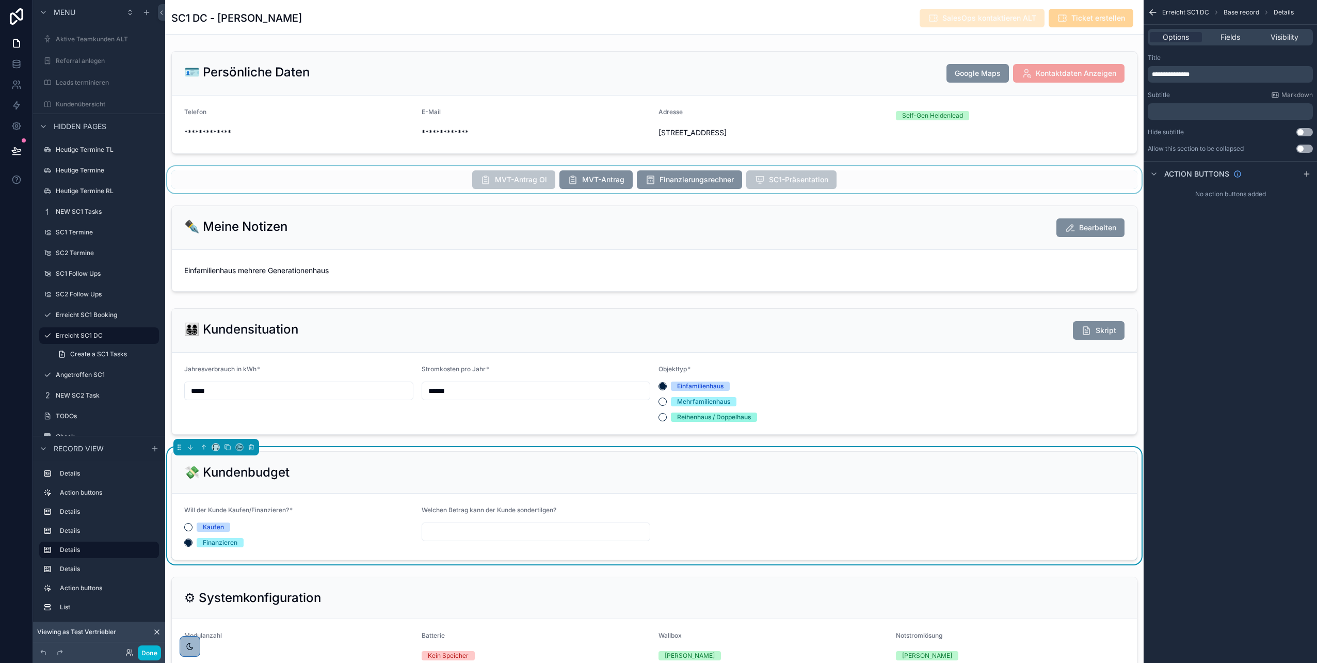
click at [929, 174] on div "scrollable content" at bounding box center [654, 179] width 979 height 27
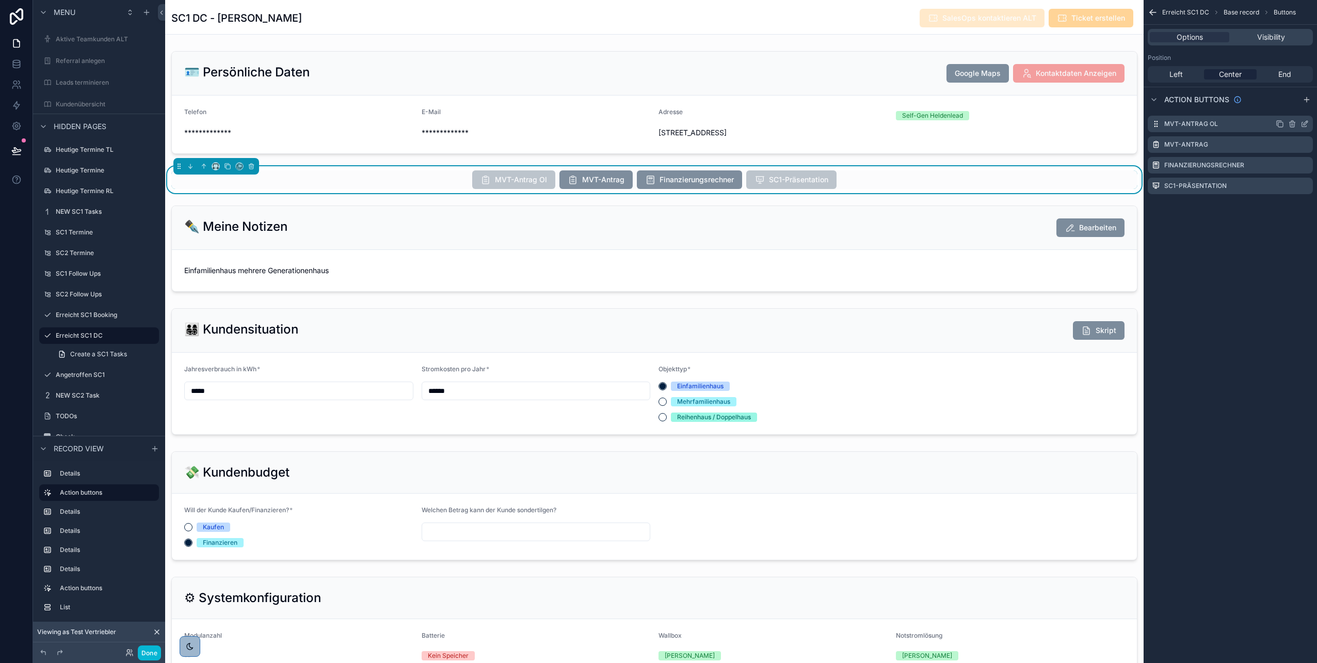
click at [1304, 124] on icon "scrollable content" at bounding box center [1305, 124] width 8 height 8
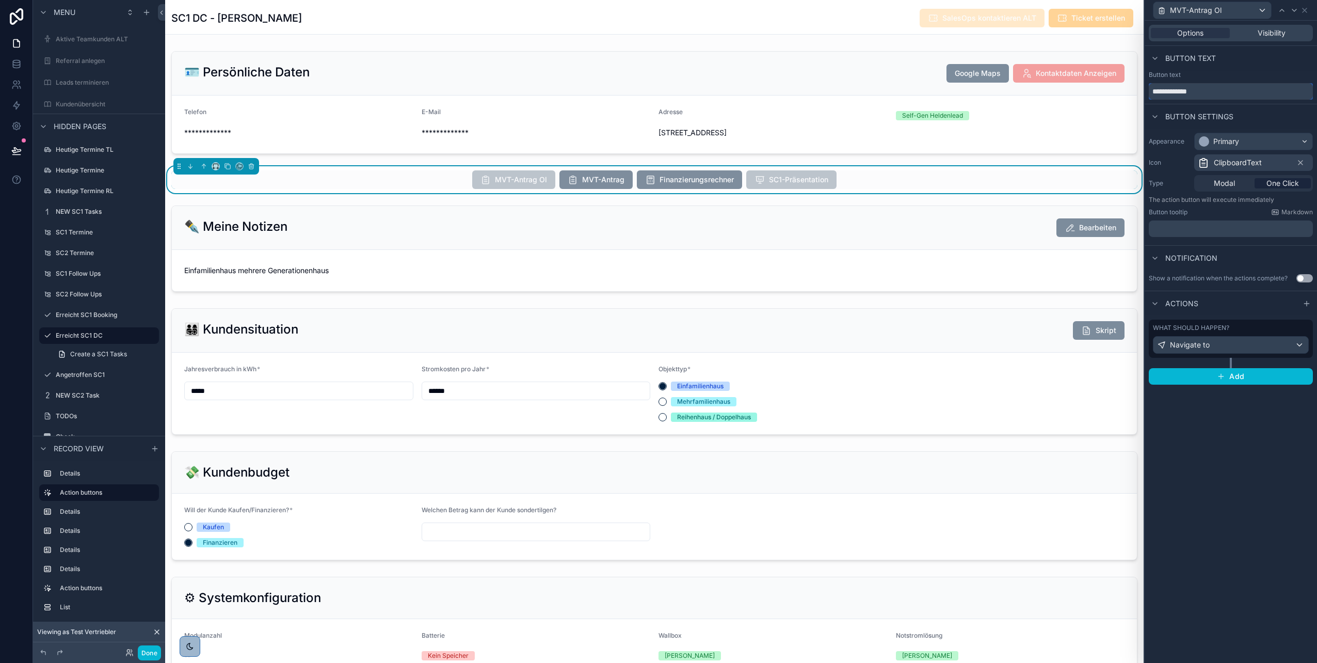
click at [1237, 88] on input "**********" at bounding box center [1231, 91] width 164 height 17
type input "**********"
click at [1253, 432] on div "**********" at bounding box center [1231, 342] width 172 height 642
click at [1213, 344] on div "Navigate to" at bounding box center [1231, 345] width 155 height 17
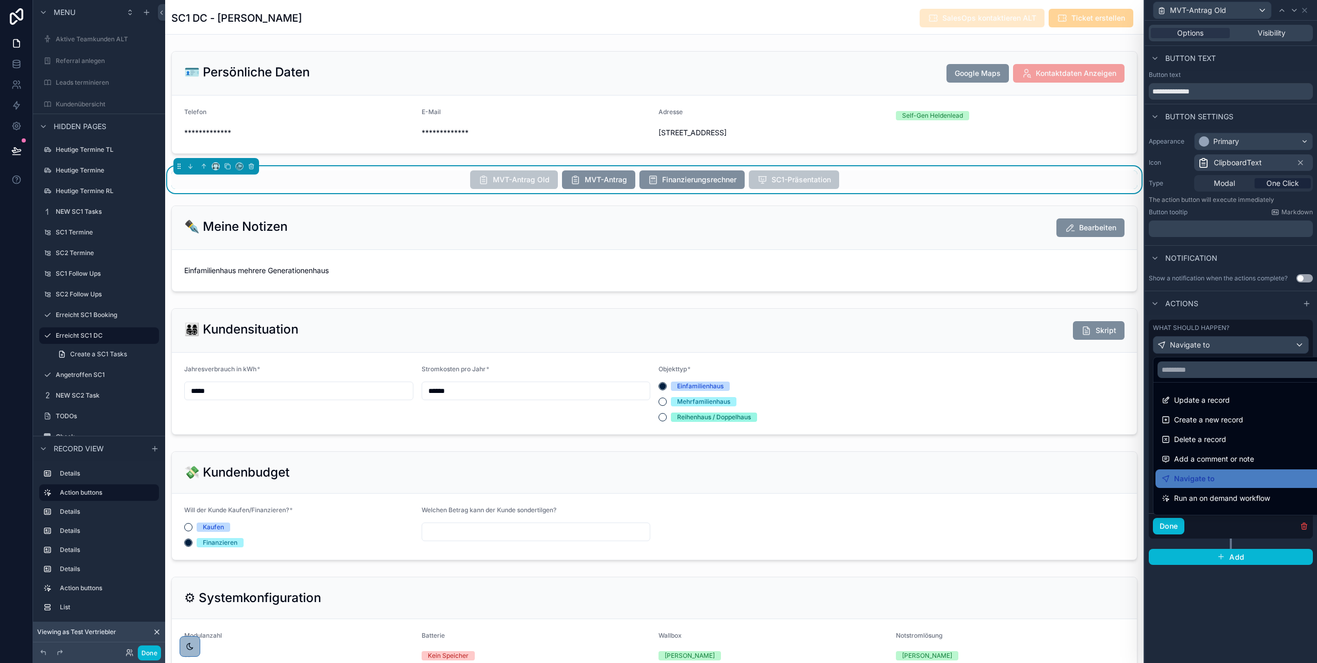
click at [1207, 598] on div at bounding box center [1231, 331] width 172 height 663
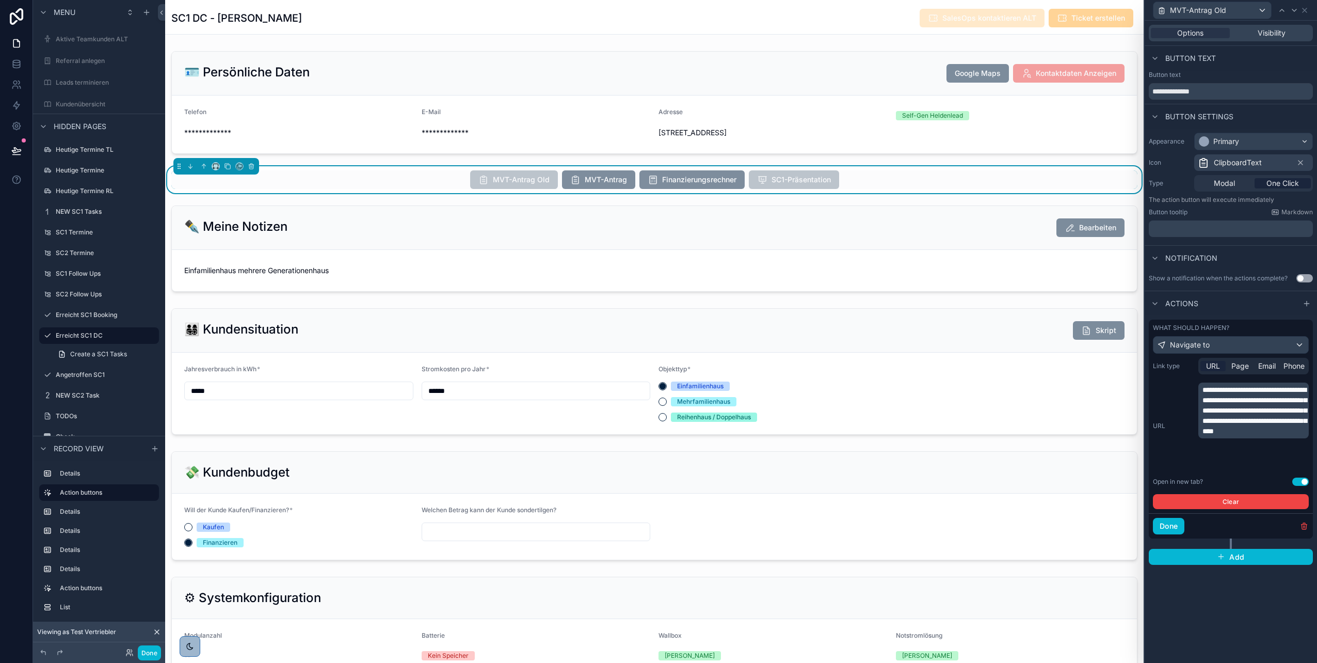
click at [1201, 593] on div "**********" at bounding box center [1231, 342] width 172 height 642
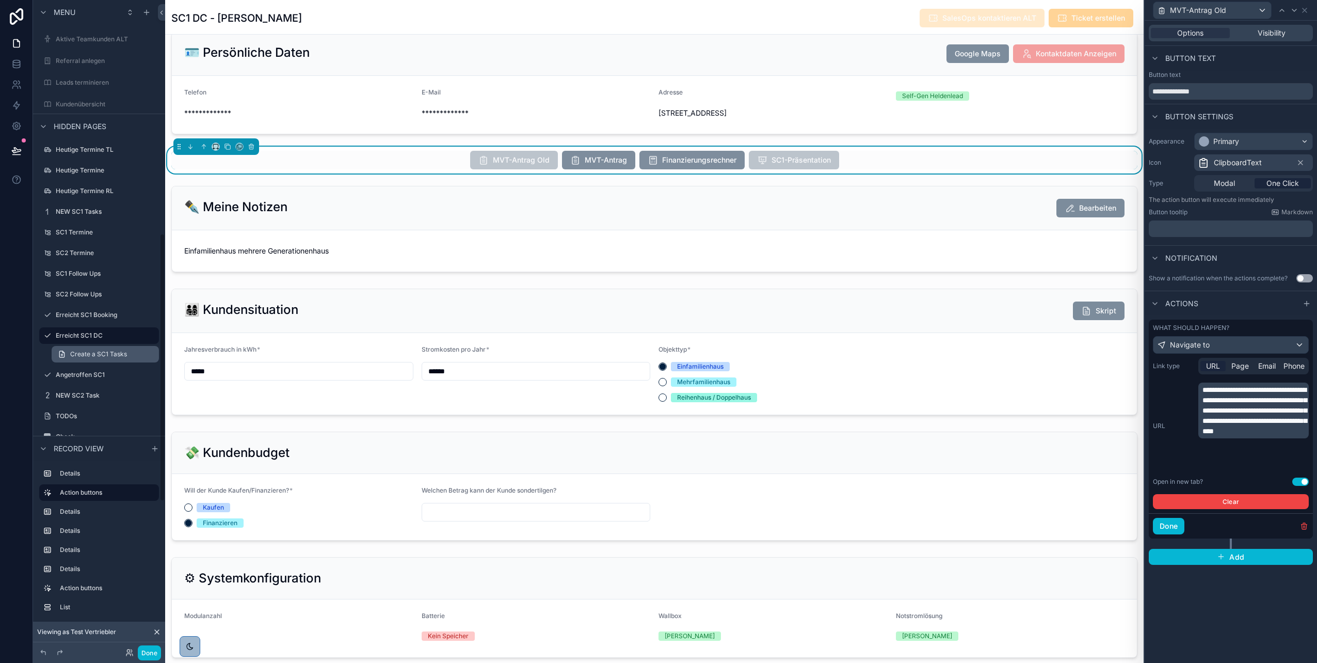
scroll to position [576, 0]
click at [89, 358] on label "Angetroffen SC1" at bounding box center [97, 361] width 83 height 8
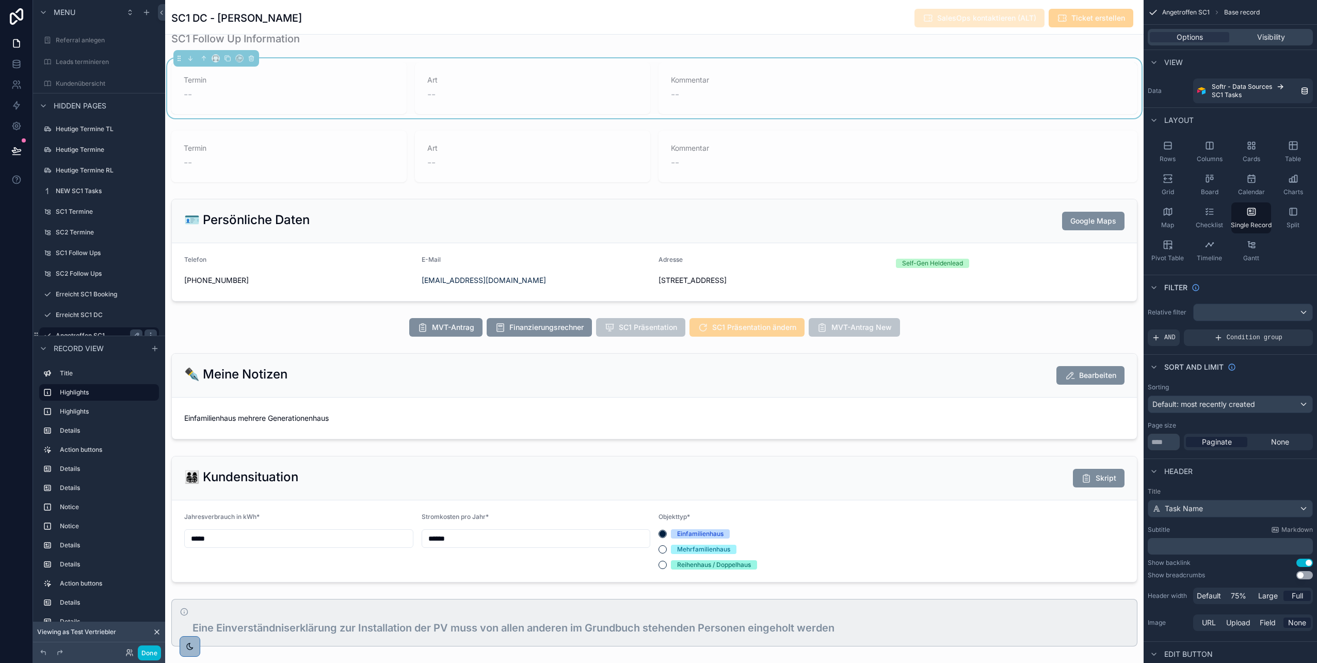
scroll to position [237, 0]
click at [402, 329] on div "scrollable content" at bounding box center [654, 327] width 979 height 27
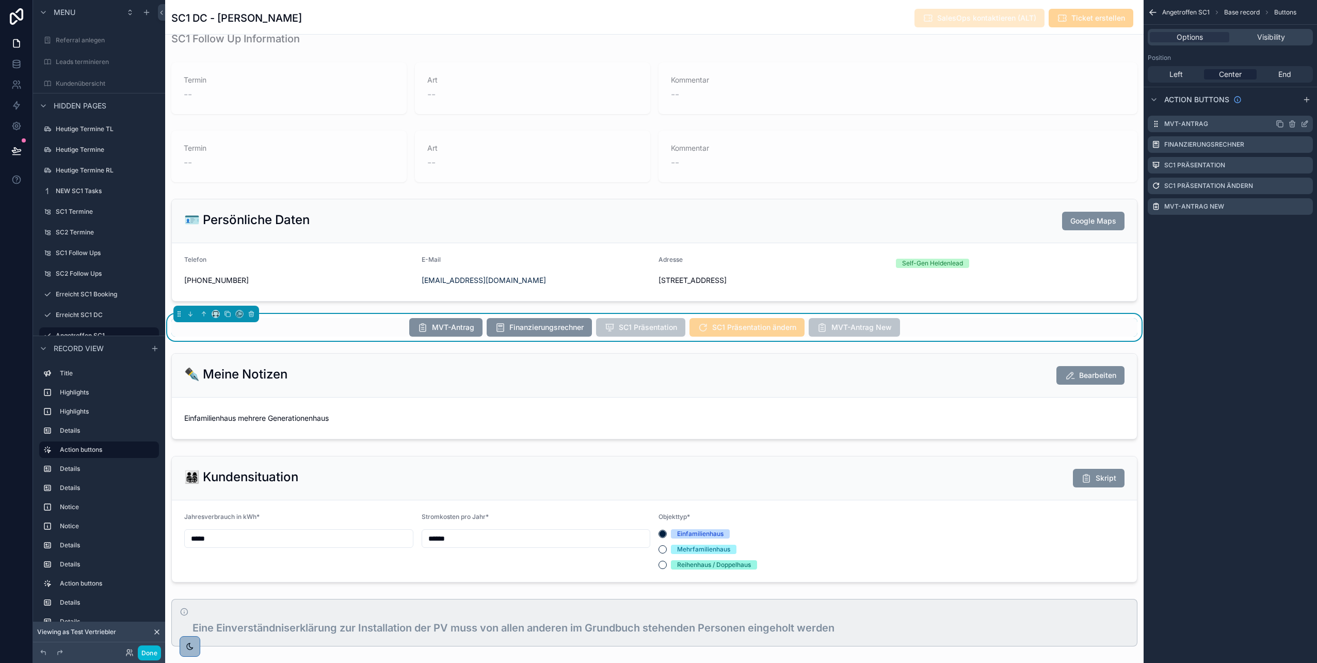
click at [1305, 123] on icon "scrollable content" at bounding box center [1306, 123] width 4 height 4
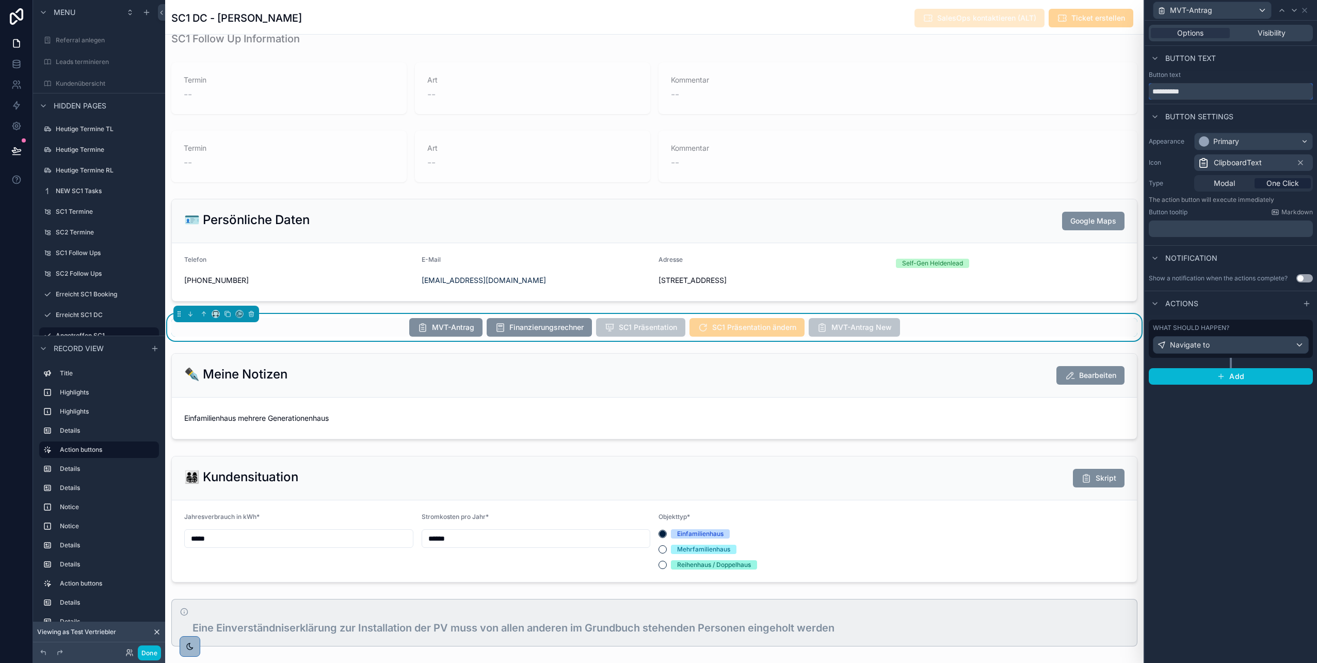
click at [1216, 96] on input "**********" at bounding box center [1231, 91] width 164 height 17
type input "**********"
click at [1263, 32] on span "Visibility" at bounding box center [1272, 33] width 28 height 10
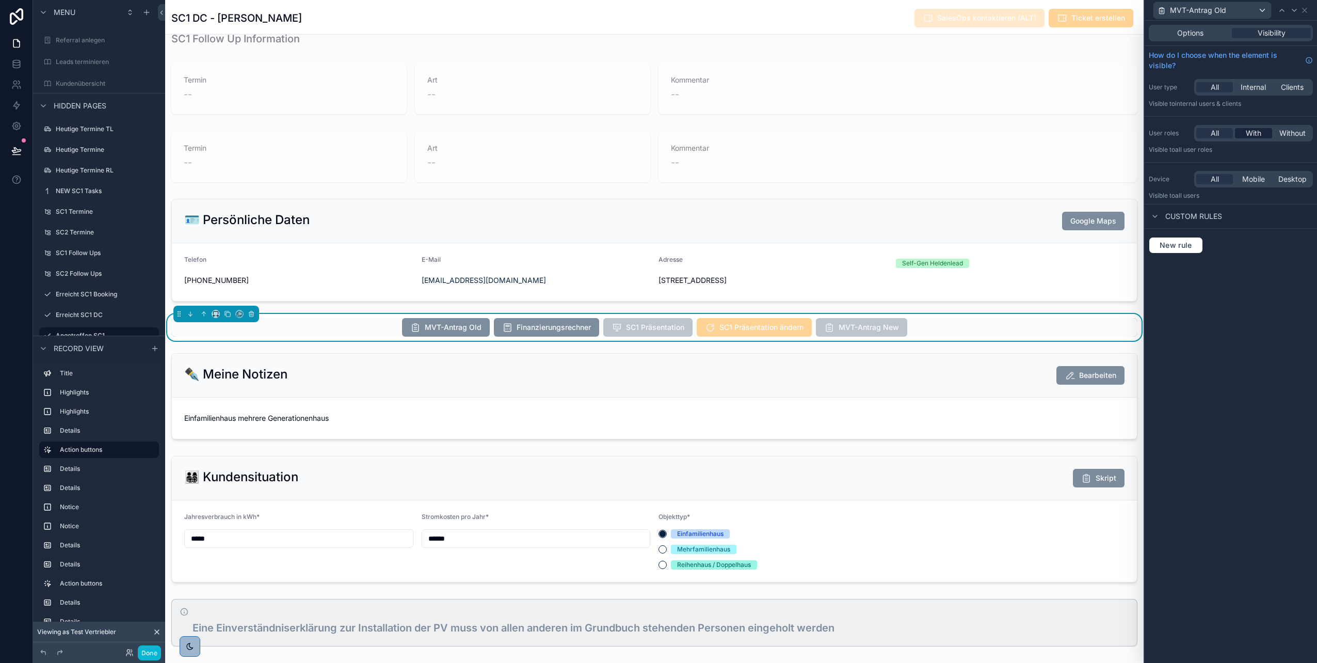
click at [1255, 130] on span "With" at bounding box center [1253, 133] width 15 height 10
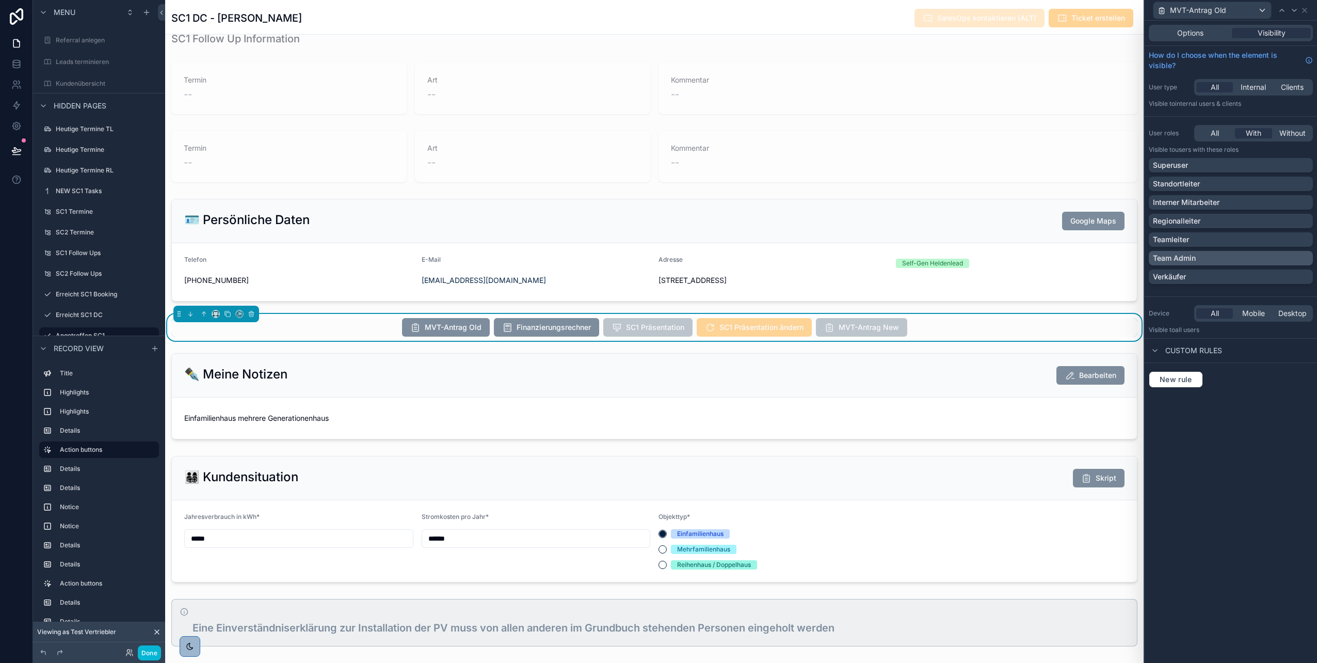
click at [1188, 255] on p "Team Admin" at bounding box center [1174, 258] width 43 height 10
click at [1198, 33] on span "Options" at bounding box center [1191, 33] width 26 height 10
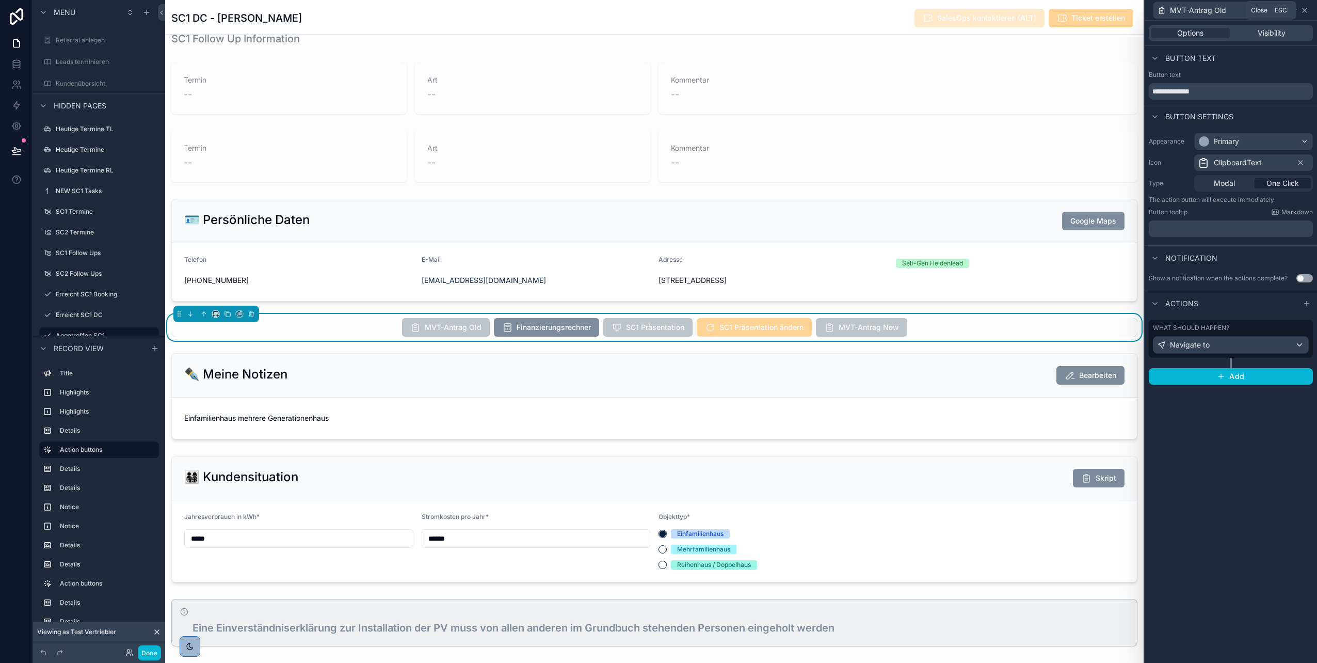
click at [1305, 12] on icon at bounding box center [1305, 10] width 8 height 8
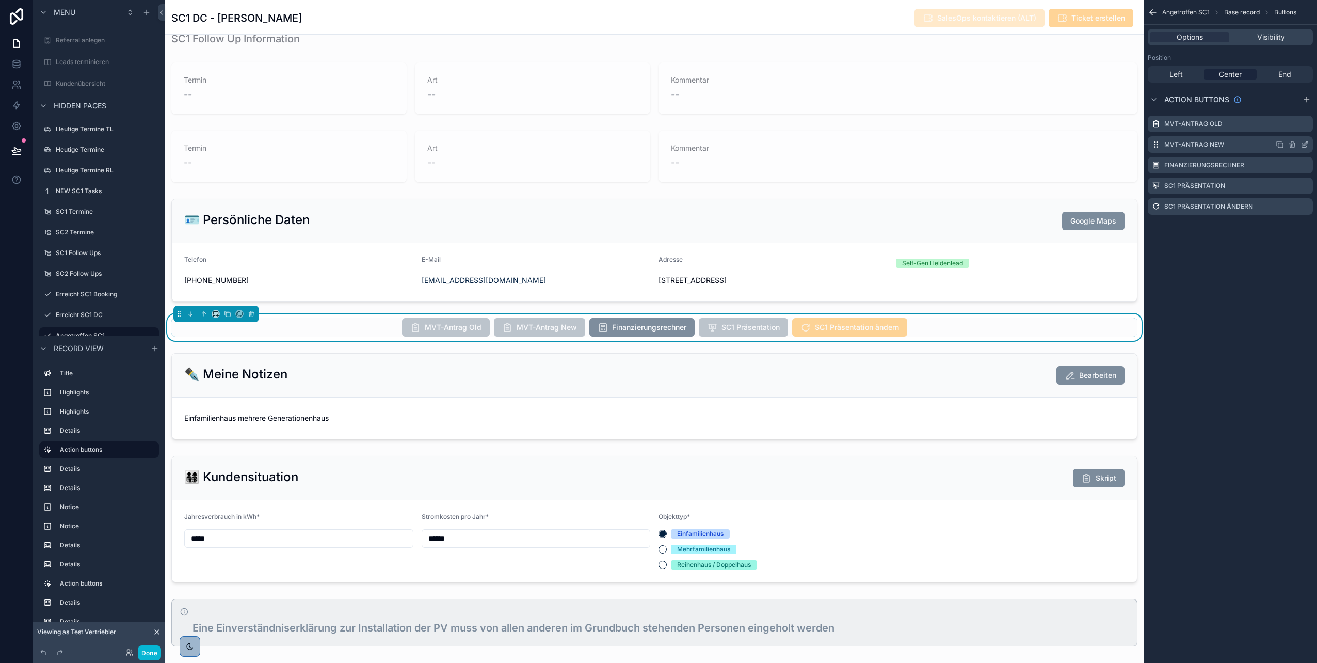
click at [1303, 144] on icon "scrollable content" at bounding box center [1305, 144] width 8 height 8
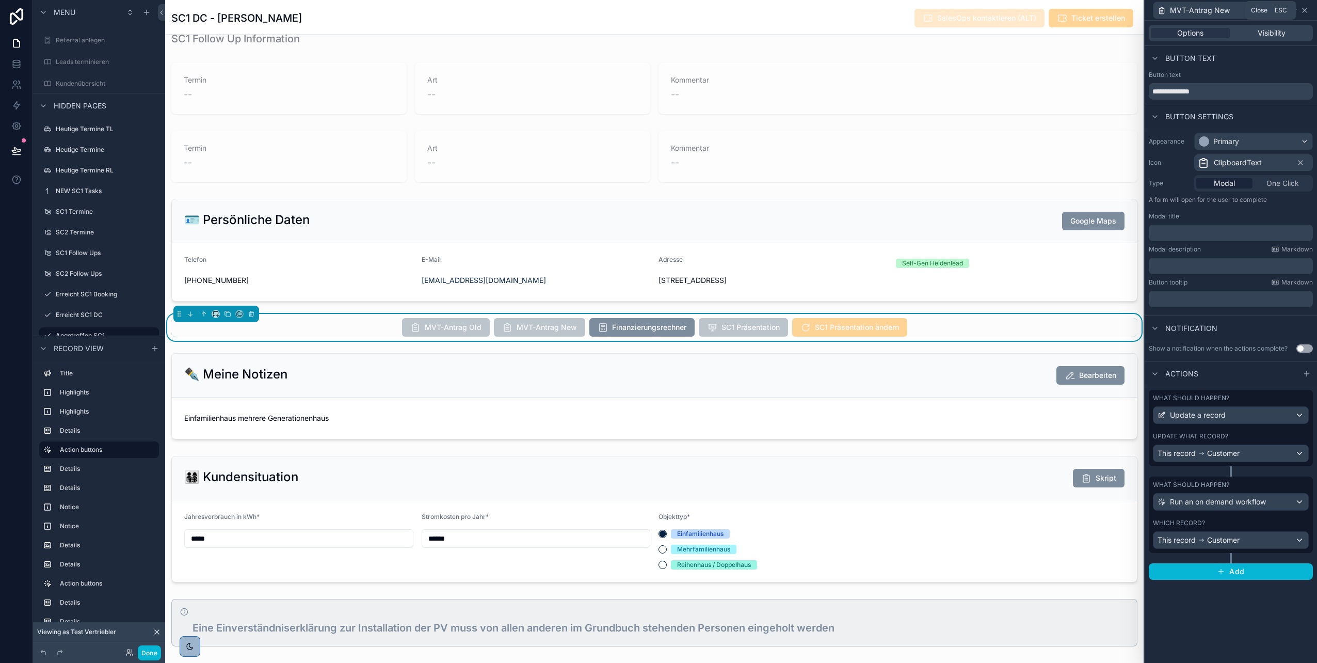
click at [1307, 11] on icon at bounding box center [1305, 10] width 8 height 8
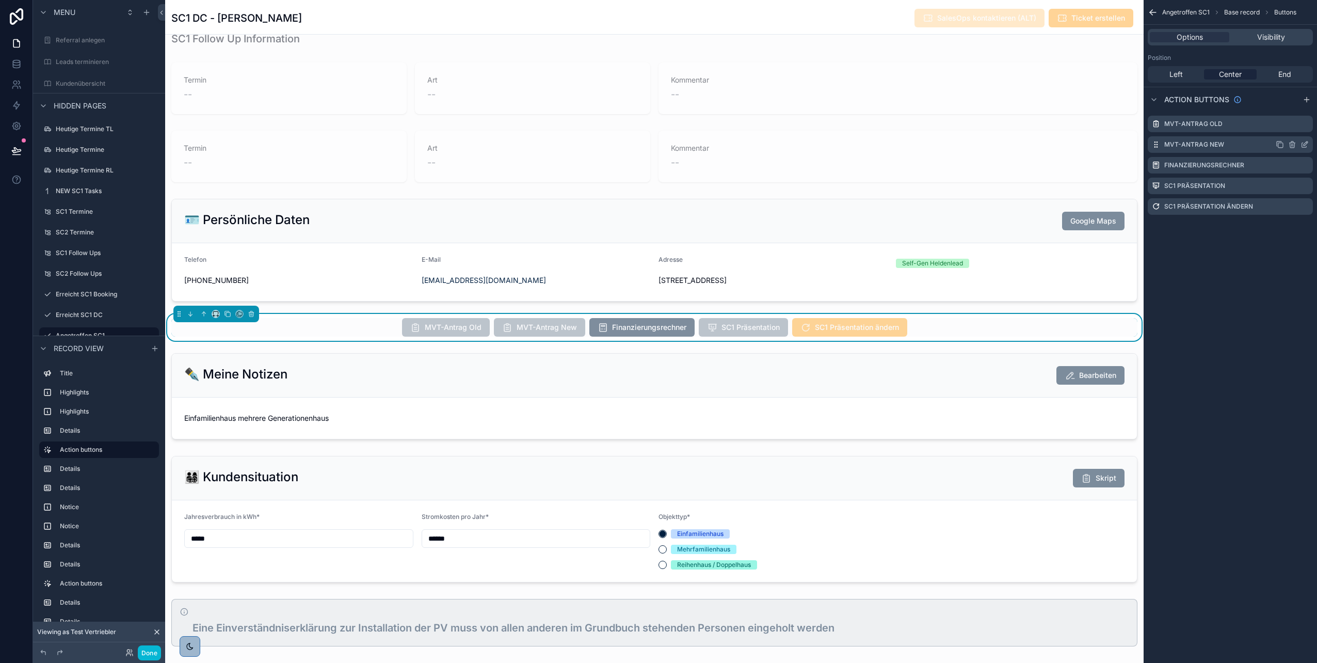
click at [1301, 145] on icon "scrollable content" at bounding box center [1305, 144] width 8 height 8
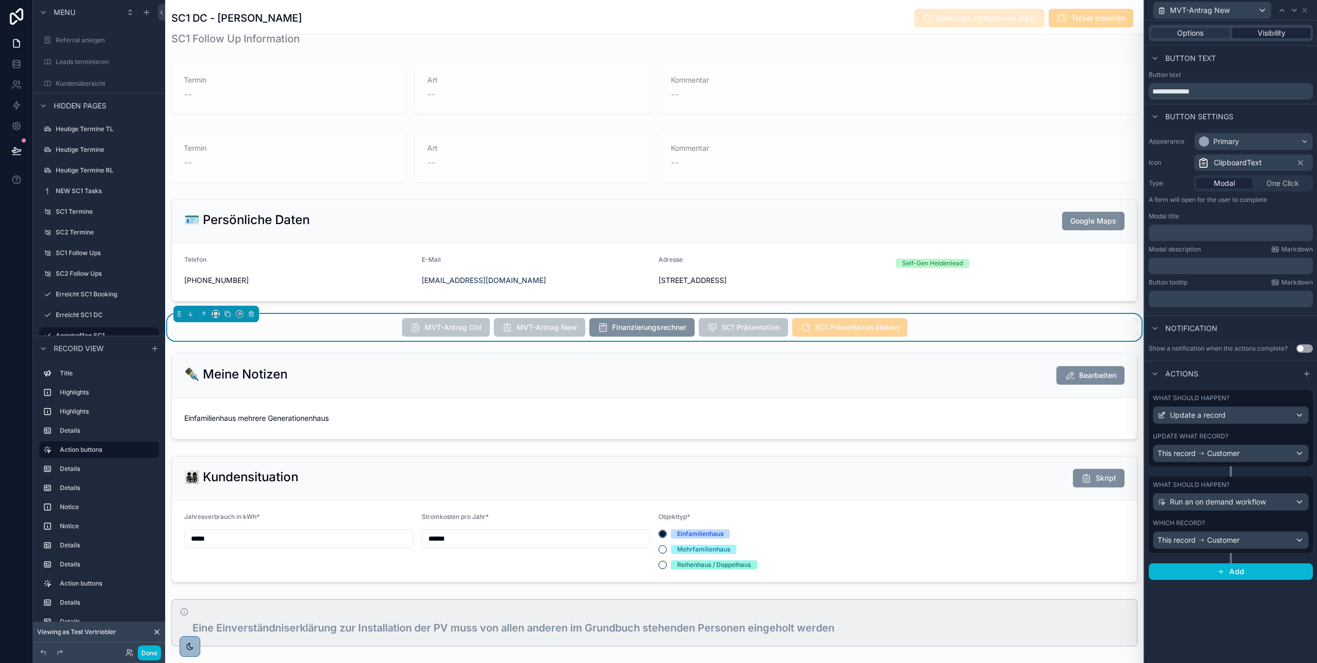
click at [1261, 32] on span "Visibility" at bounding box center [1272, 33] width 28 height 10
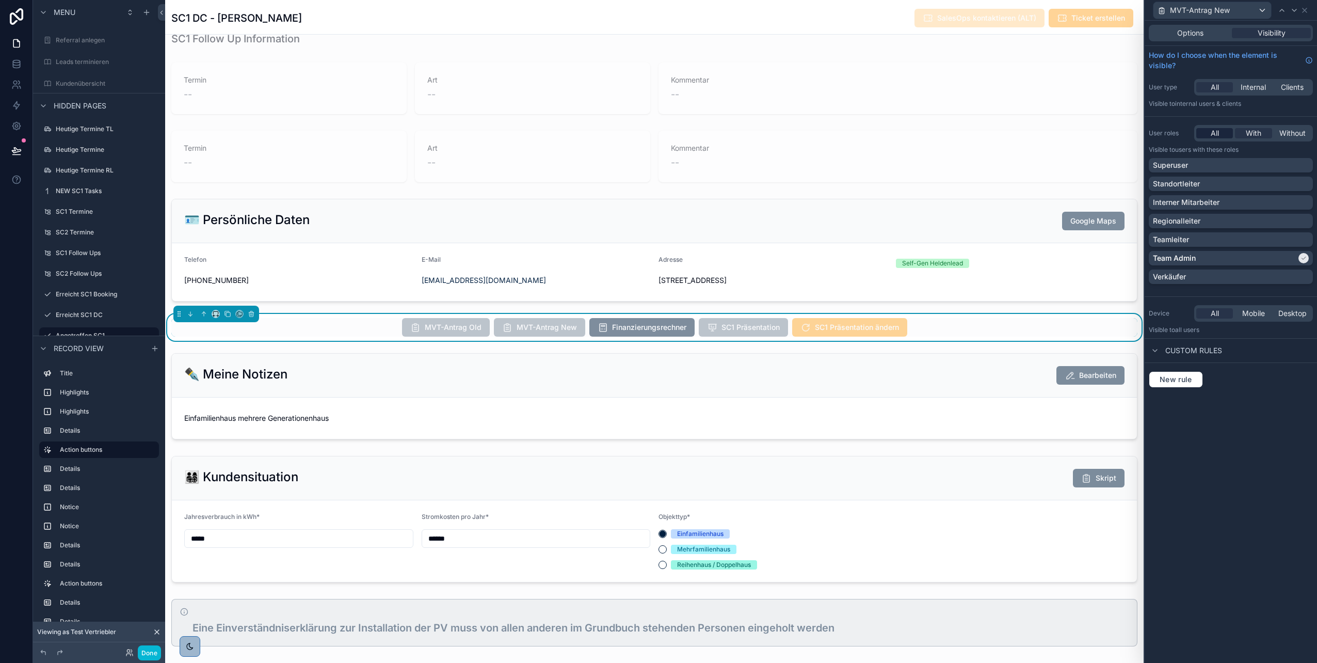
click at [1212, 135] on span "All" at bounding box center [1215, 133] width 8 height 10
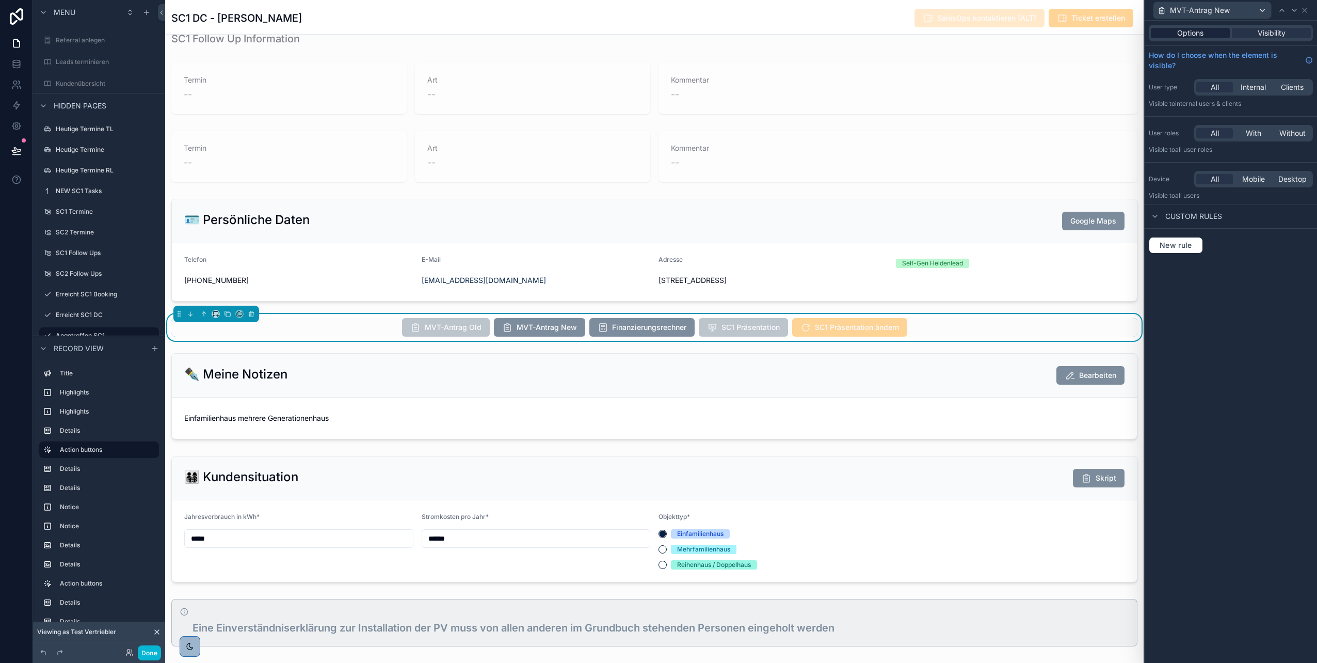
scroll to position [20, 0]
click at [1190, 34] on span "Options" at bounding box center [1191, 33] width 26 height 10
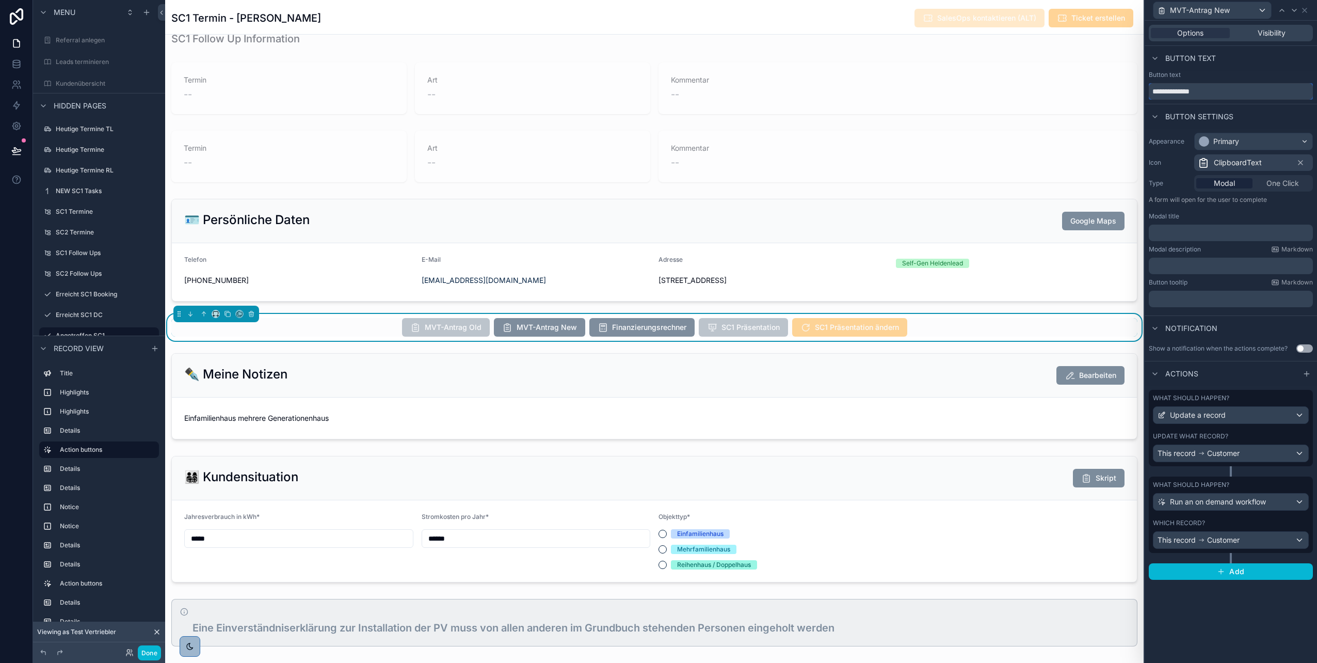
click at [1219, 92] on input "**********" at bounding box center [1231, 91] width 164 height 17
type input "**********"
click at [1306, 11] on icon at bounding box center [1305, 10] width 8 height 8
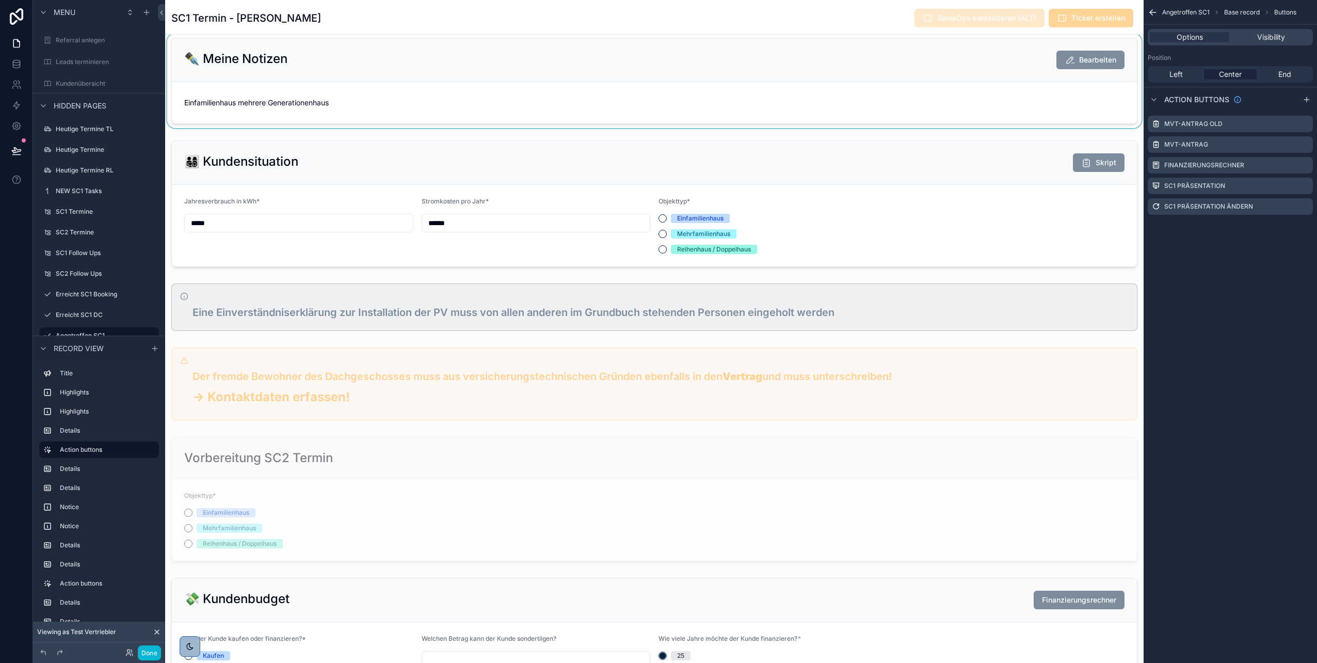
scroll to position [337, 0]
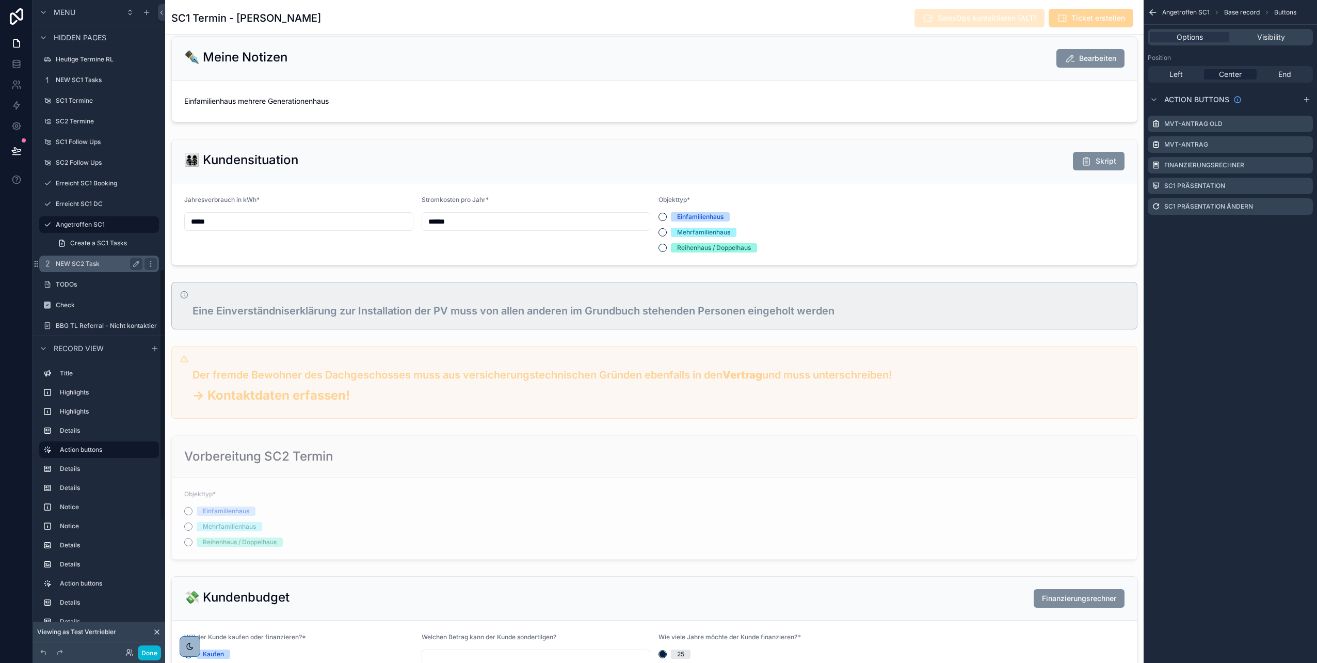
click at [80, 265] on label "NEW SC2 Task" at bounding box center [97, 264] width 83 height 8
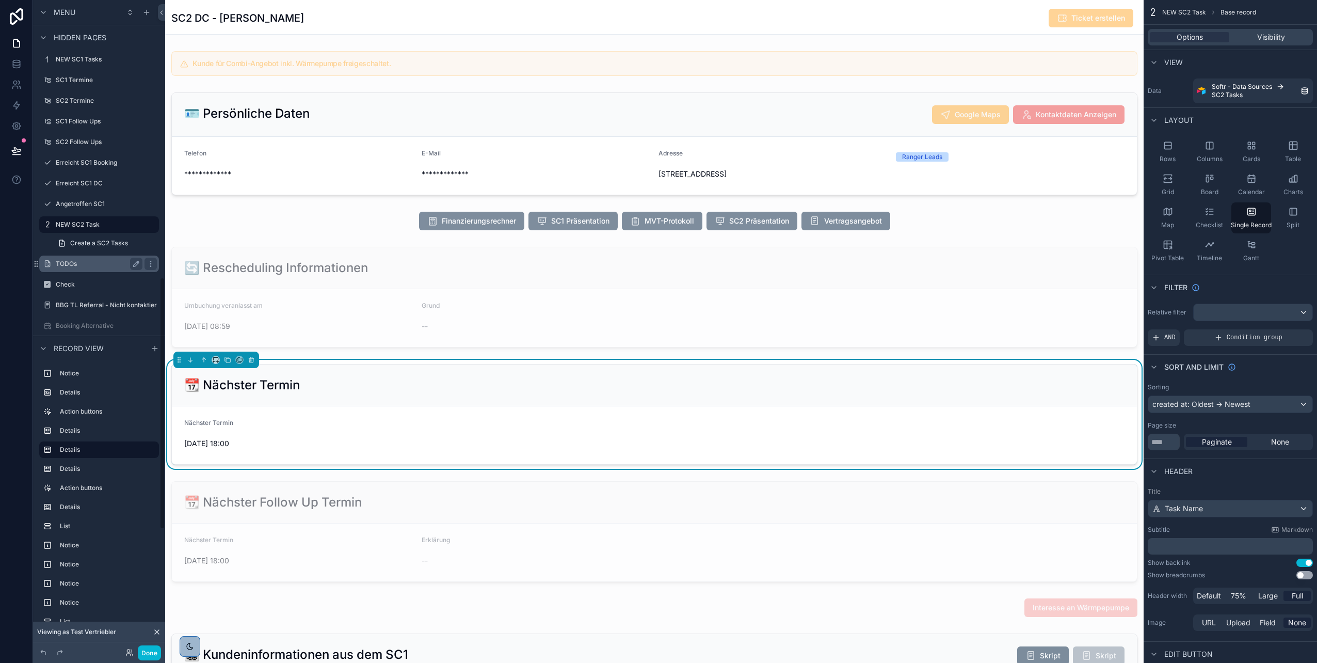
scroll to position [712, 0]
click at [85, 202] on label "Angetroffen SC1" at bounding box center [97, 206] width 83 height 8
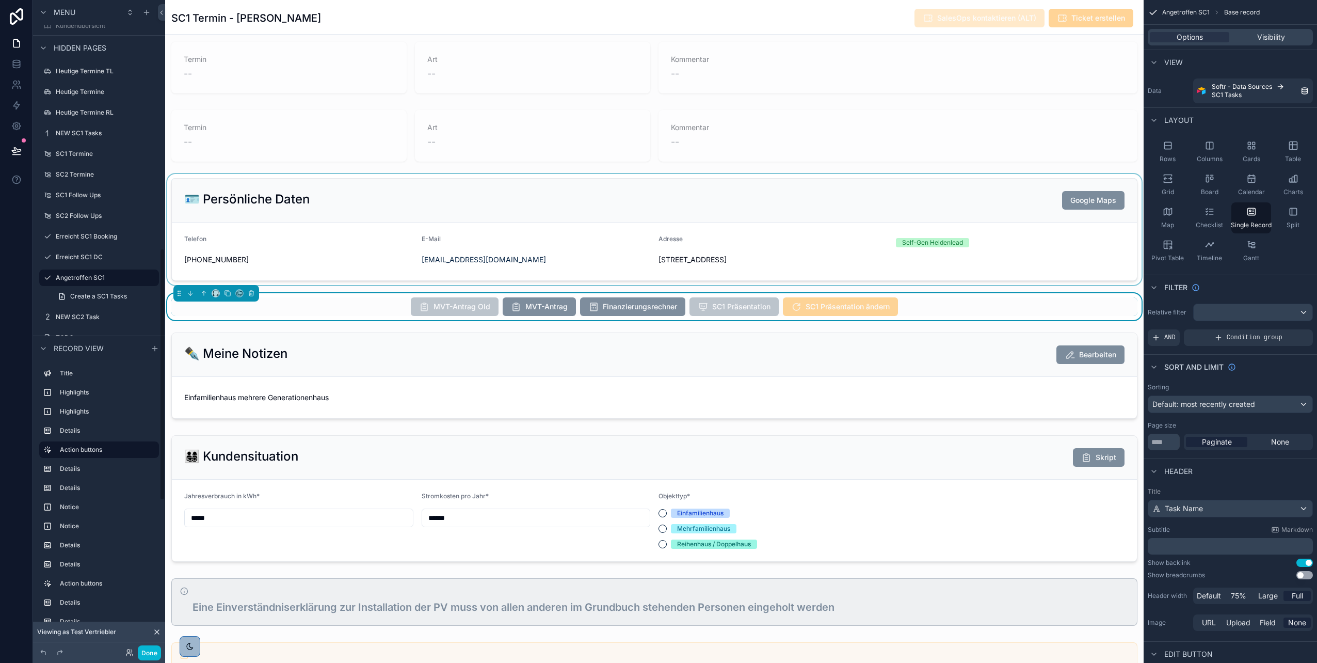
scroll to position [42, 0]
click at [88, 256] on label "Erreicht SC1 DC" at bounding box center [97, 257] width 83 height 8
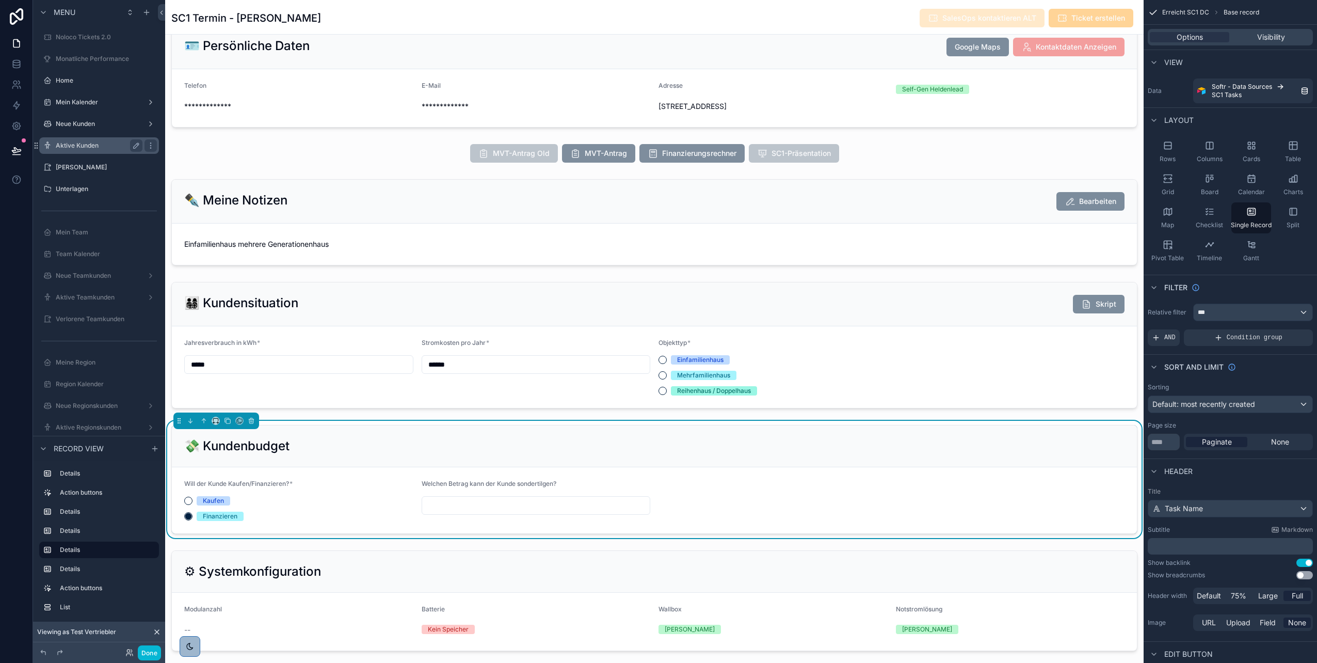
click at [89, 144] on label "Aktive Kunden" at bounding box center [97, 145] width 83 height 8
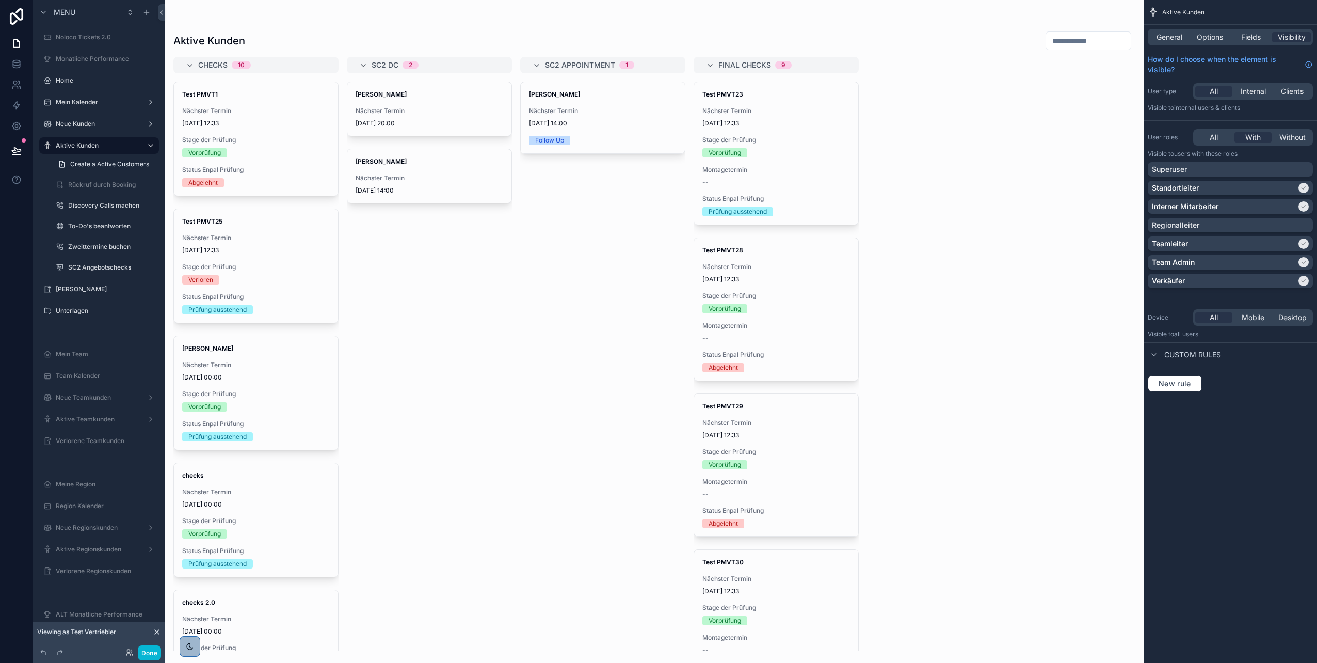
click at [261, 144] on div "scrollable content" at bounding box center [654, 331] width 979 height 663
click at [436, 165] on span "[PERSON_NAME]" at bounding box center [430, 161] width 148 height 8
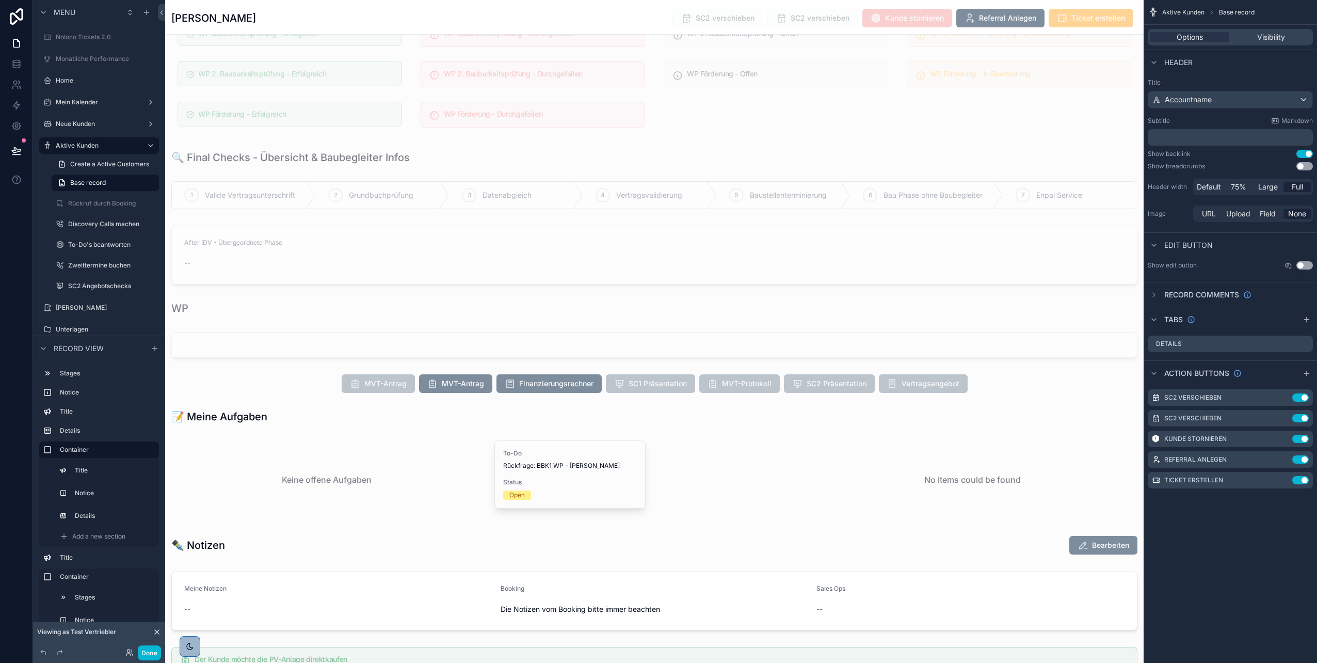
scroll to position [1111, 0]
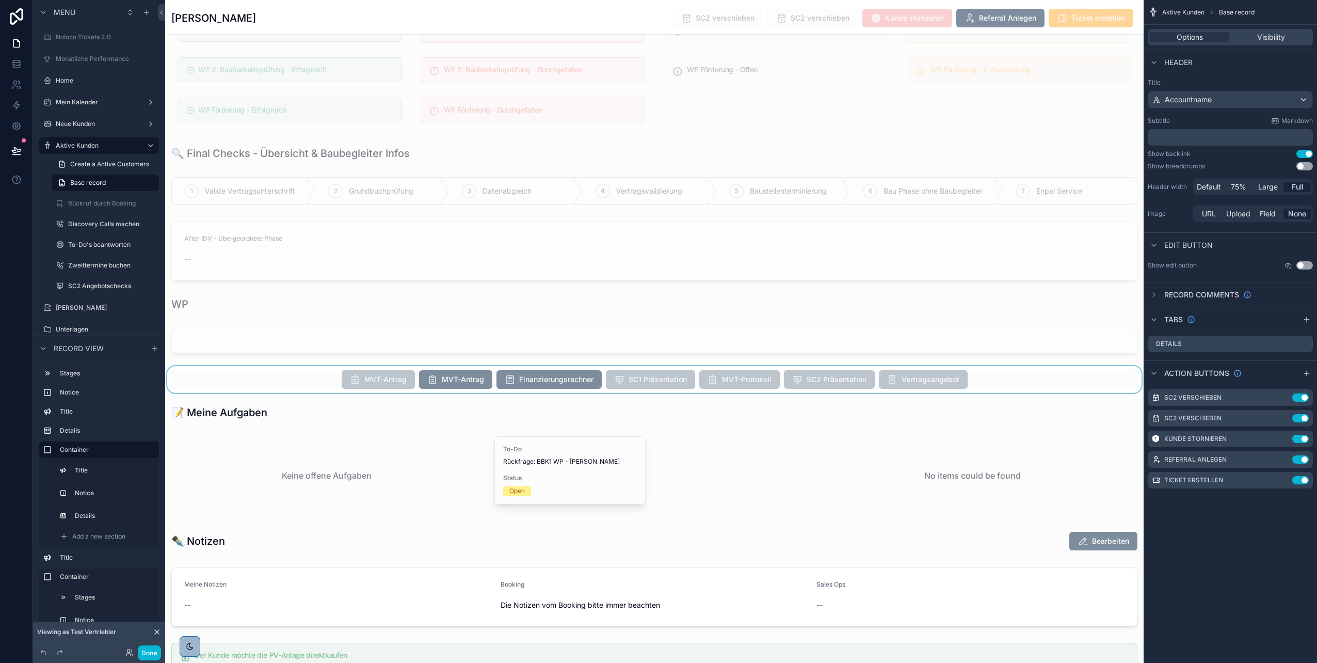
click at [423, 384] on div "scrollable content" at bounding box center [654, 379] width 979 height 27
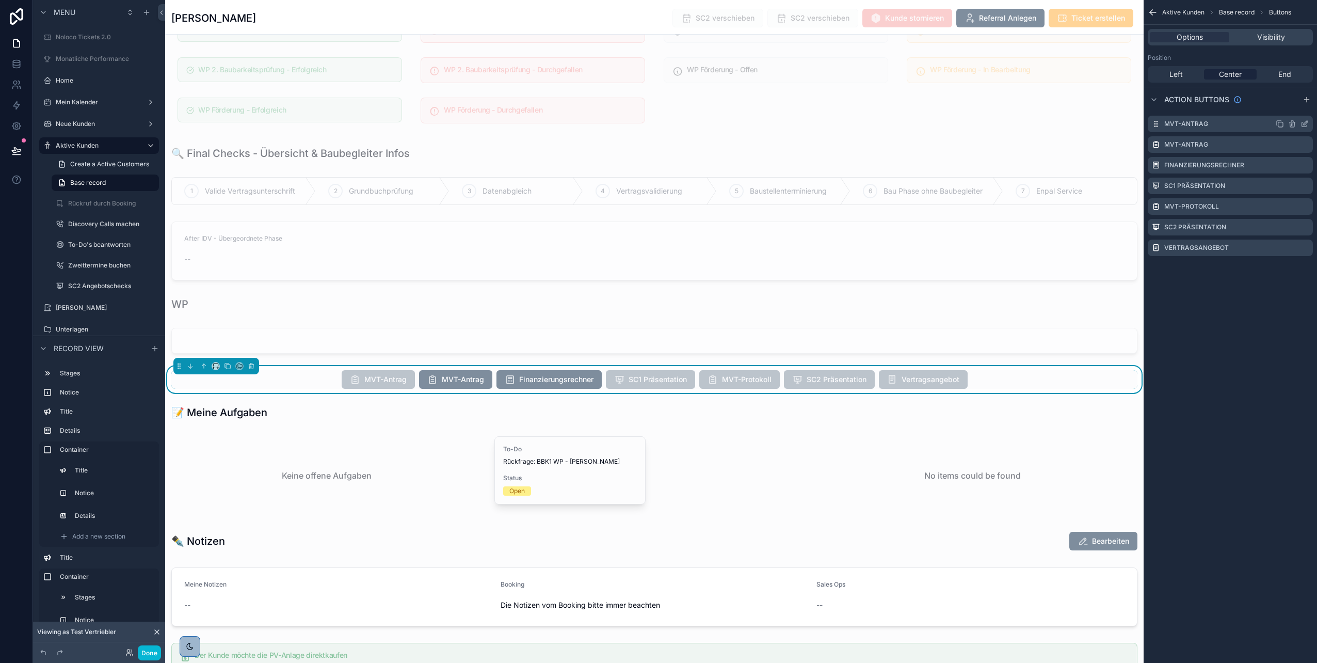
click at [1305, 121] on icon "scrollable content" at bounding box center [1305, 124] width 8 height 8
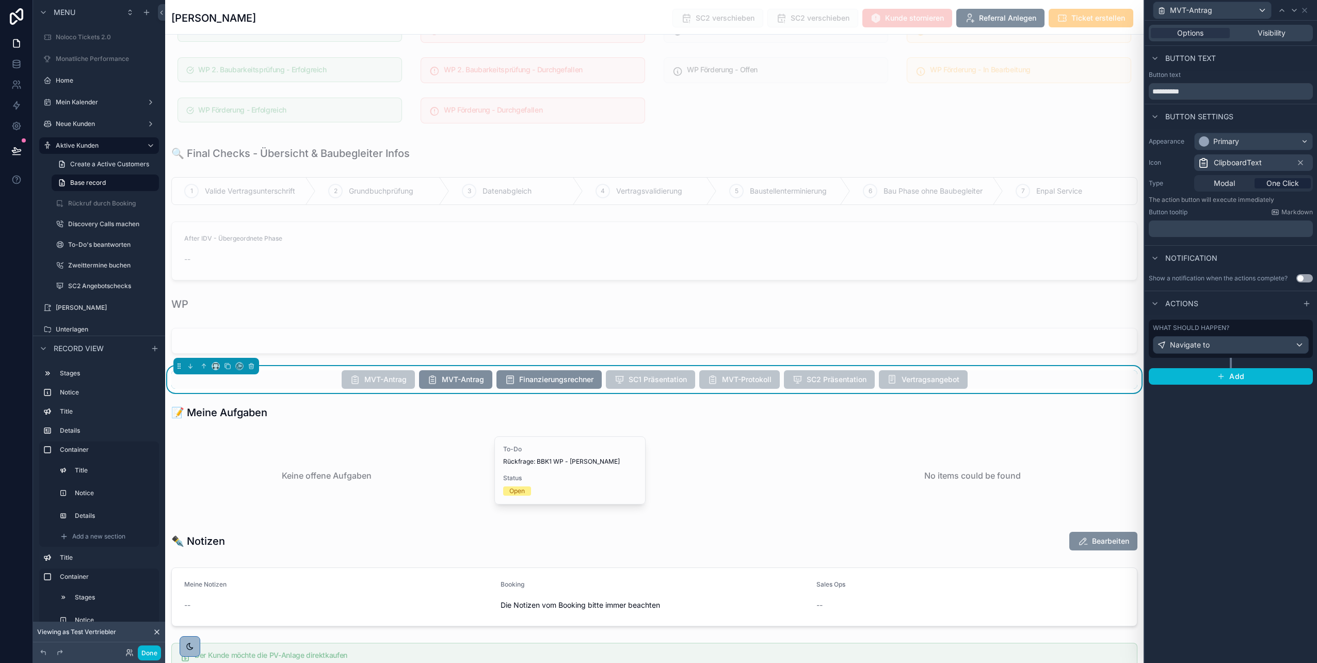
click at [1216, 103] on div "**********" at bounding box center [1231, 87] width 172 height 33
click at [1213, 96] on input "**********" at bounding box center [1231, 91] width 164 height 17
type input "**********"
click at [1294, 15] on div at bounding box center [1295, 10] width 12 height 12
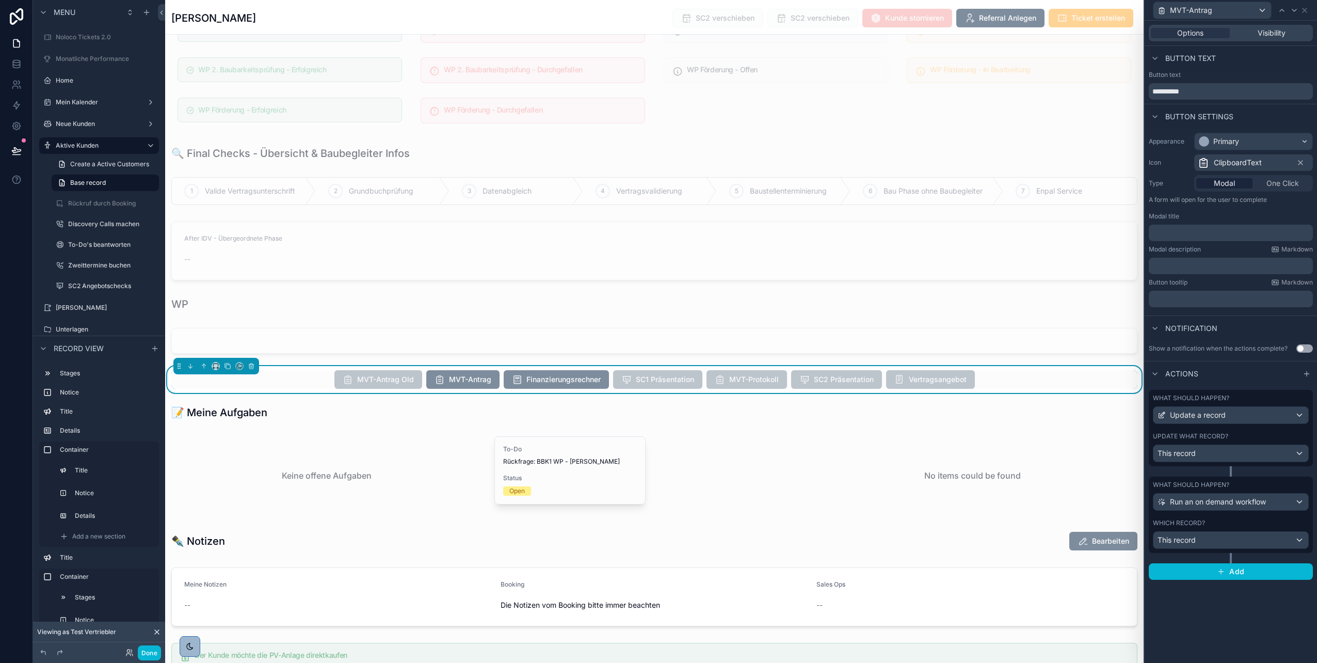
click at [1232, 434] on div "Update what record?" at bounding box center [1231, 436] width 156 height 8
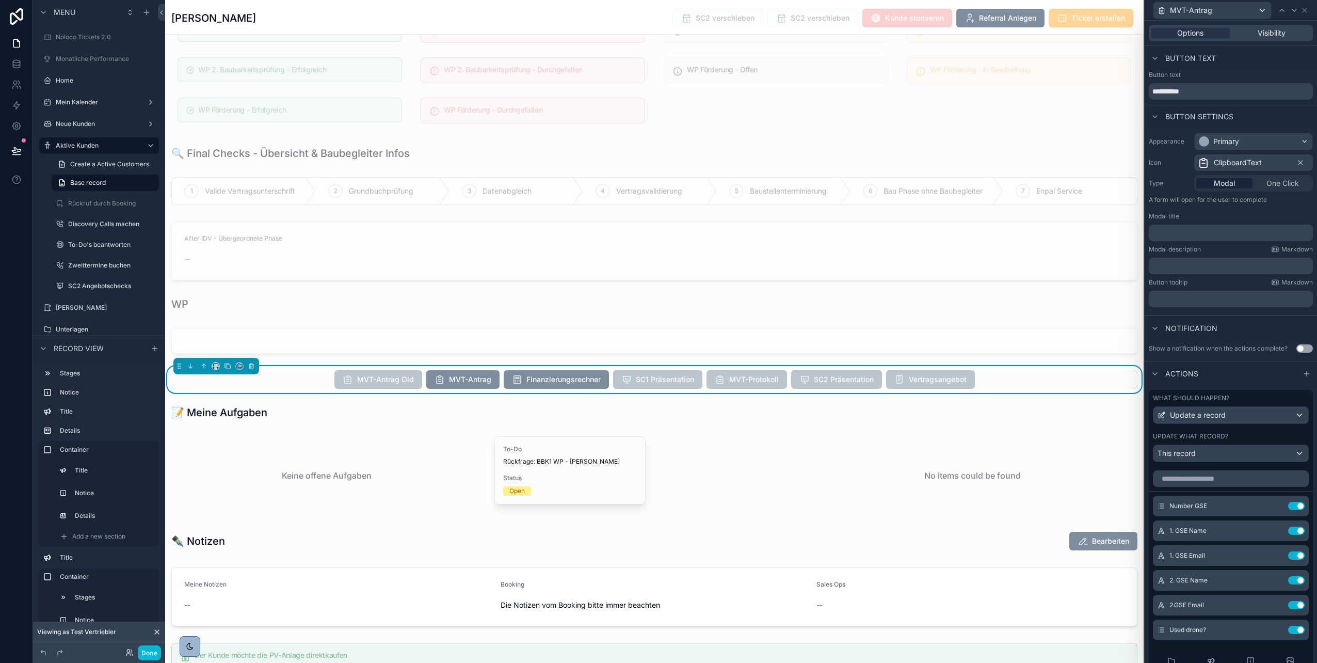
click at [1225, 375] on div "Actions" at bounding box center [1231, 373] width 172 height 25
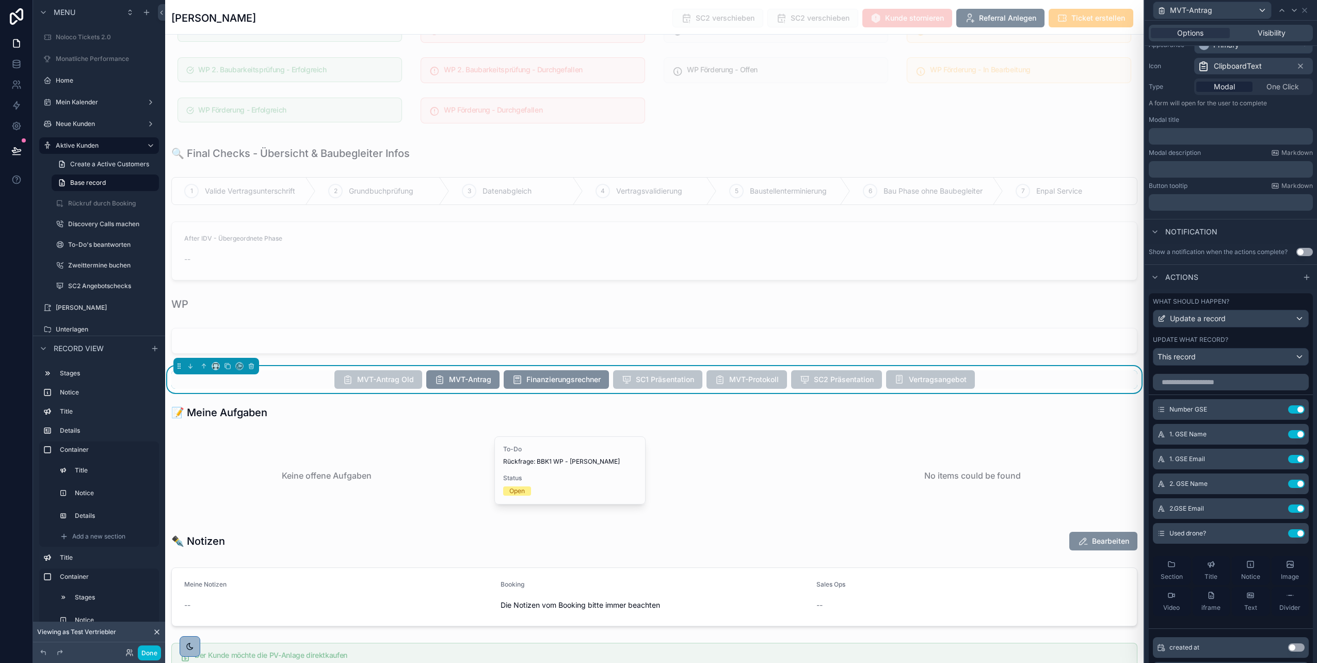
scroll to position [277, 0]
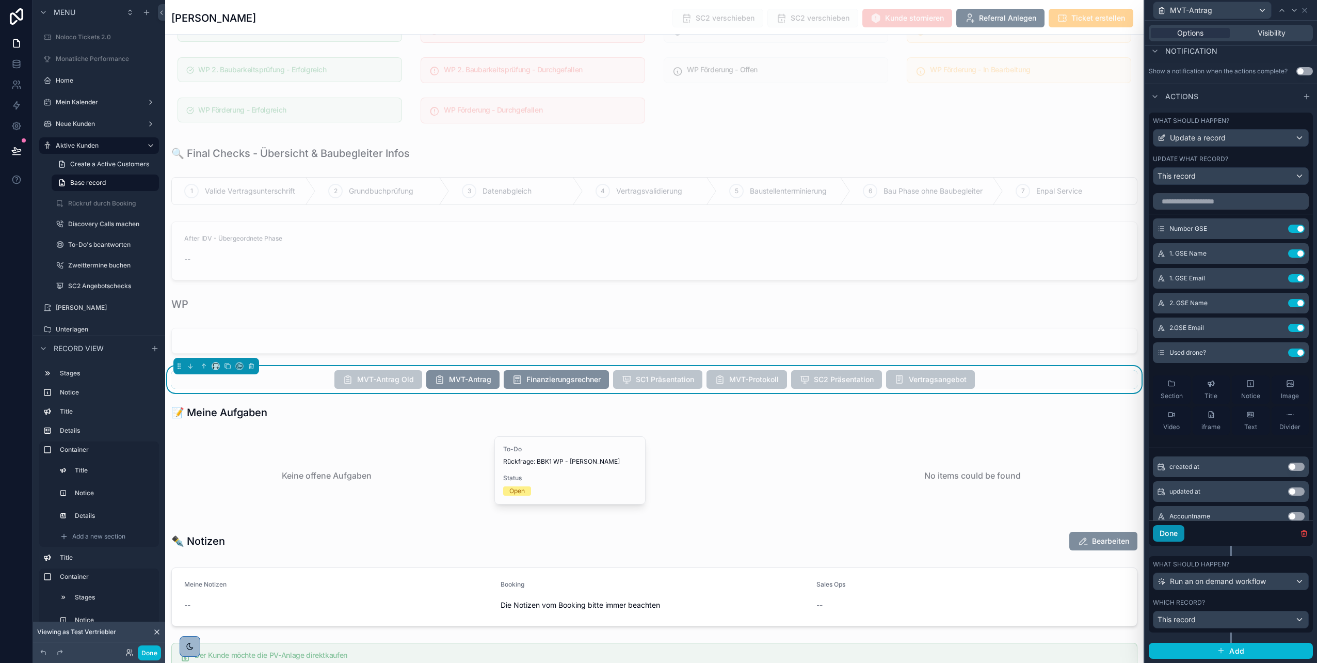
click at [1164, 535] on button "Done" at bounding box center [1168, 533] width 31 height 17
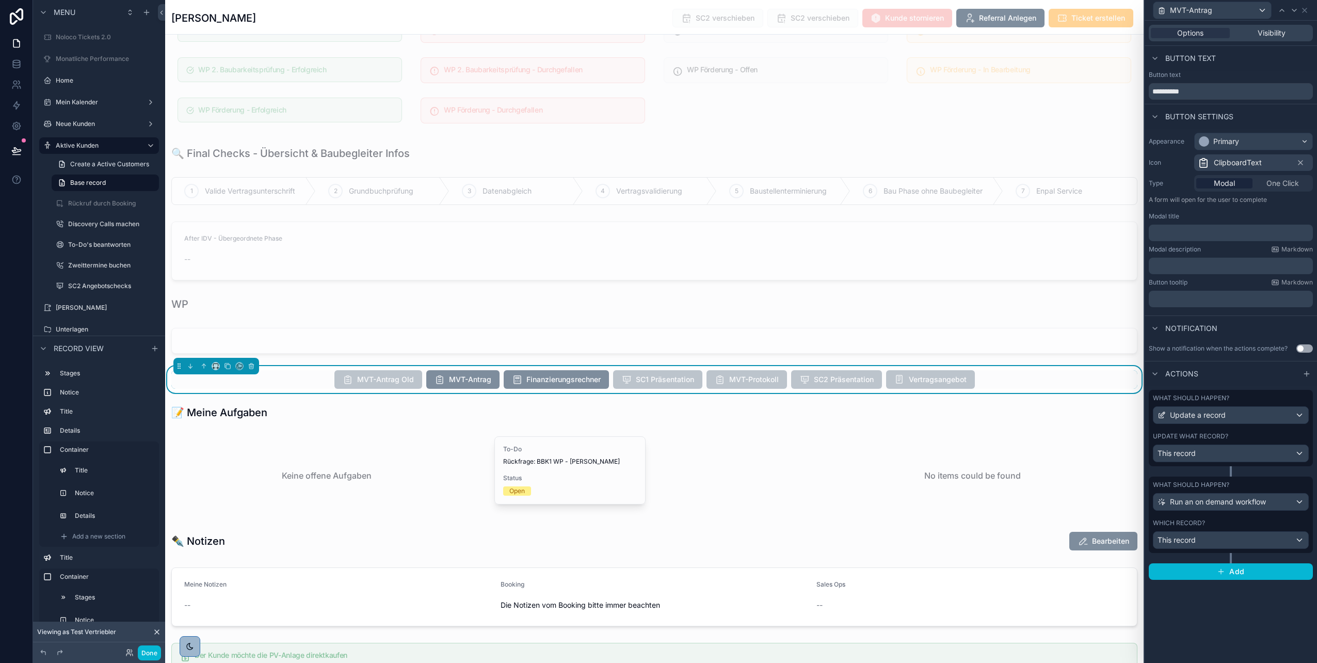
scroll to position [0, 0]
click at [1190, 538] on span "This record" at bounding box center [1177, 540] width 38 height 10
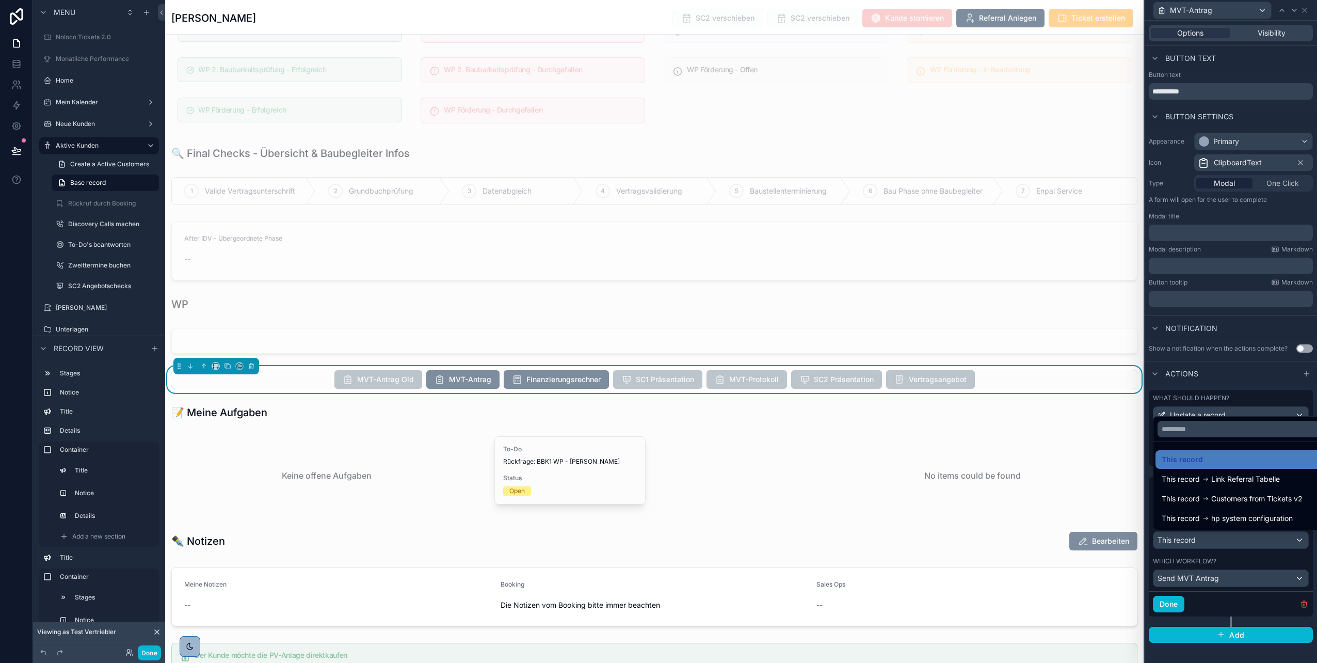
click at [1226, 374] on div at bounding box center [1231, 331] width 172 height 663
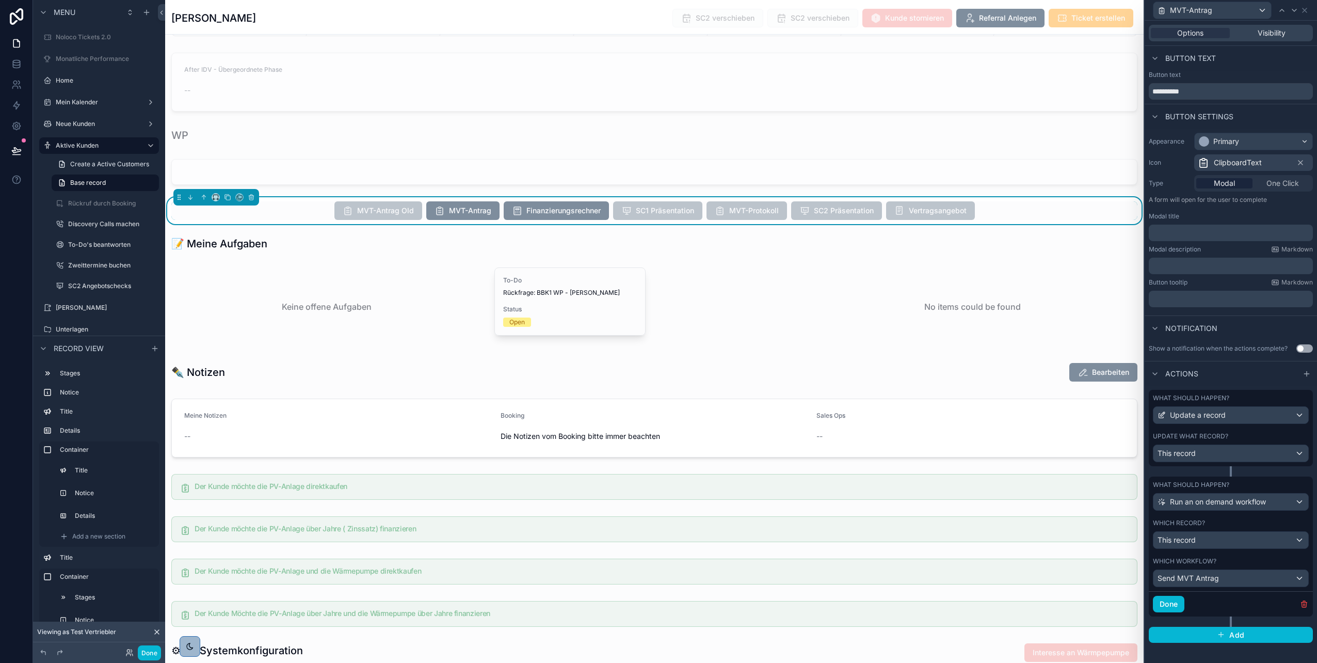
scroll to position [1280, 0]
click at [1172, 605] on button "Done" at bounding box center [1168, 604] width 31 height 17
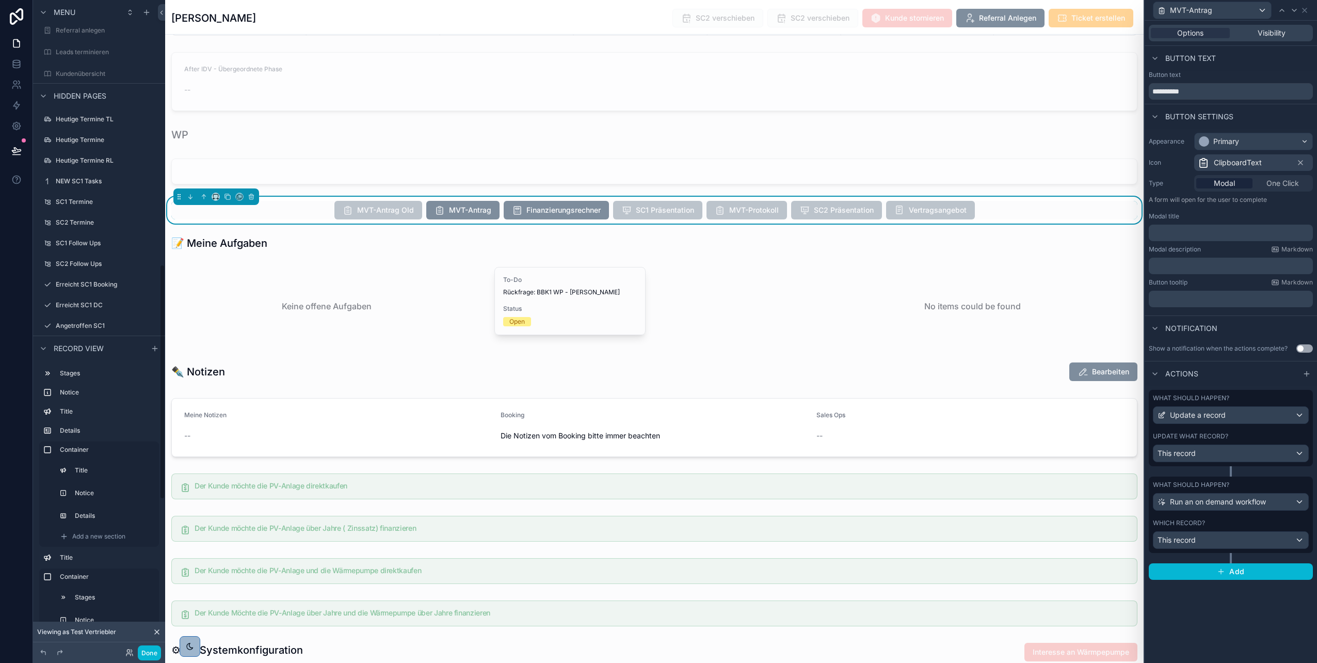
scroll to position [733, 0]
click at [91, 184] on label "NEW SC1 Tasks" at bounding box center [97, 181] width 83 height 8
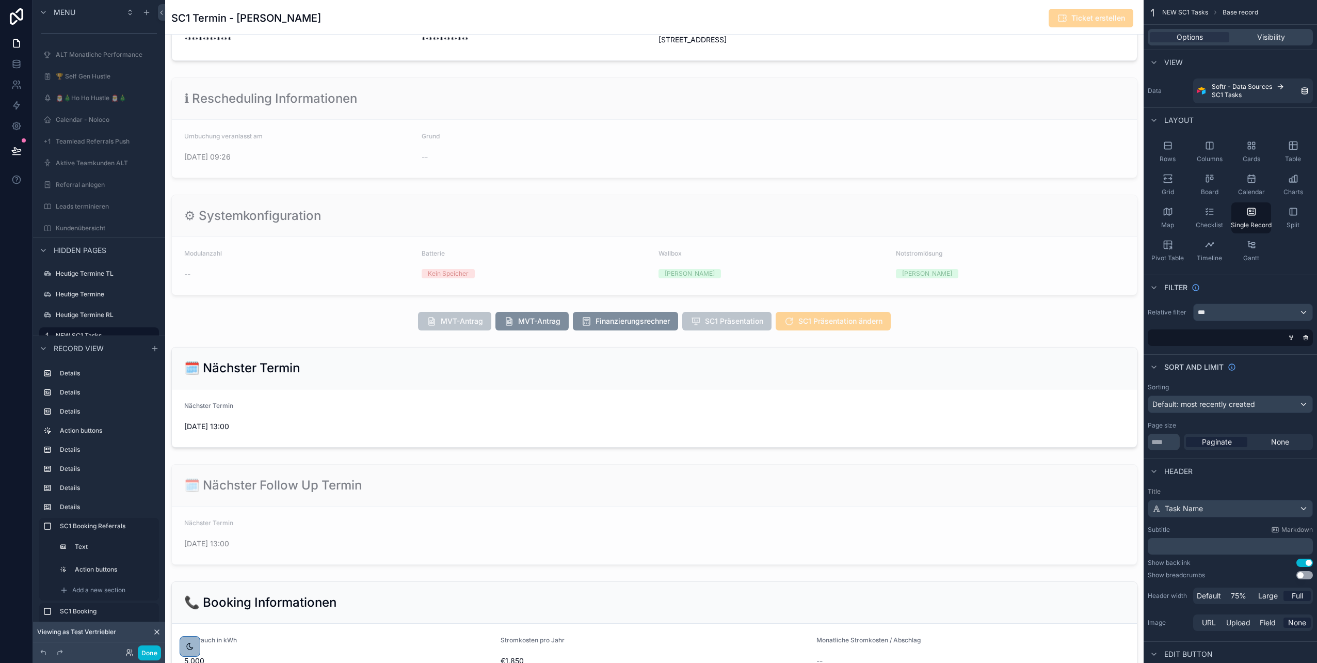
scroll to position [66, 0]
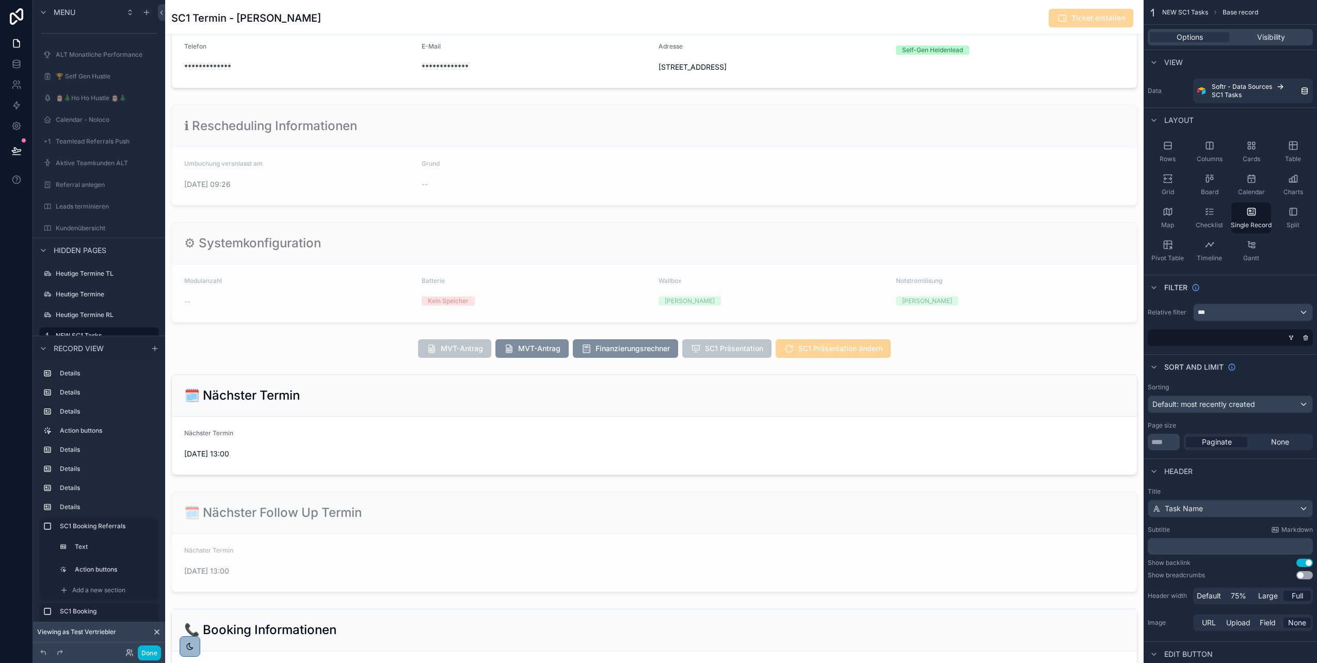
click at [387, 348] on div "scrollable content" at bounding box center [654, 348] width 979 height 27
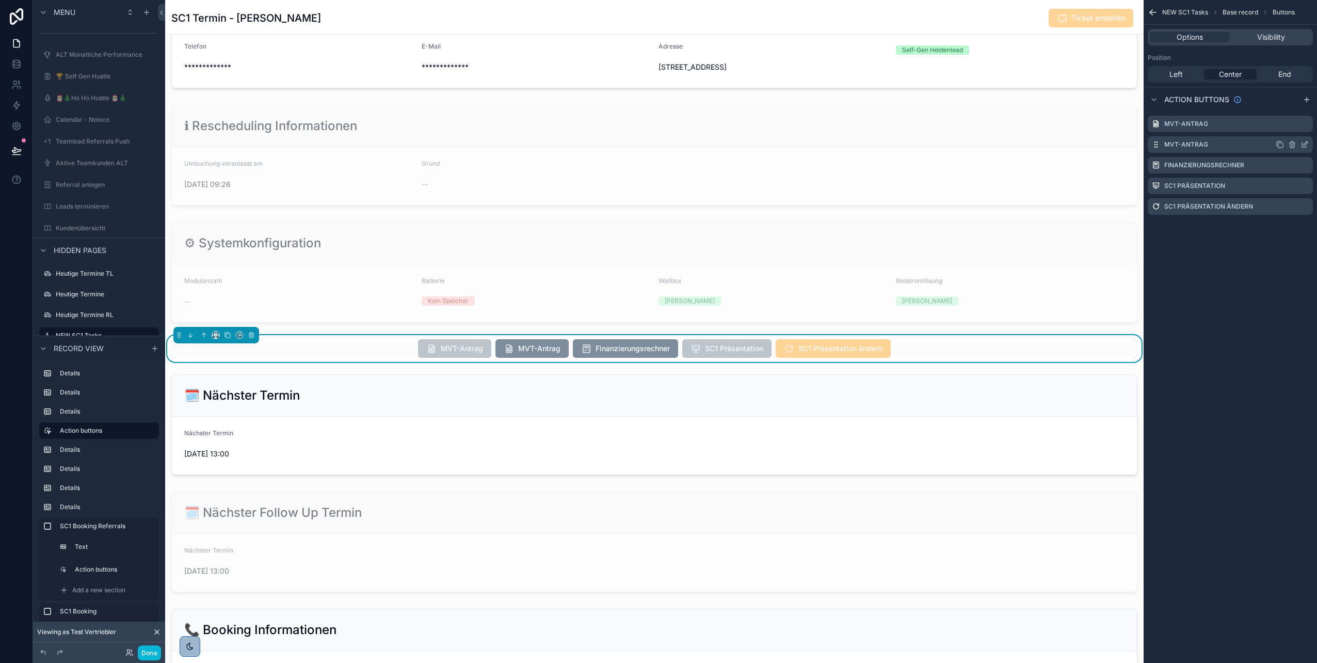
click at [1305, 141] on icon "scrollable content" at bounding box center [1305, 144] width 8 height 8
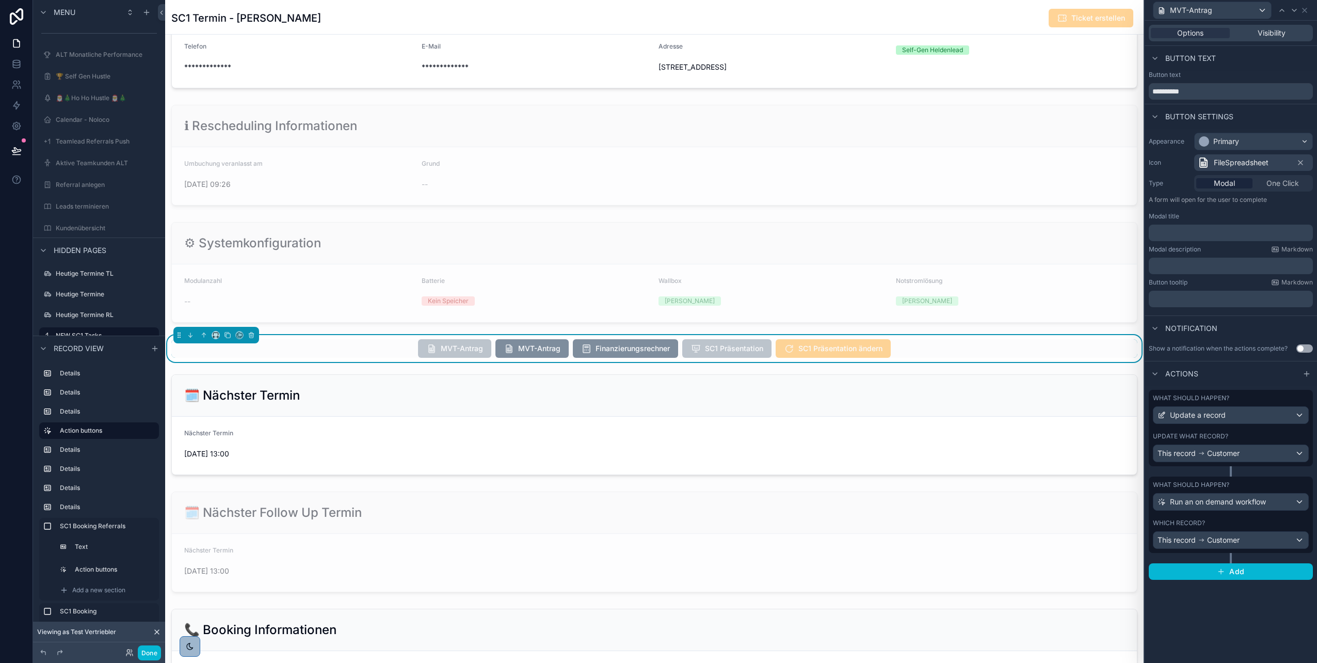
click at [1247, 437] on div "Update what record?" at bounding box center [1231, 436] width 156 height 8
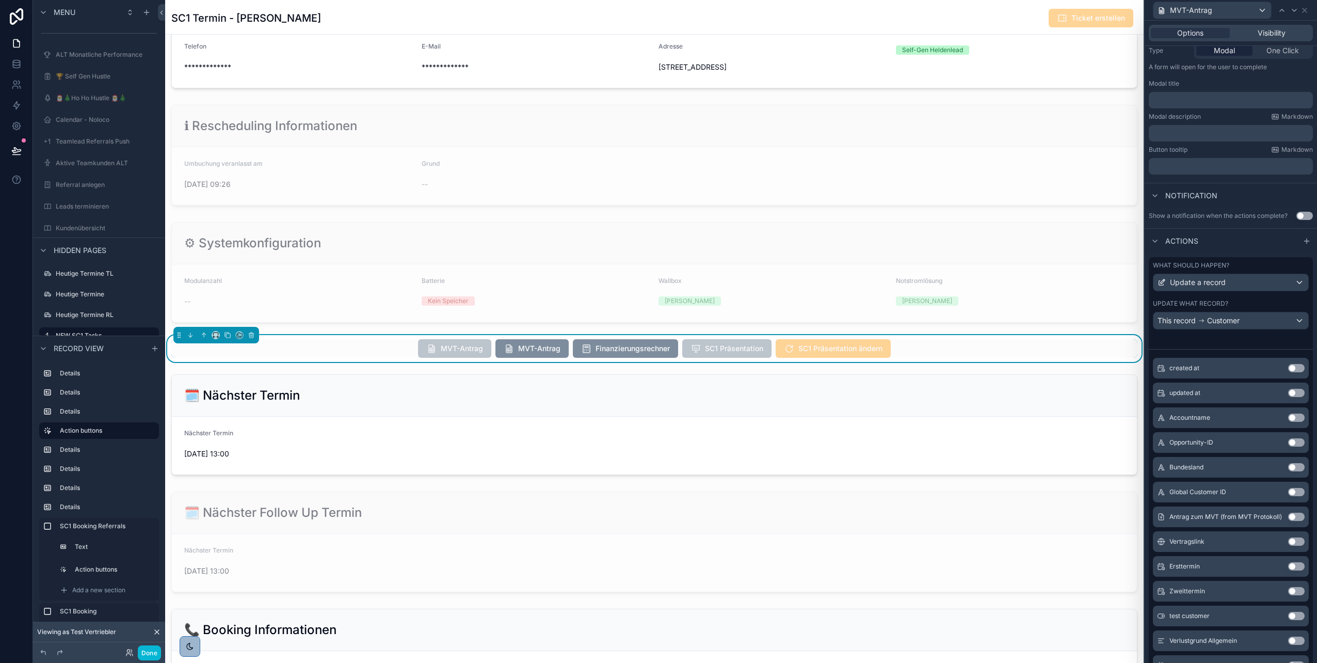
scroll to position [277, 0]
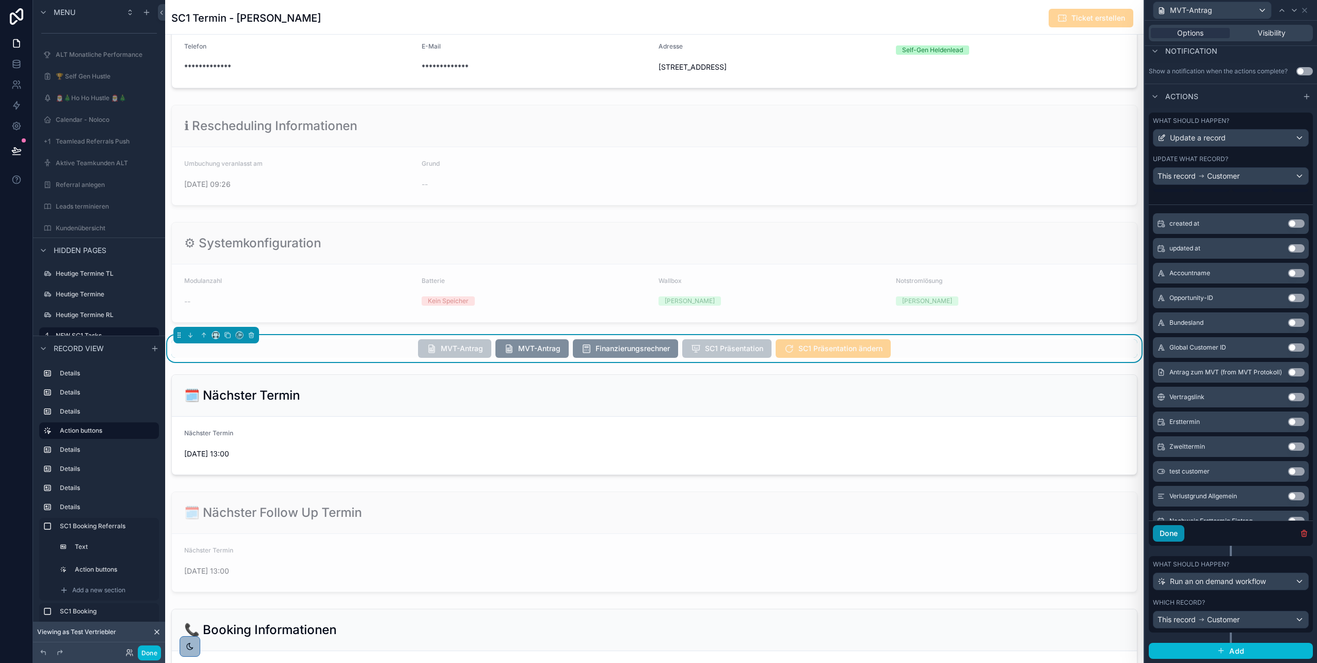
click at [1166, 533] on button "Done" at bounding box center [1168, 533] width 31 height 17
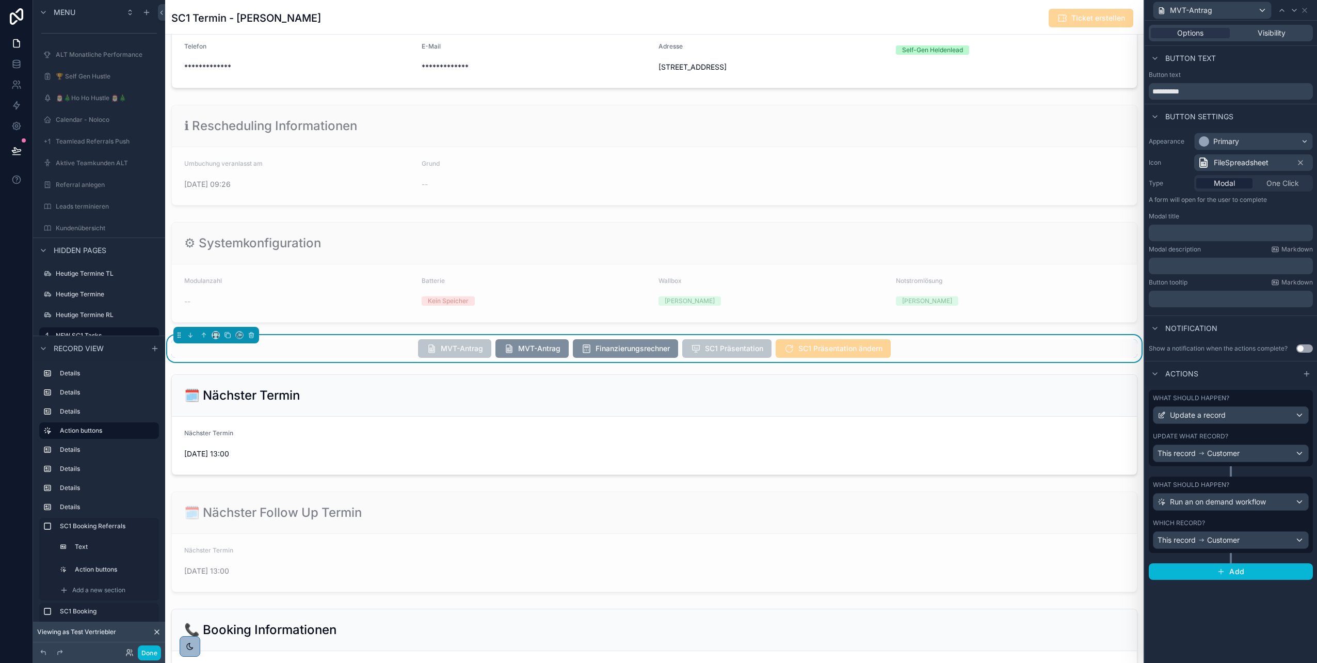
click at [1239, 528] on div "Which record? This record Customer" at bounding box center [1231, 534] width 156 height 30
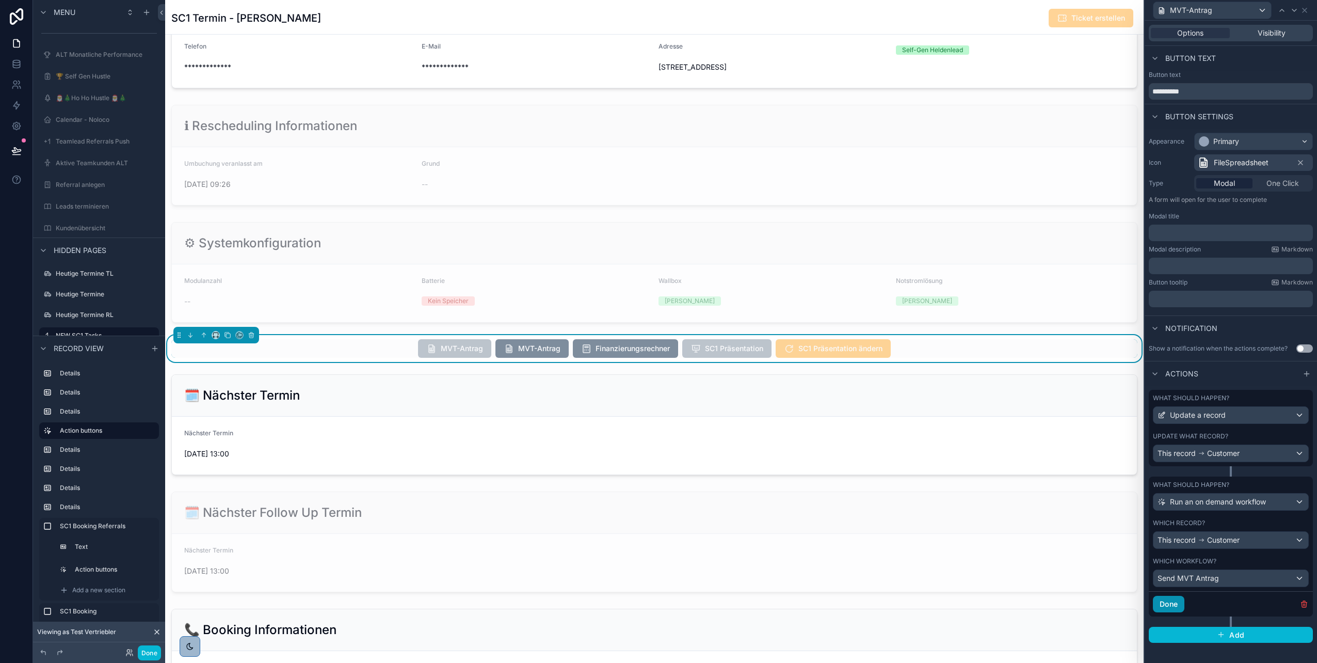
click at [1167, 604] on button "Done" at bounding box center [1168, 604] width 31 height 17
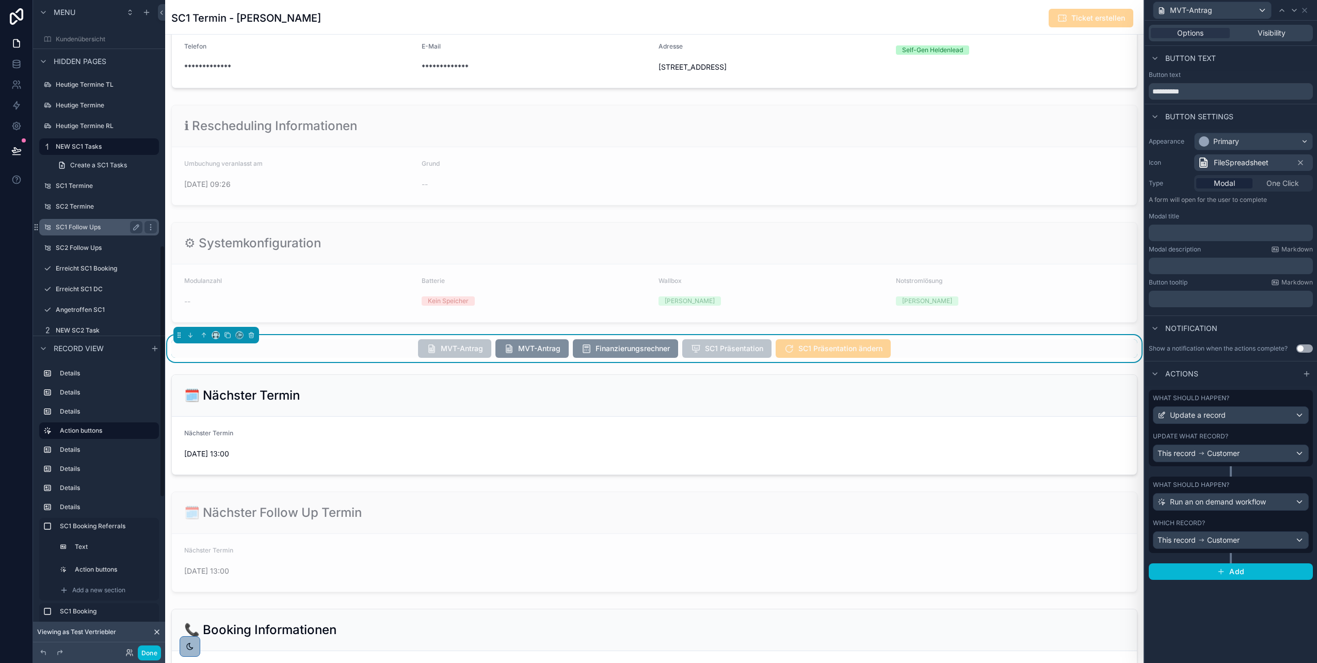
scroll to position [638, 0]
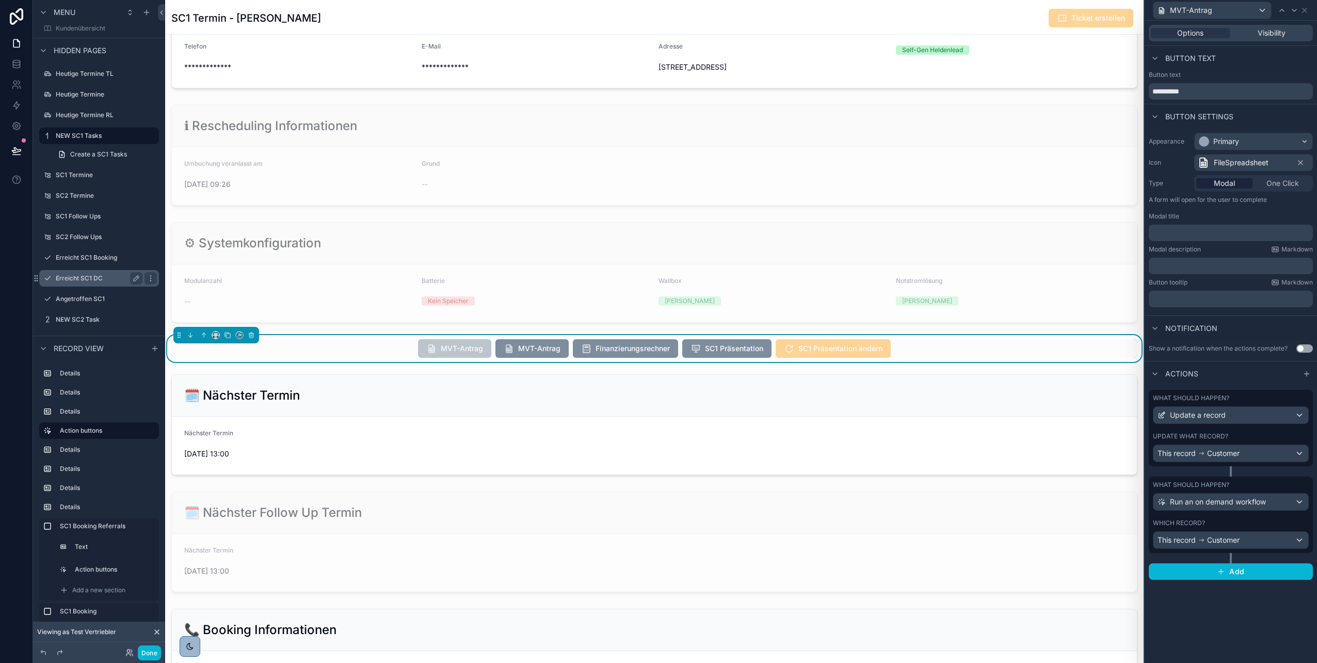
click at [88, 279] on label "Erreicht SC1 DC" at bounding box center [97, 278] width 83 height 8
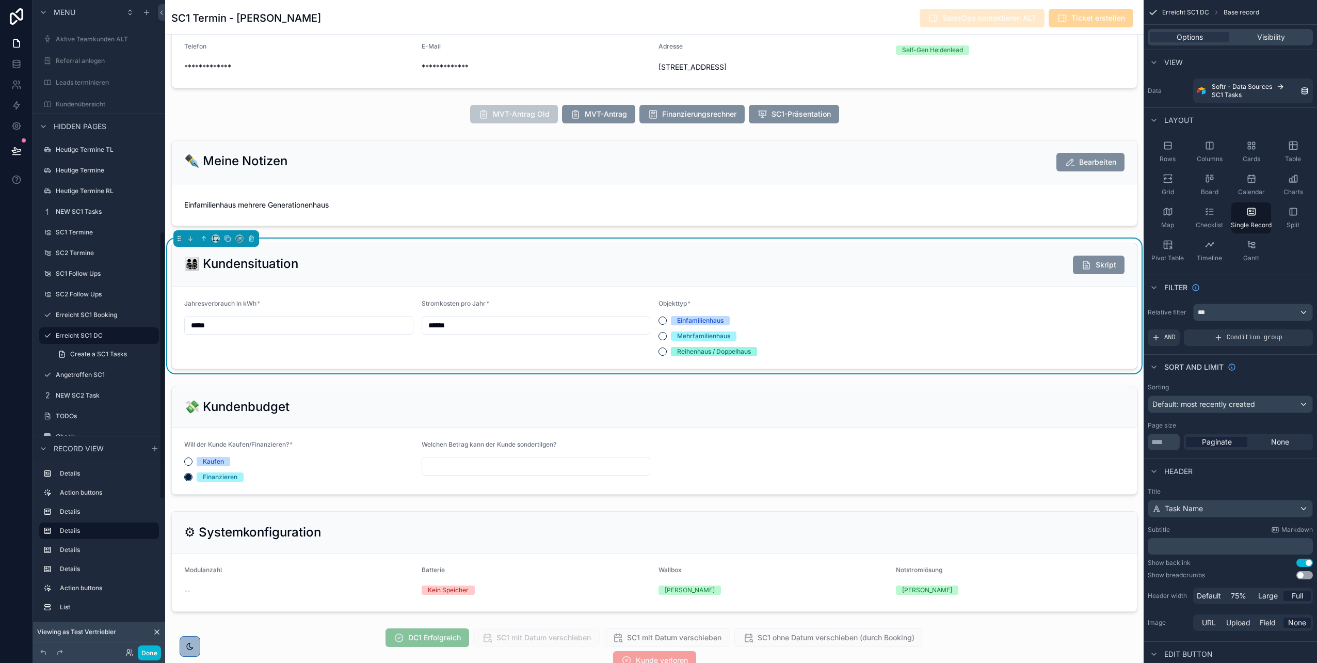
scroll to position [237, 0]
click at [384, 117] on div "scrollable content" at bounding box center [654, 114] width 979 height 27
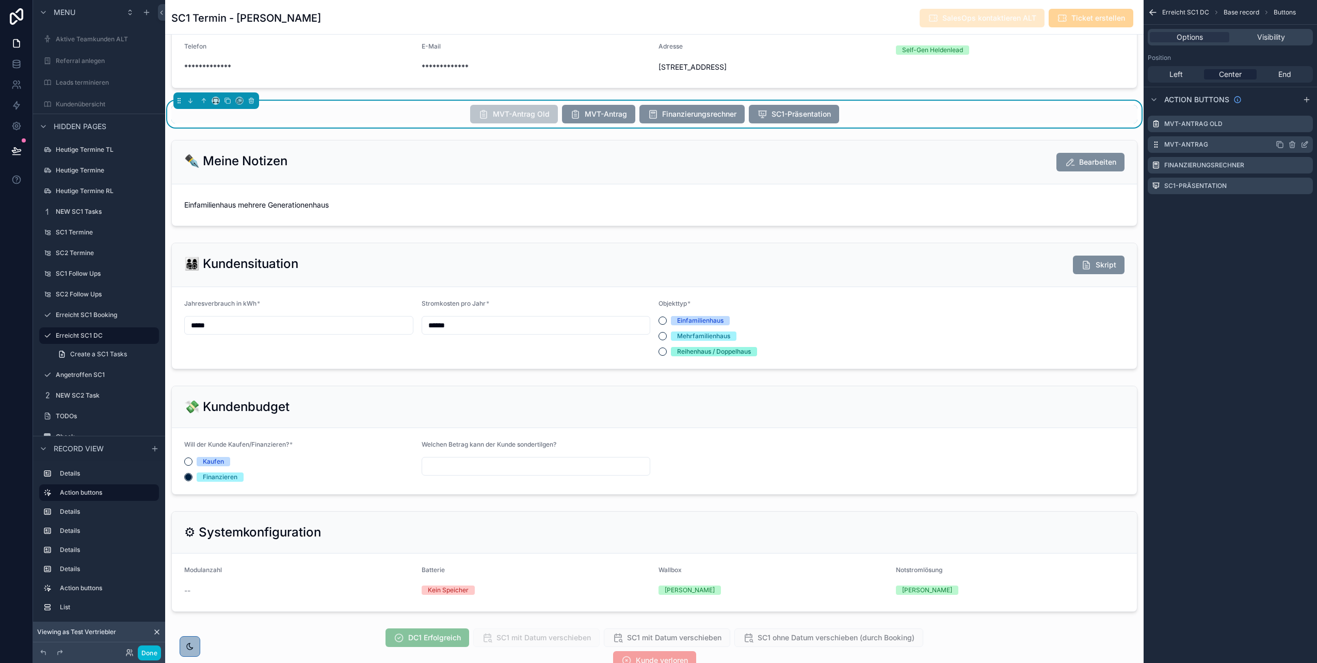
click at [1305, 142] on icon "scrollable content" at bounding box center [1305, 144] width 8 height 8
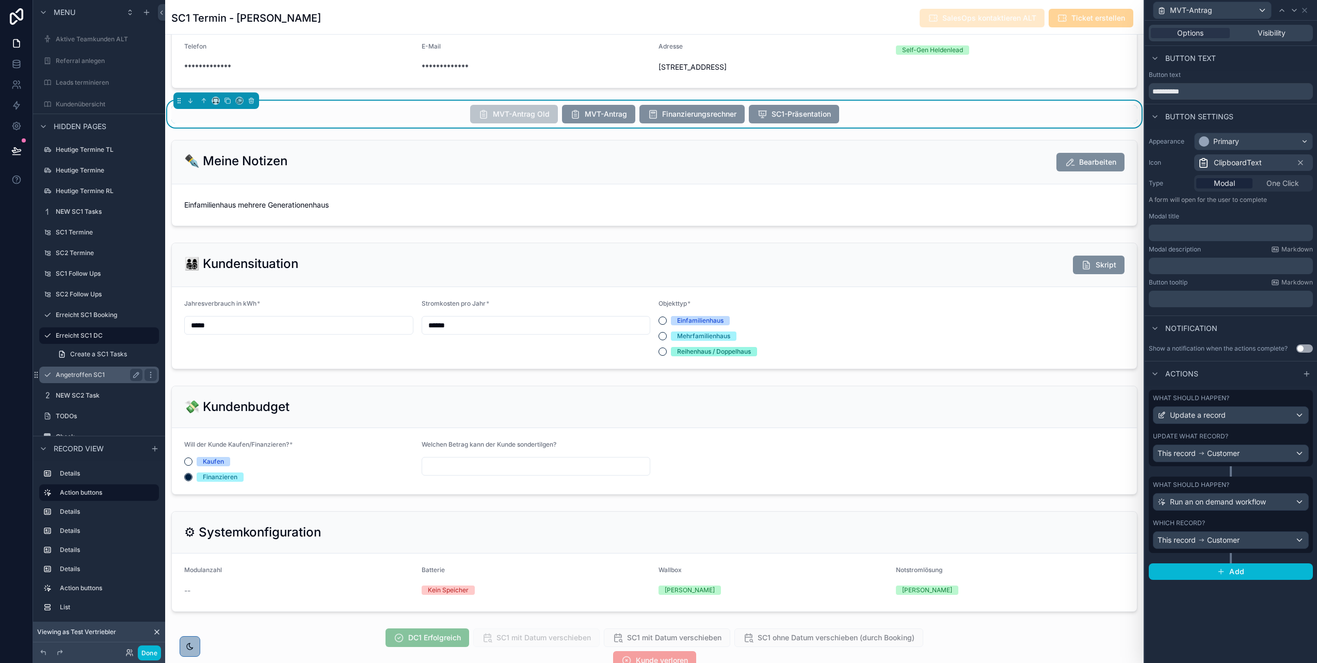
click at [93, 375] on label "Angetroffen SC1" at bounding box center [97, 375] width 83 height 8
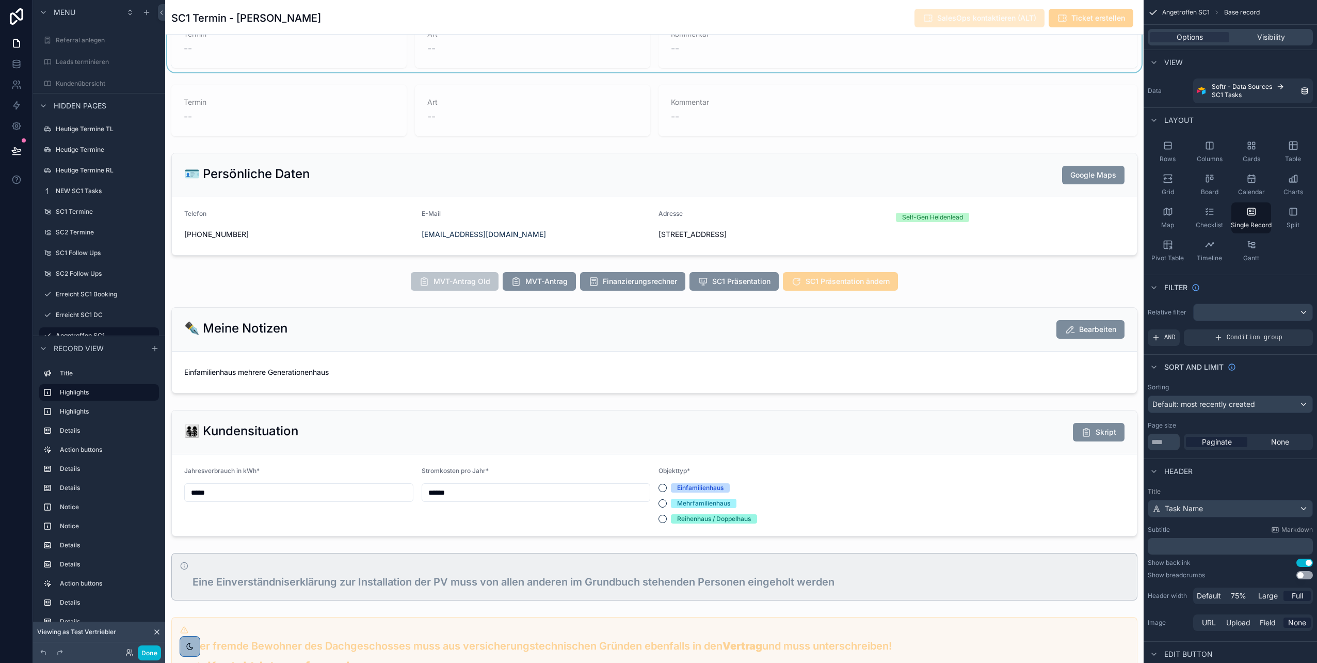
scroll to position [237, 0]
click at [933, 278] on div "scrollable content" at bounding box center [654, 281] width 979 height 27
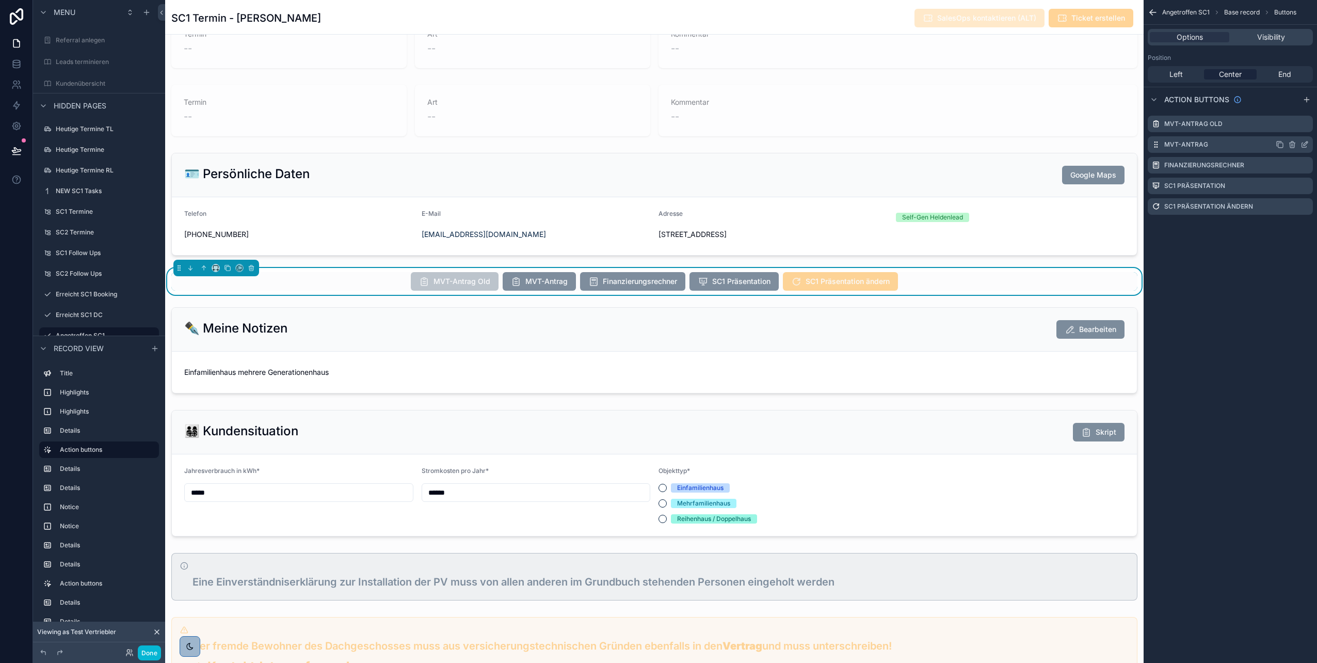
click at [1306, 144] on icon "scrollable content" at bounding box center [1305, 144] width 8 height 8
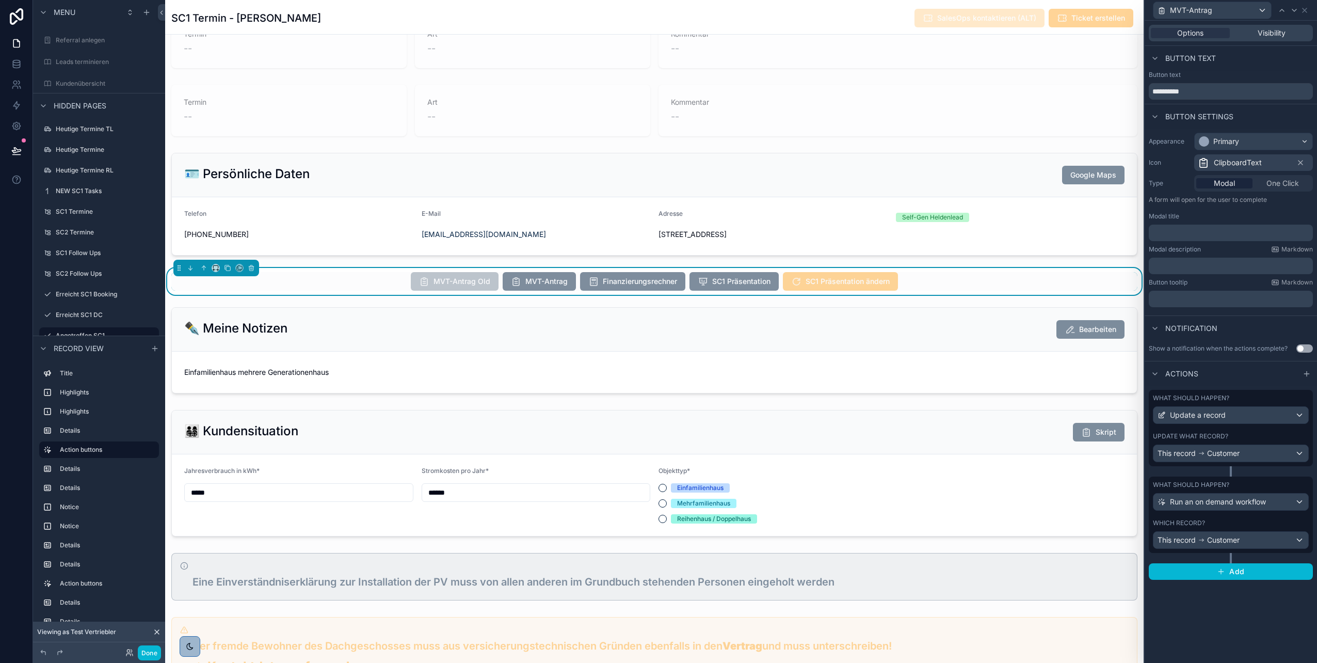
click at [1216, 527] on div "Which record? This record Customer" at bounding box center [1231, 534] width 156 height 30
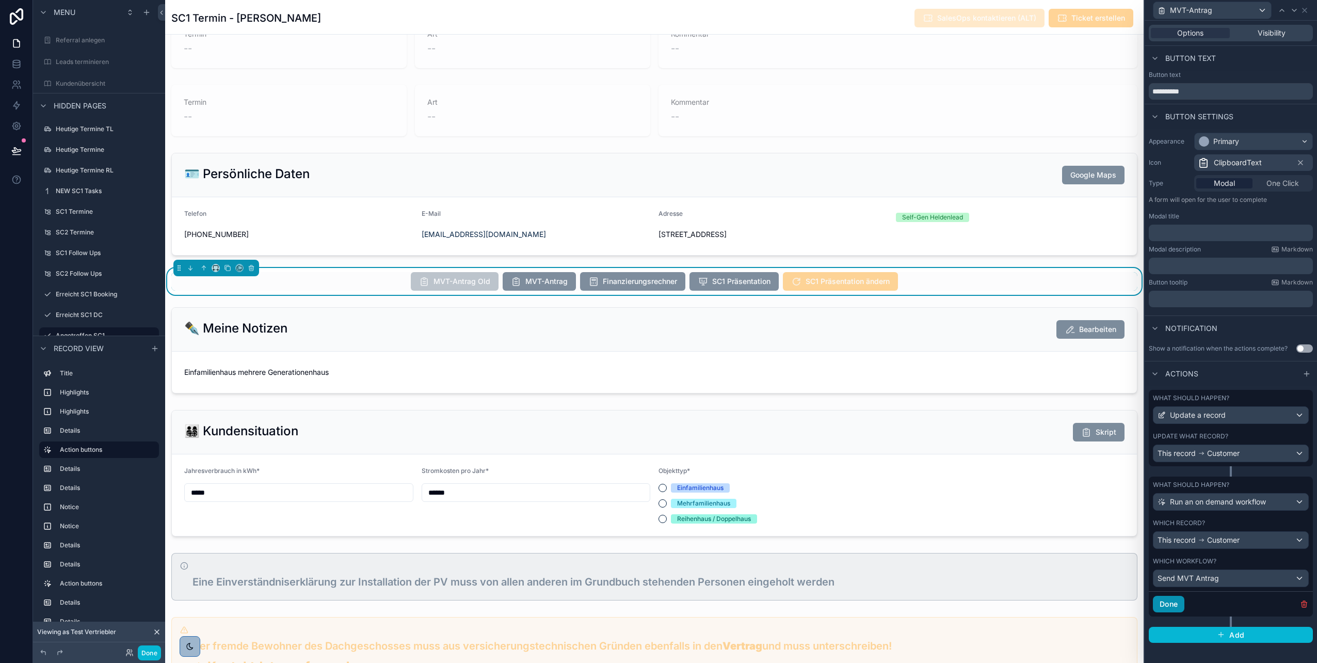
click at [1168, 607] on button "Done" at bounding box center [1168, 604] width 31 height 17
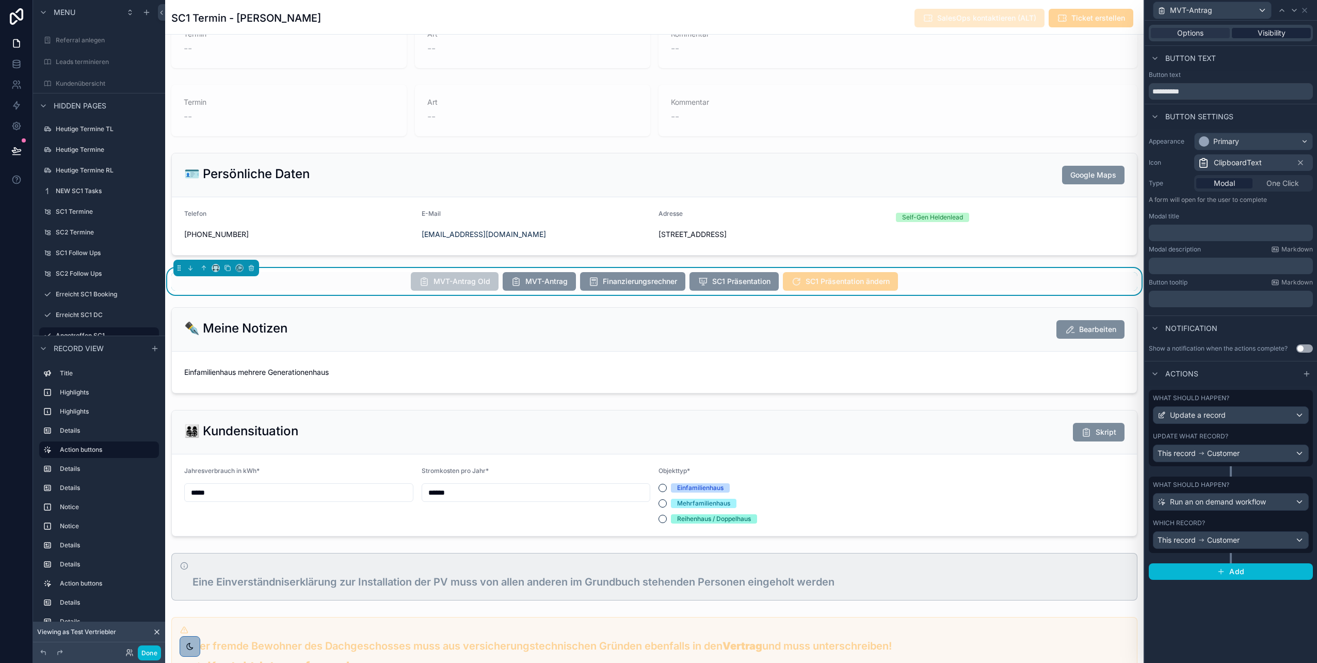
click at [1266, 32] on span "Visibility" at bounding box center [1272, 33] width 28 height 10
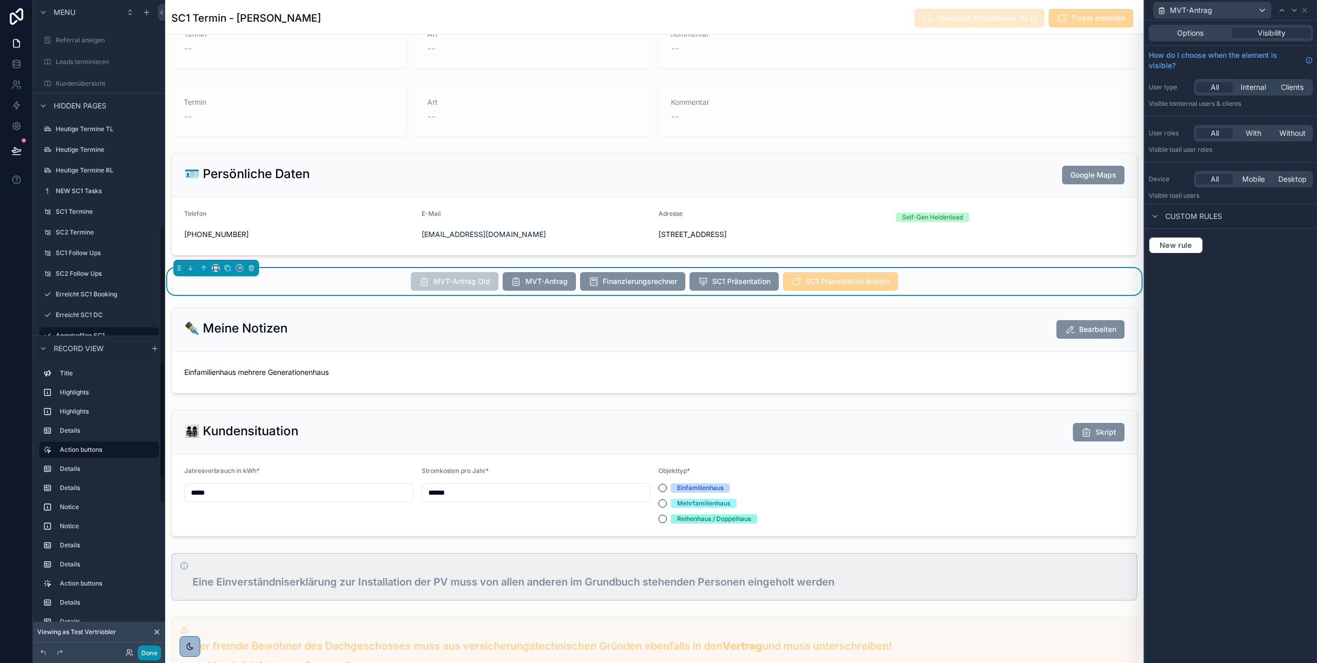
click at [148, 652] on button "Done" at bounding box center [149, 652] width 23 height 15
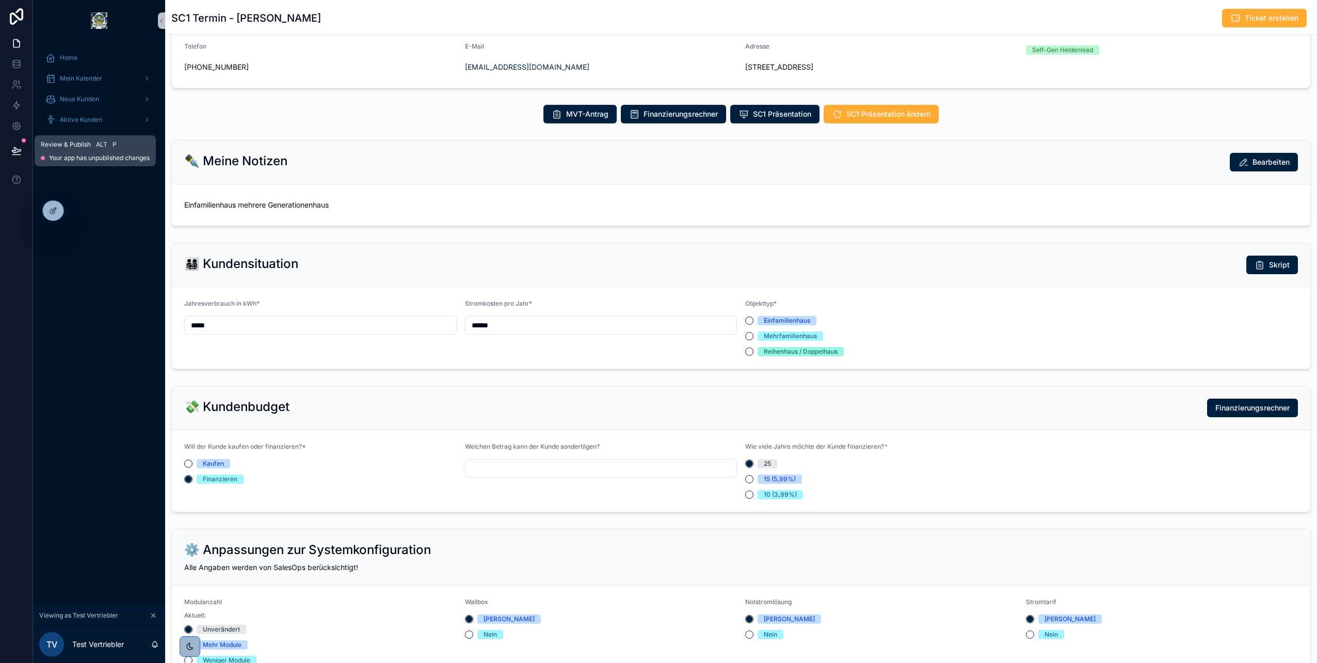
click at [17, 150] on icon at bounding box center [16, 151] width 10 height 10
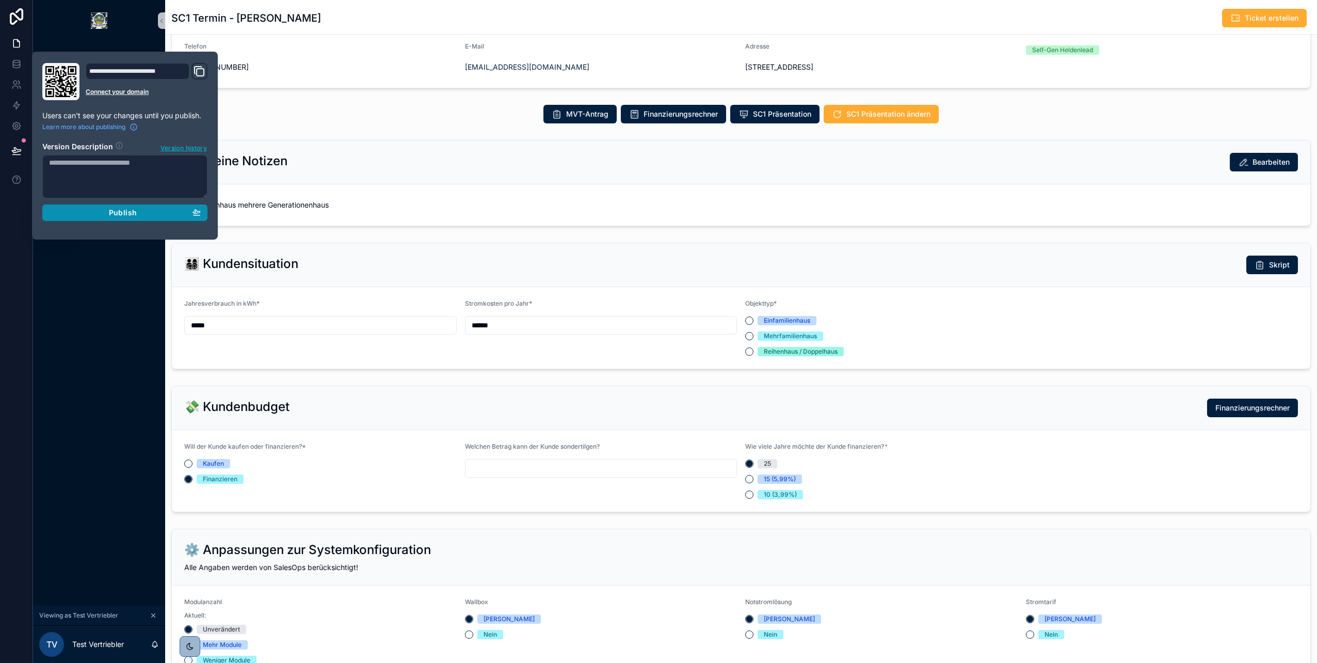
click at [99, 211] on div "Publish" at bounding box center [125, 212] width 152 height 9
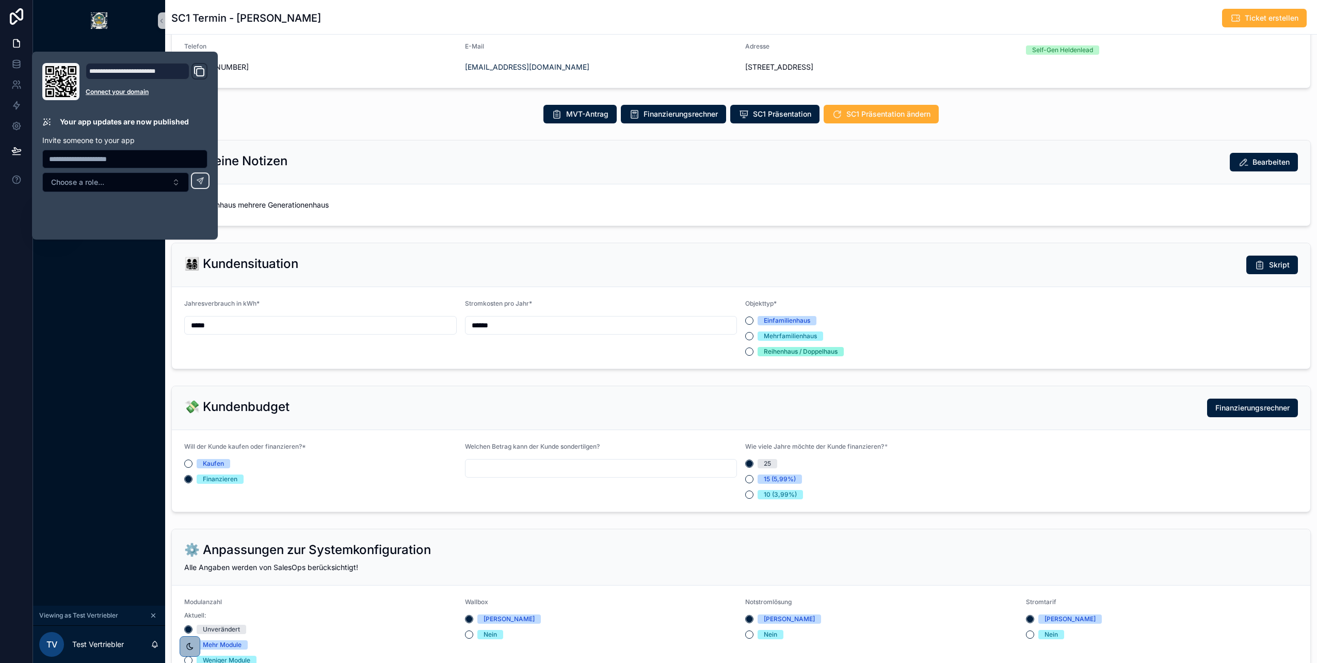
scroll to position [237, 0]
